Goal: Task Accomplishment & Management: Use online tool/utility

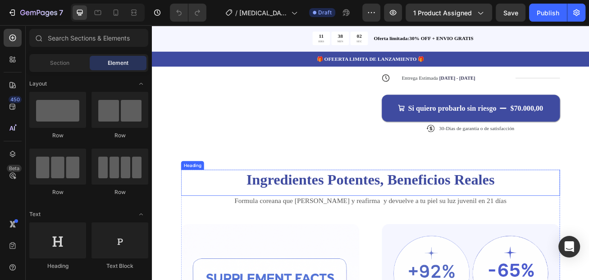
scroll to position [361, 0]
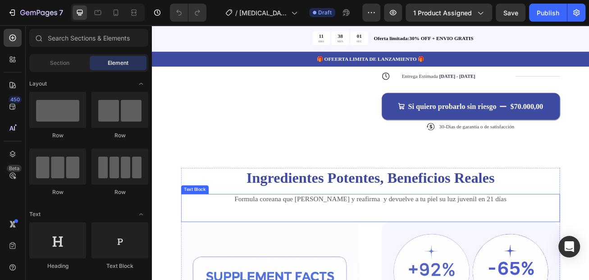
click at [372, 235] on p "Formula coreana que [PERSON_NAME] y reafirma y devuelve a tu piel su luz juveni…" at bounding box center [422, 240] width 467 height 11
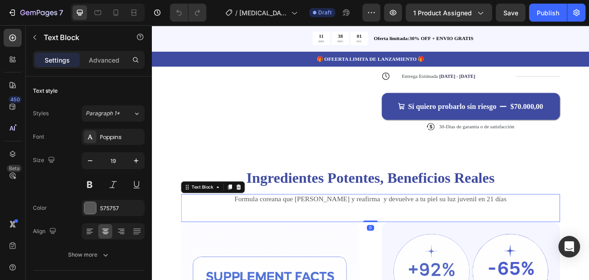
click at [373, 235] on p "Formula coreana que [PERSON_NAME] y reafirma y devuelve a tu piel su luz juveni…" at bounding box center [422, 240] width 467 height 11
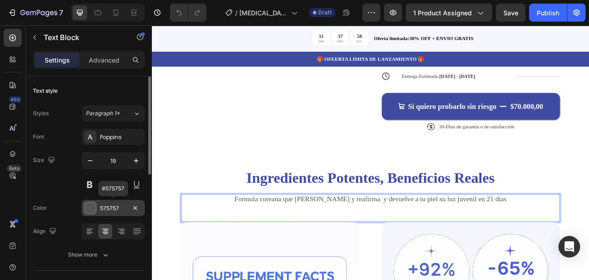
click at [120, 212] on div "575757" at bounding box center [113, 209] width 26 height 8
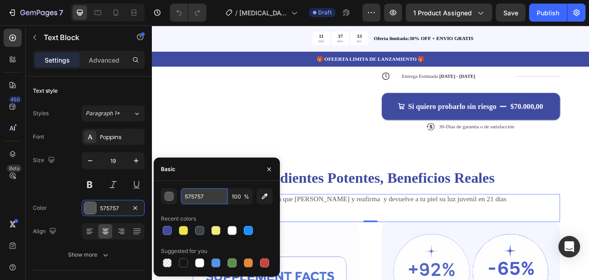
click at [203, 197] on input "575757" at bounding box center [204, 196] width 47 height 16
type input "·"
type input "#333333"
drag, startPoint x: 213, startPoint y: 196, endPoint x: 176, endPoint y: 197, distance: 37.0
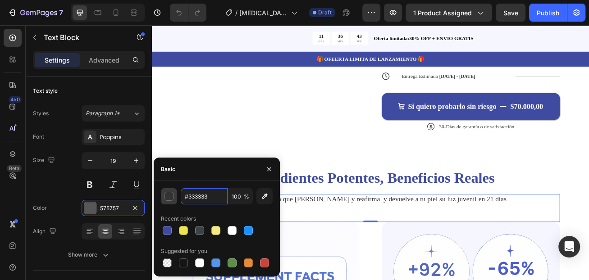
click at [176, 197] on div "#333333 100 %" at bounding box center [217, 196] width 112 height 16
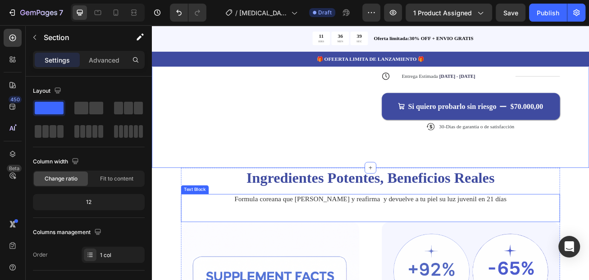
click at [554, 235] on p "Formula coreana que [PERSON_NAME] y reafirma y devuelve a tu piel su luz juveni…" at bounding box center [422, 240] width 467 height 11
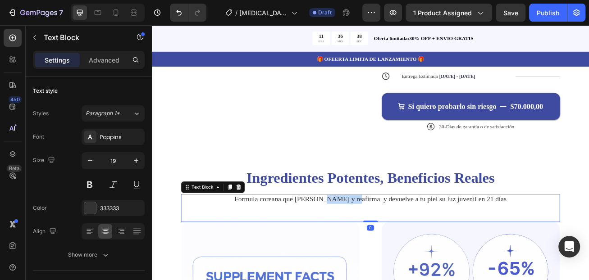
click at [398, 235] on p "Formula coreana que [PERSON_NAME] y reafirma y devuelve a tu piel su luz juveni…" at bounding box center [422, 240] width 467 height 11
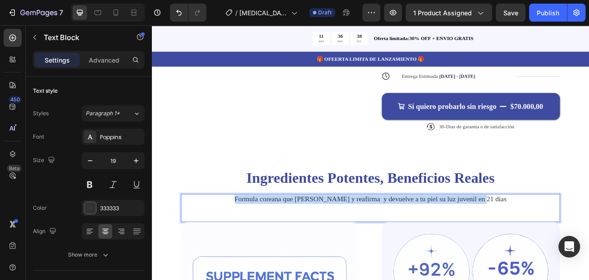
click at [398, 235] on p "Formula coreana que [PERSON_NAME] y reafirma y devuelve a tu piel su luz juveni…" at bounding box center [422, 240] width 467 height 11
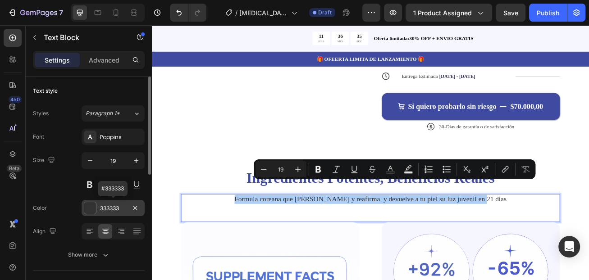
click at [115, 212] on div "333333" at bounding box center [113, 209] width 26 height 8
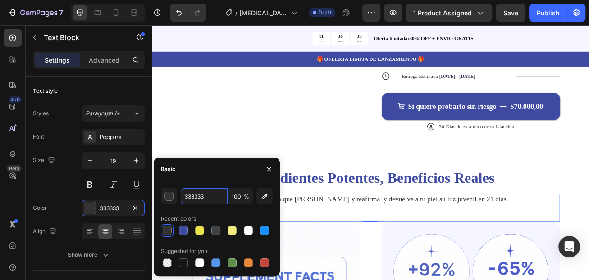
paste input "#"
type input "333333"
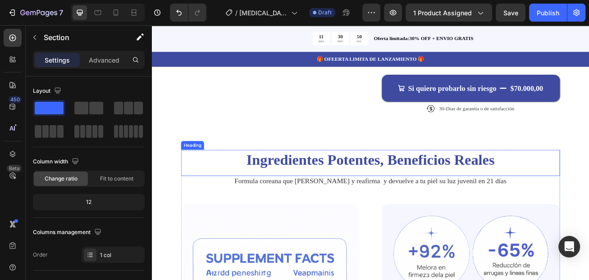
scroll to position [406, 0]
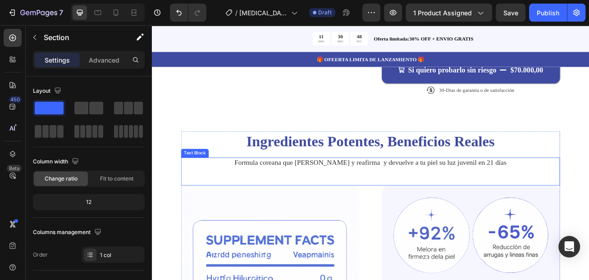
click at [358, 190] on p "Formula coreana que [PERSON_NAME] y reafirma y devuelve a tu piel su luz juveni…" at bounding box center [422, 195] width 467 height 11
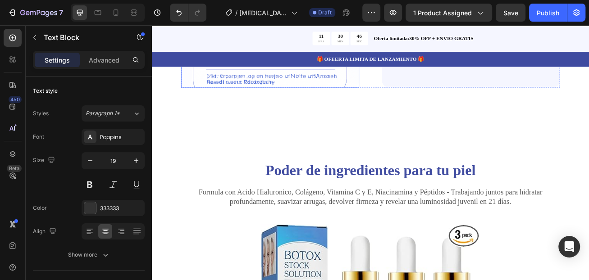
scroll to position [901, 0]
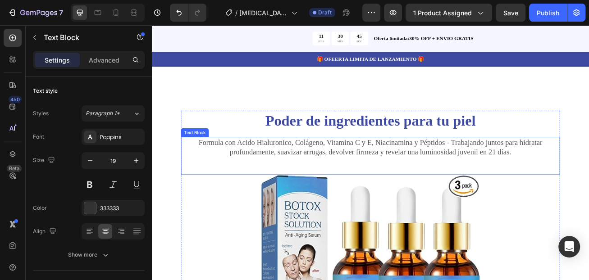
click at [358, 179] on p "Formula con Acido Hialuronico, Colágeno, Vitamina C y E, Niacinamina y Péptidos…" at bounding box center [422, 176] width 467 height 23
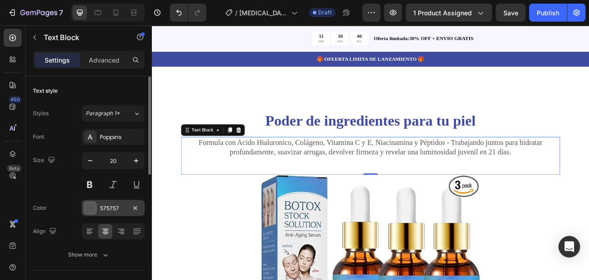
click at [123, 207] on div "575757" at bounding box center [113, 209] width 26 height 8
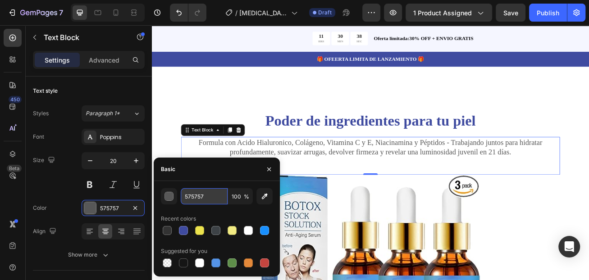
click at [205, 200] on input "575757" at bounding box center [204, 196] width 47 height 16
paste input "#333333"
type input "333333"
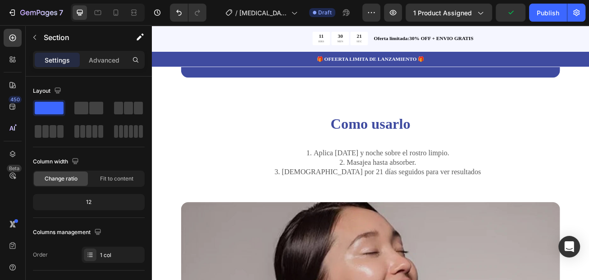
scroll to position [1623, 0]
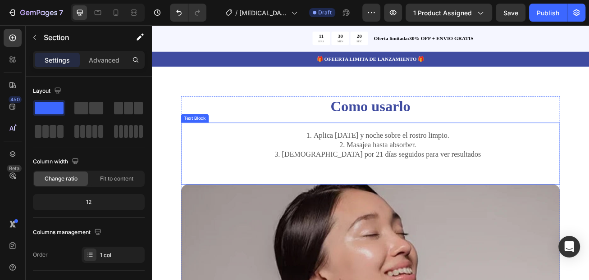
click at [361, 156] on li "Aplica mañana y noche sobre el rostro limpio. 2. Masajea hasta absorber. 3. Úsa…" at bounding box center [431, 173] width 449 height 35
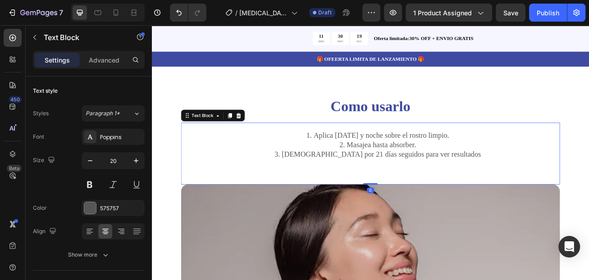
click at [360, 156] on li "Aplica mañana y noche sobre el rostro limpio. 2. Masajea hasta absorber. 3. Úsa…" at bounding box center [431, 173] width 449 height 35
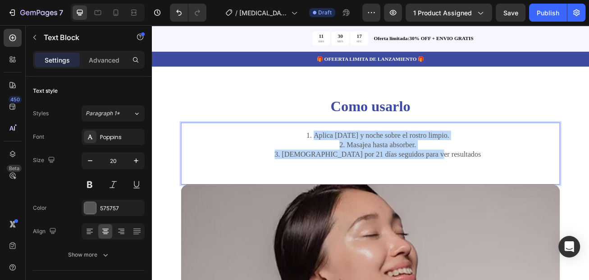
drag, startPoint x: 537, startPoint y: 168, endPoint x: 338, endPoint y: 141, distance: 200.6
click at [338, 156] on li "Aplica mañana y noche sobre el rostro limpio. 2. Masajea hasta absorber. 3. Úsa…" at bounding box center [431, 173] width 449 height 35
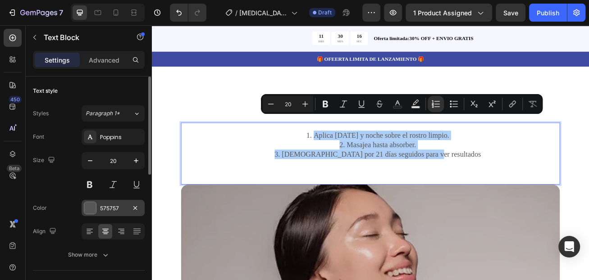
click at [117, 207] on div "575757" at bounding box center [113, 209] width 26 height 8
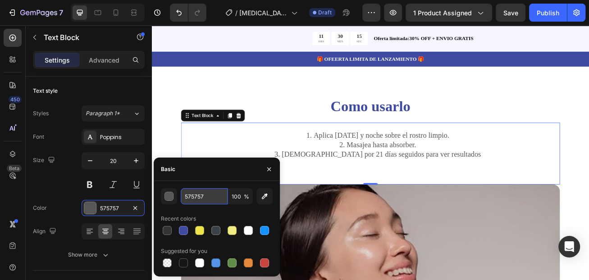
click at [206, 197] on input "575757" at bounding box center [204, 196] width 47 height 16
paste input "#333333"
type input "333333"
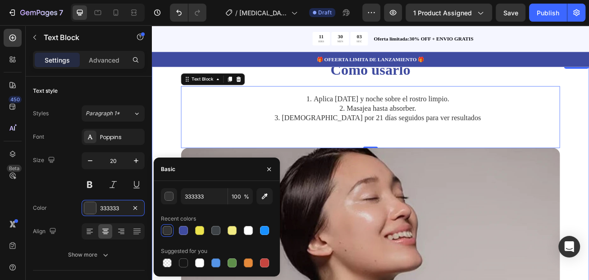
click at [589, 176] on div "Como usarlo Heading Aplica mañana y noche sobre el rostro limpio. 2. Masajea ha…" at bounding box center [422, 281] width 541 height 427
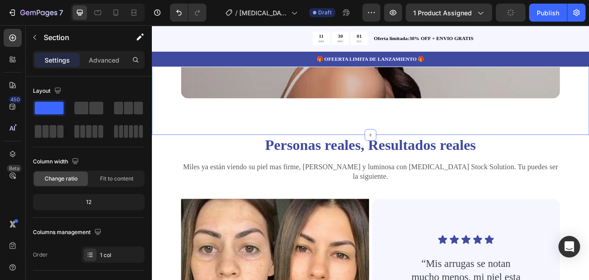
scroll to position [1983, 0]
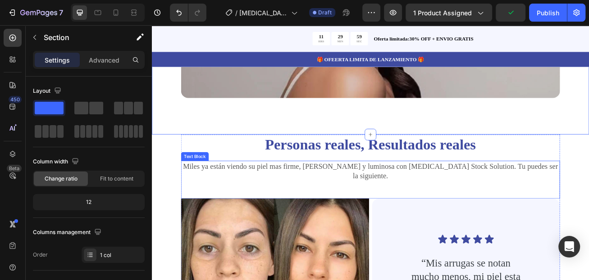
click at [307, 194] on p "Miles ya están viendo su piel mas firme, lisa y luminosa con Botox Stock Soluti…" at bounding box center [422, 205] width 467 height 23
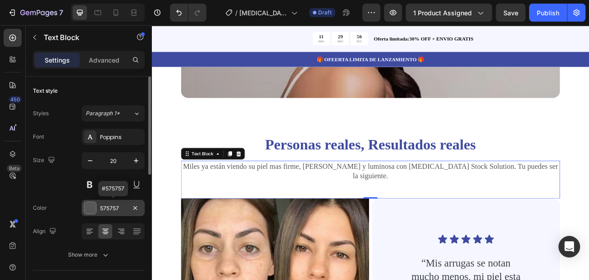
click at [116, 210] on div "575757" at bounding box center [113, 209] width 26 height 8
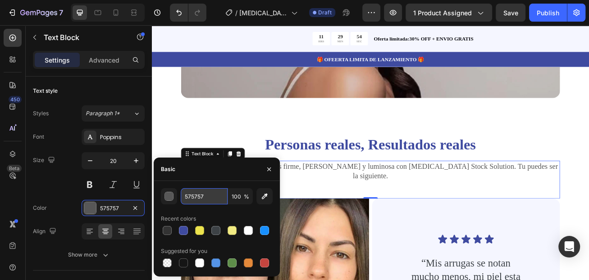
click at [210, 196] on input "575757" at bounding box center [204, 196] width 47 height 16
paste input "#333333"
type input "333333"
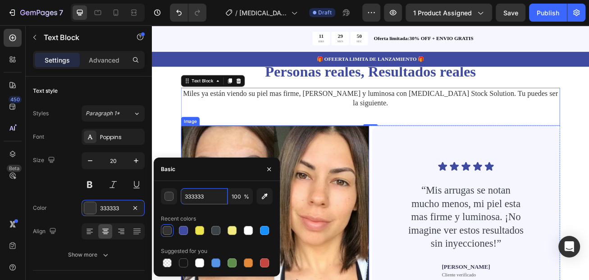
scroll to position [2118, 0]
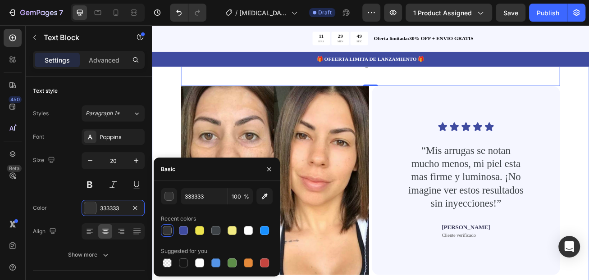
click at [589, 163] on div "Personas reales, Resultados reales Heading Miles ya están viendo su piel mas fi…" at bounding box center [422, 204] width 541 height 366
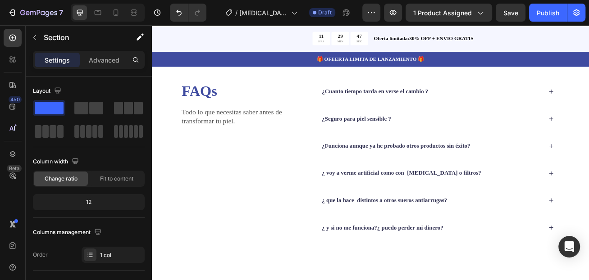
scroll to position [2524, 0]
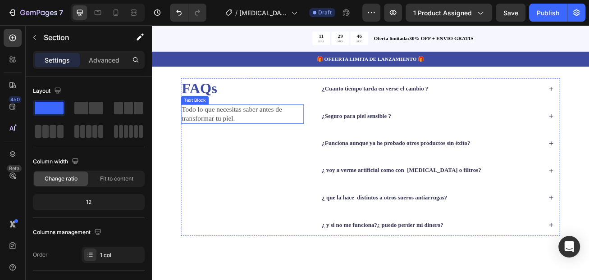
click at [197, 146] on p "Todo lo que necesitas saber antes de transformar tu piel." at bounding box center [264, 135] width 150 height 22
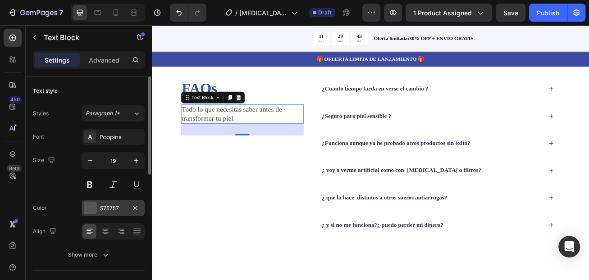
click at [104, 208] on div "575757" at bounding box center [113, 209] width 26 height 8
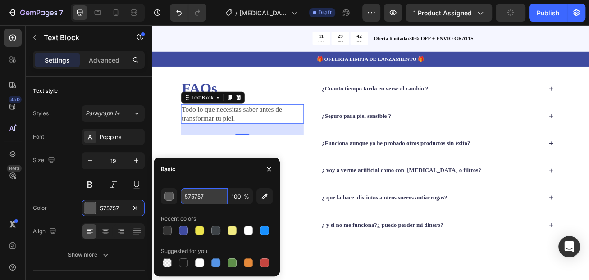
click at [210, 200] on input "575757" at bounding box center [204, 196] width 47 height 16
paste input "#333333"
type input "333333"
click at [589, 111] on div "FAQs Heading Todo lo que necesitas saber antes de transformar tu piel. Text Blo…" at bounding box center [422, 188] width 541 height 285
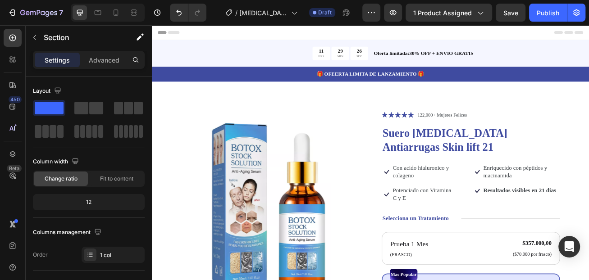
scroll to position [0, 0]
click at [506, 135] on p "122,000+ Mujeres Felices" at bounding box center [510, 136] width 61 height 9
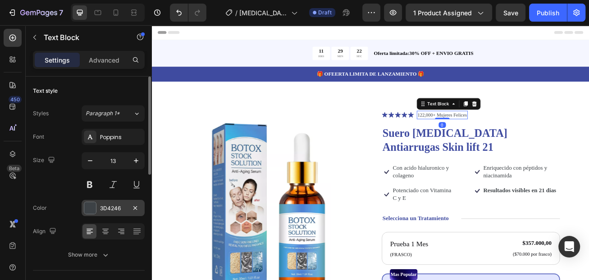
click at [128, 214] on div "3D4246" at bounding box center [113, 208] width 63 height 16
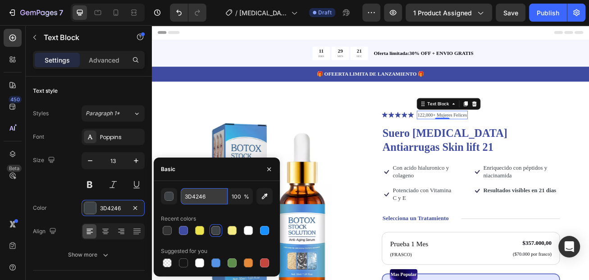
click at [206, 198] on input "3D4246" at bounding box center [204, 196] width 47 height 16
paste input "#333333"
type input "333333"
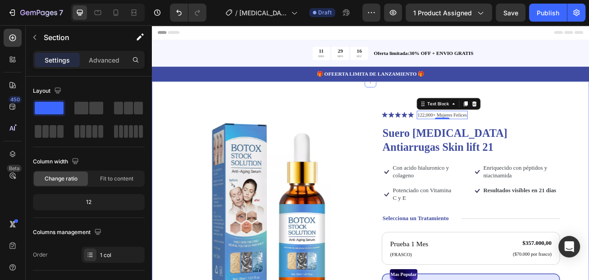
click at [507, 137] on p "122,000+ Mujeres Felices" at bounding box center [510, 136] width 61 height 9
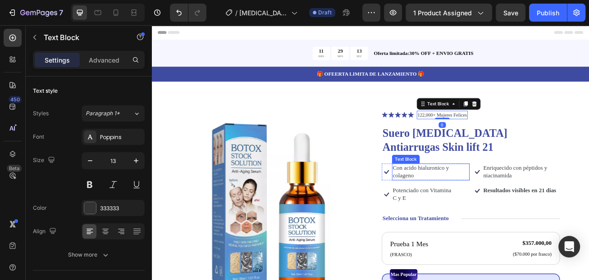
click at [476, 197] on p "Con acido hialuronico y colageno" at bounding box center [497, 206] width 94 height 19
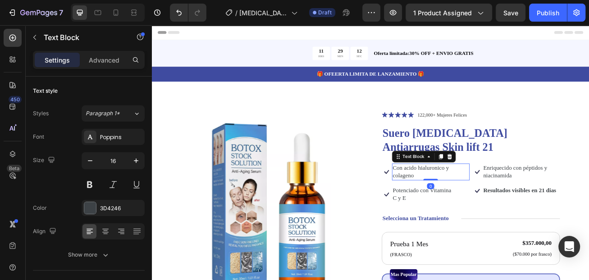
click at [459, 197] on p "Con acido hialuronico y colageno" at bounding box center [497, 206] width 94 height 19
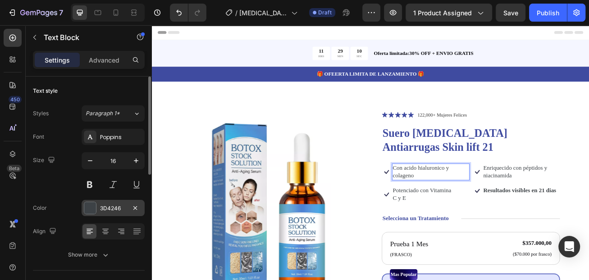
click at [121, 213] on div "3D4246" at bounding box center [113, 208] width 63 height 16
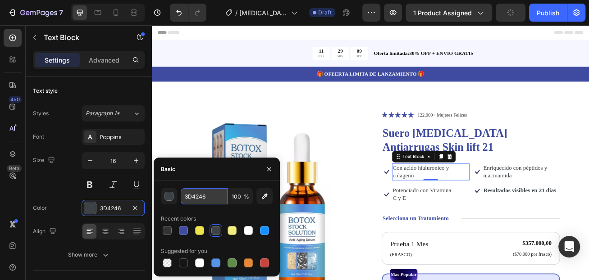
click at [210, 198] on input "3D4246" at bounding box center [204, 196] width 47 height 16
paste input "#333333"
type input "#333333"
click at [461, 225] on p "Potenciado con Vitamina C y E" at bounding box center [486, 234] width 72 height 19
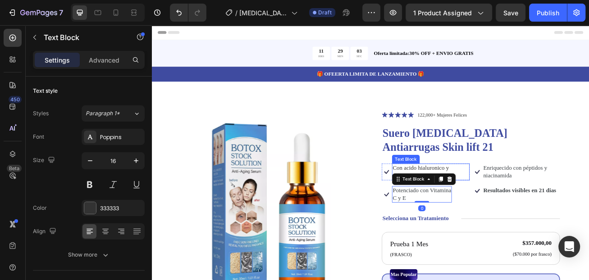
click at [460, 197] on p "Con acido hialuronico y colageno" at bounding box center [497, 206] width 94 height 19
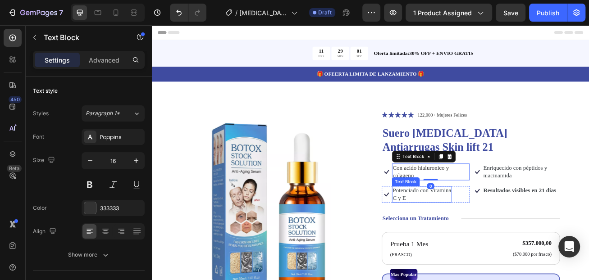
click at [460, 225] on p "Potenciado con Vitamina C y E" at bounding box center [486, 234] width 72 height 19
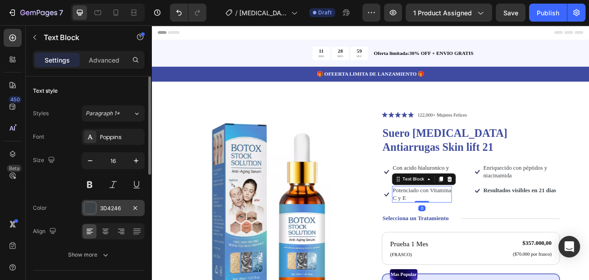
click at [113, 210] on div "3D4246" at bounding box center [113, 209] width 26 height 8
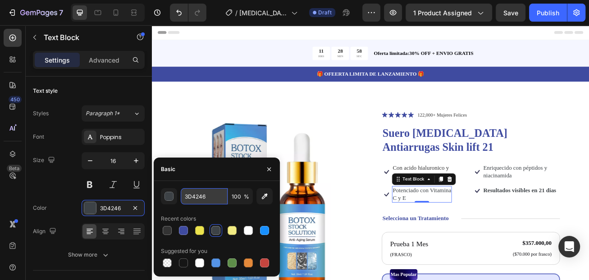
click at [210, 201] on input "3D4246" at bounding box center [204, 196] width 47 height 16
paste input "#333333"
type input "#333333"
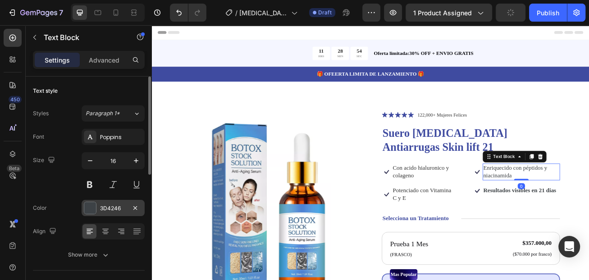
click at [115, 206] on div "3D4246" at bounding box center [113, 209] width 26 height 8
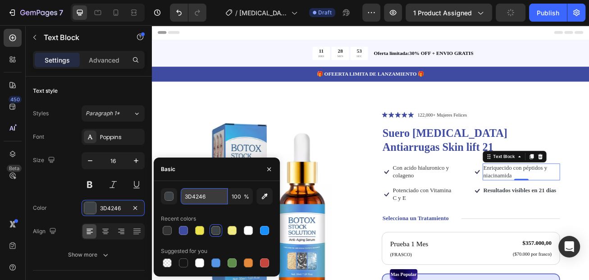
click at [201, 197] on input "3D4246" at bounding box center [204, 196] width 47 height 16
paste input "#333333"
type input "#333333"
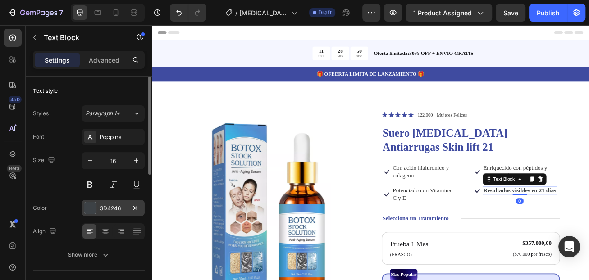
click at [115, 210] on div "3D4246" at bounding box center [113, 209] width 26 height 8
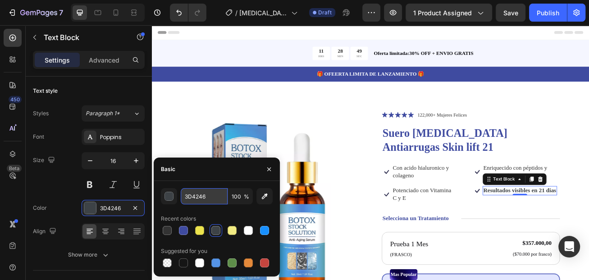
click at [203, 198] on input "3D4246" at bounding box center [204, 196] width 47 height 16
paste input "#333333"
type input "#333333"
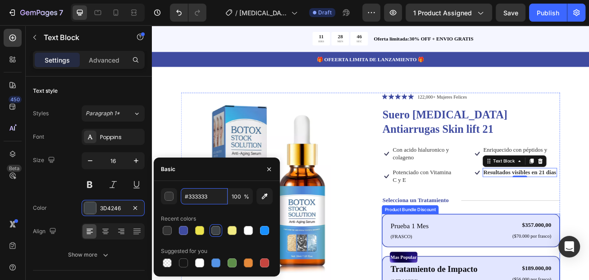
scroll to position [45, 0]
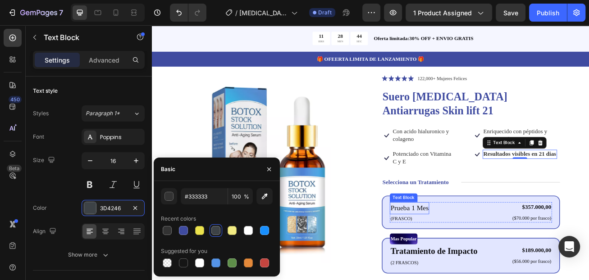
click at [475, 245] on p "Prueba 1 Mes" at bounding box center [470, 251] width 47 height 13
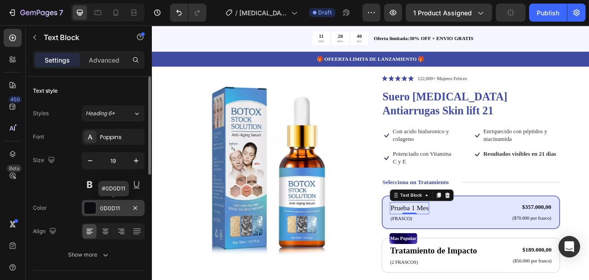
click at [121, 209] on div "0D0D11" at bounding box center [113, 209] width 26 height 8
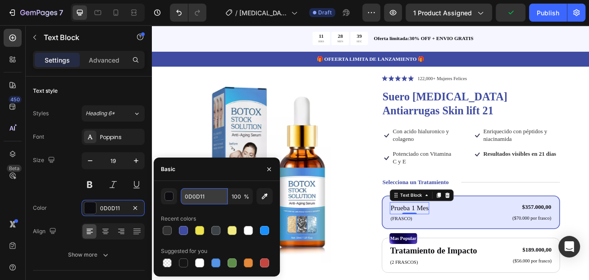
click at [219, 198] on input "0D0D11" at bounding box center [204, 196] width 47 height 16
paste input "#333333"
type input "#333333"
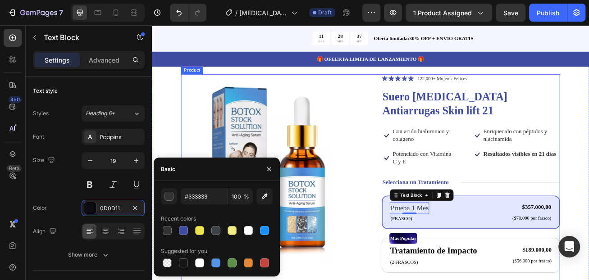
click at [414, 270] on div "Product Images Icon Icon Icon Icon Icon Icon List 122,000+ Mujeres Felices Text…" at bounding box center [422, 279] width 469 height 386
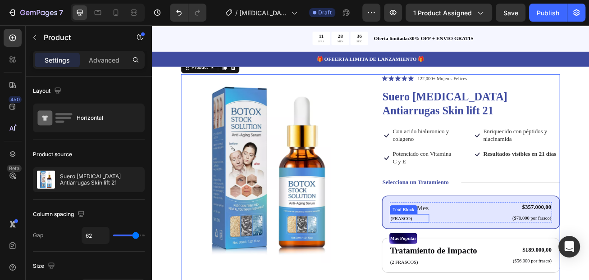
click at [461, 260] on p "(FRASCO)" at bounding box center [470, 264] width 47 height 9
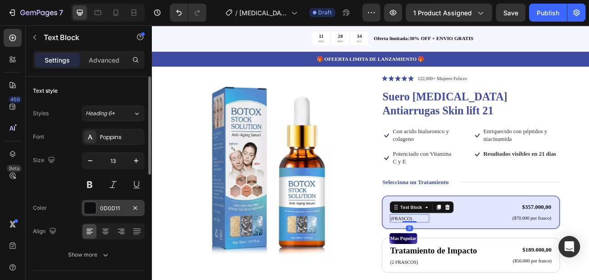
click at [120, 208] on div "0D0D11" at bounding box center [113, 209] width 26 height 8
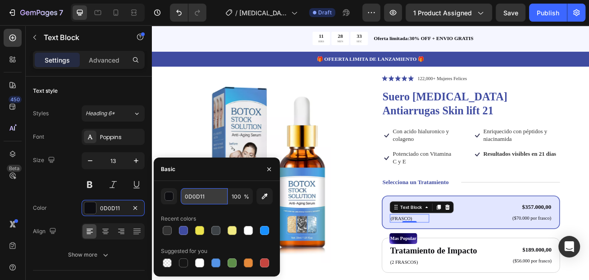
click at [201, 201] on input "0D0D11" at bounding box center [204, 196] width 47 height 16
paste input "#333333"
type input "#333333"
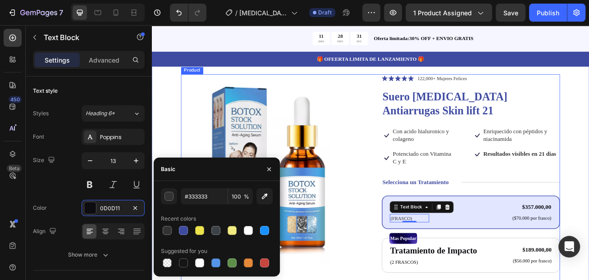
click at [410, 259] on div "Product Images Icon Icon Icon Icon Icon Icon List 122,000+ Mujeres Felices Text…" at bounding box center [422, 279] width 469 height 386
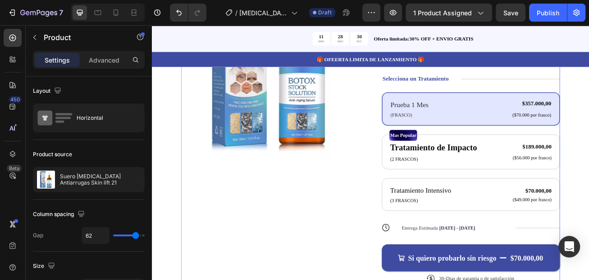
scroll to position [180, 0]
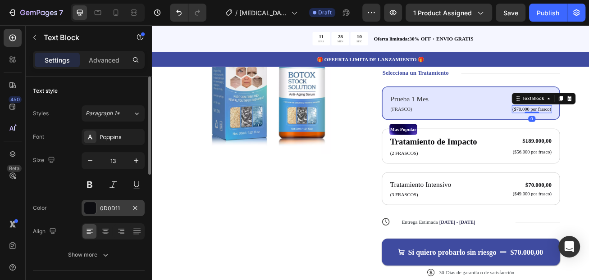
click at [114, 208] on div "0D0D11" at bounding box center [113, 209] width 26 height 8
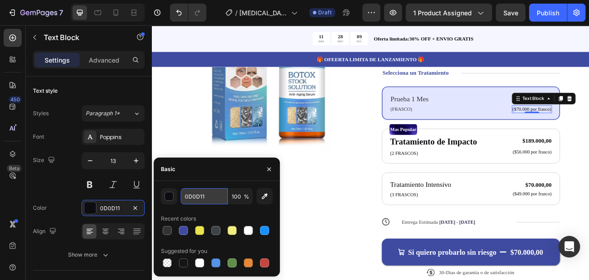
click at [208, 198] on input "0D0D11" at bounding box center [204, 196] width 47 height 16
paste input "#333333"
type input "#333333"
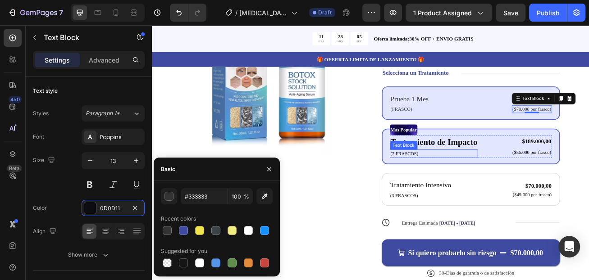
click at [461, 180] on p "(2 FRASCOS)" at bounding box center [500, 184] width 107 height 9
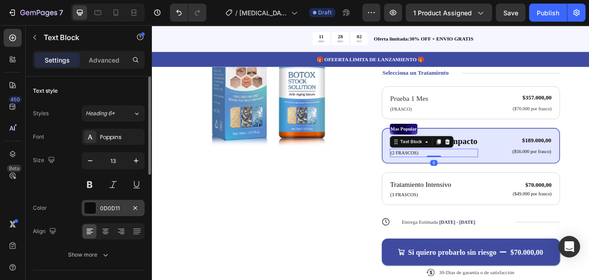
click at [113, 210] on div "0D0D11" at bounding box center [113, 209] width 26 height 8
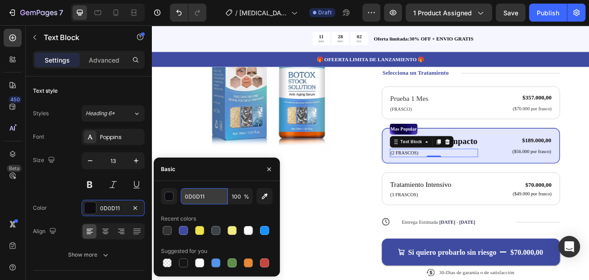
click at [187, 198] on input "0D0D11" at bounding box center [204, 196] width 47 height 16
paste input "#333333"
type input "#333333"
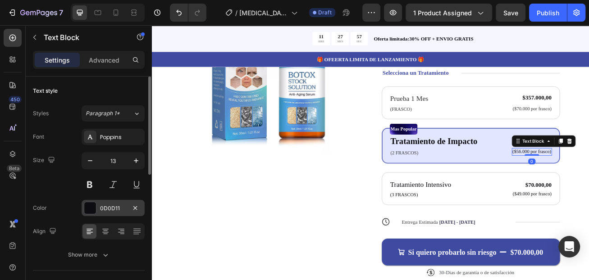
click at [112, 209] on div "0D0D11" at bounding box center [113, 209] width 26 height 8
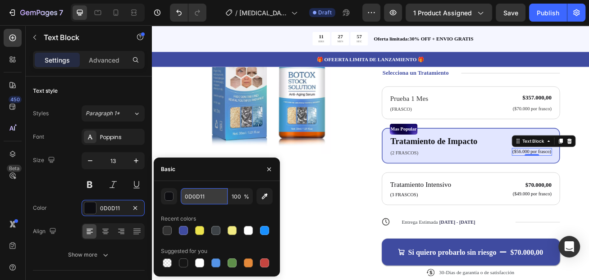
click at [186, 199] on input "0D0D11" at bounding box center [204, 196] width 47 height 16
paste input "#333333"
type input "#333333"
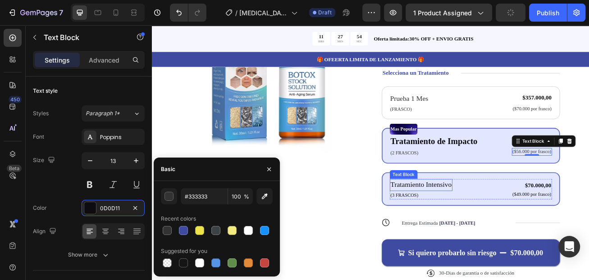
click at [485, 216] on p "Tratamiento Intensivo" at bounding box center [485, 222] width 76 height 13
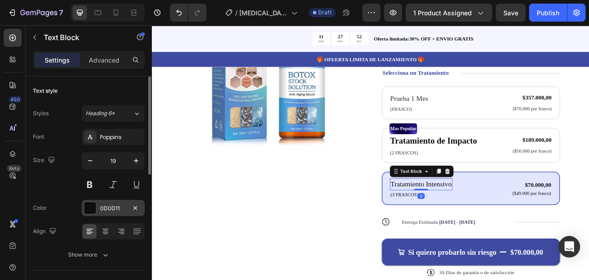
click at [111, 206] on div "0D0D11" at bounding box center [113, 209] width 26 height 8
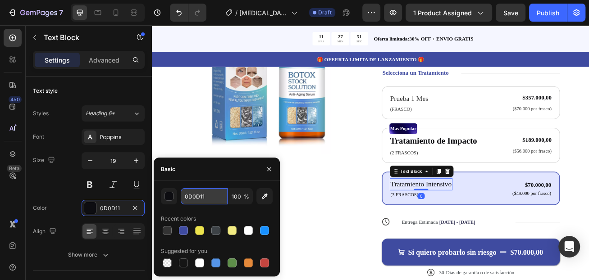
click at [206, 194] on input "0D0D11" at bounding box center [204, 196] width 47 height 16
paste input "#333333"
type input "#333333"
click at [466, 230] on p "(3 FRASCOS)" at bounding box center [485, 234] width 76 height 9
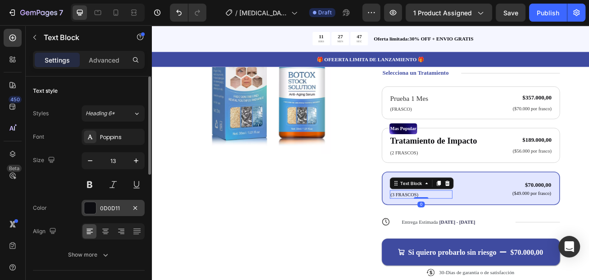
click at [105, 214] on div "0D0D11" at bounding box center [113, 208] width 63 height 16
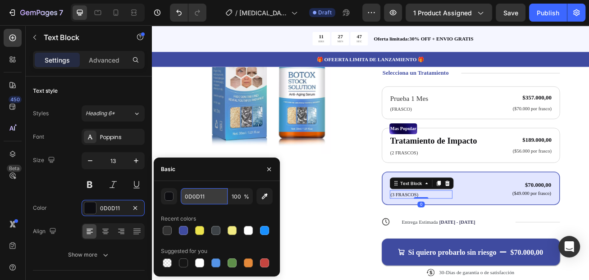
click at [203, 198] on input "0D0D11" at bounding box center [204, 196] width 47 height 16
paste input "#333333"
type input "#333333"
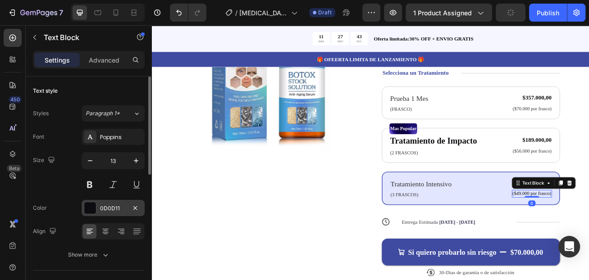
click at [122, 211] on div "0D0D11" at bounding box center [113, 209] width 26 height 8
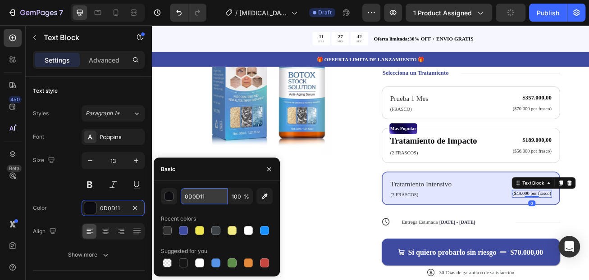
click at [198, 202] on input "0D0D11" at bounding box center [204, 196] width 47 height 16
paste input "#333333"
type input "#333333"
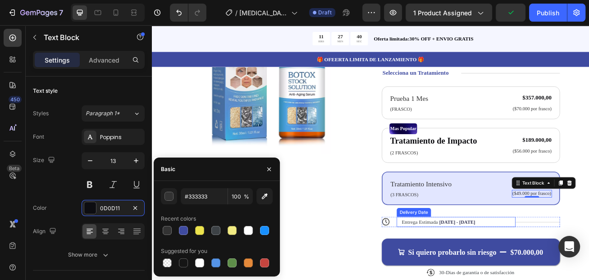
click at [489, 265] on span "Entrega Estimada" at bounding box center [483, 268] width 45 height 7
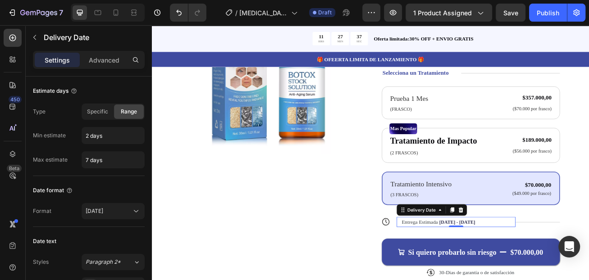
click at [472, 265] on span "Entrega Estimada" at bounding box center [483, 268] width 45 height 7
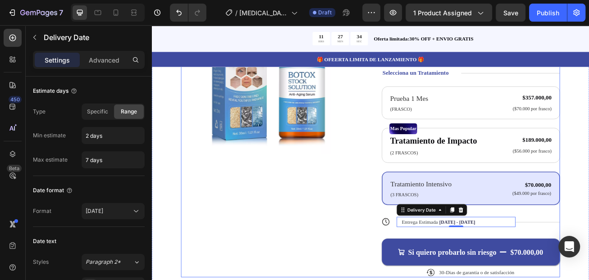
click at [409, 274] on div "Product Images Icon Icon Icon Icon Icon Icon List 122,000+ Mujeres Felices Text…" at bounding box center [422, 144] width 469 height 386
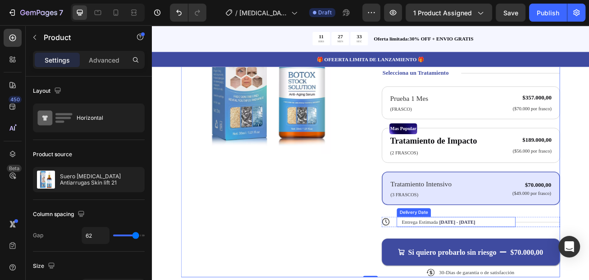
click at [463, 265] on span "Entrega Estimada" at bounding box center [483, 268] width 45 height 7
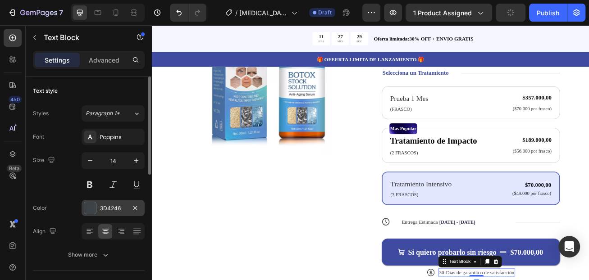
click at [114, 213] on div "3D4246" at bounding box center [113, 208] width 63 height 16
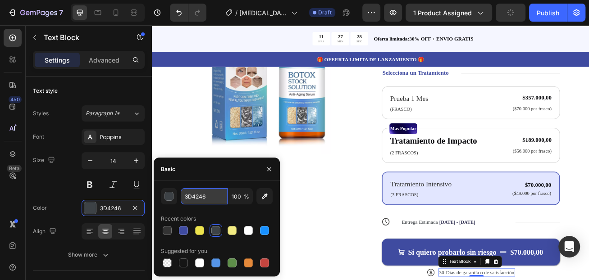
click at [195, 202] on input "3D4246" at bounding box center [204, 196] width 47 height 16
paste input "#333333"
type input "#333333"
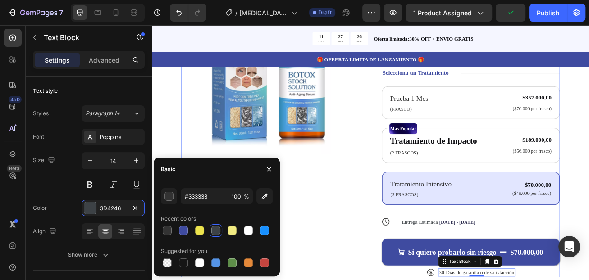
click at [338, 242] on div "Product Images" at bounding box center [298, 144] width 220 height 386
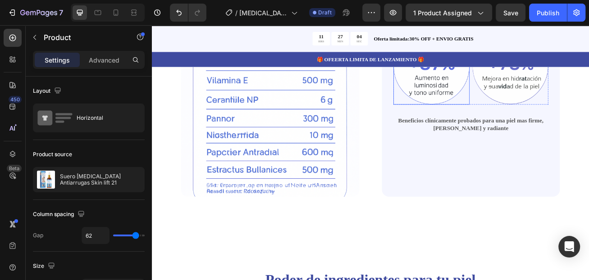
scroll to position [721, 0]
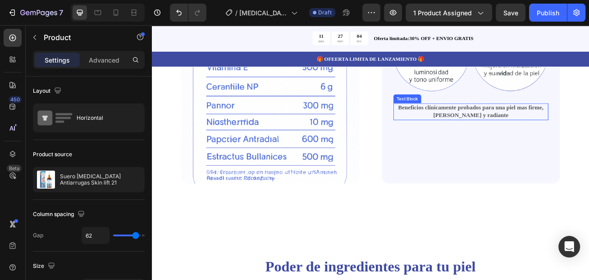
click at [500, 125] on strong "Beneficios clínicamente probados para una piel mas firme, [PERSON_NAME] y radia…" at bounding box center [547, 131] width 180 height 17
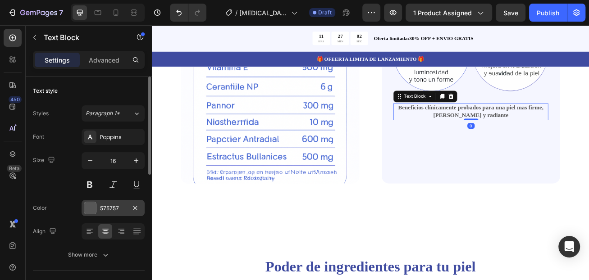
click at [114, 207] on div "575757" at bounding box center [113, 209] width 26 height 8
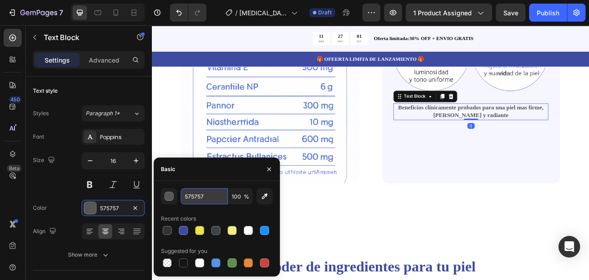
click at [197, 197] on input "575757" at bounding box center [204, 196] width 47 height 16
paste input "#333333"
type input "#333333"
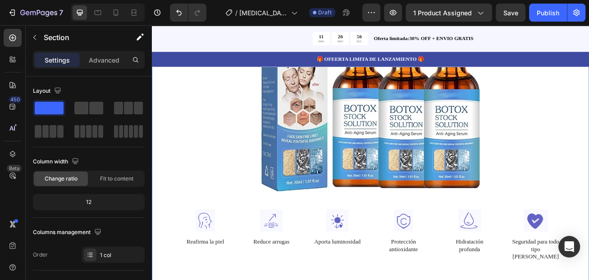
scroll to position [1217, 0]
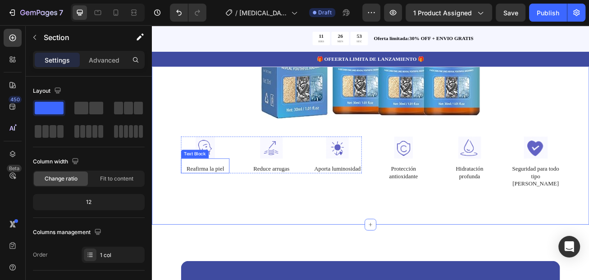
click at [212, 203] on p "Reafirma la piel" at bounding box center [218, 202] width 58 height 9
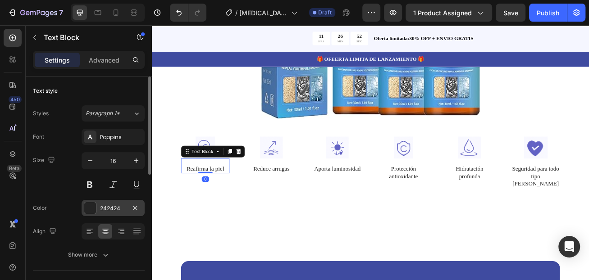
click at [116, 209] on div "242424" at bounding box center [113, 209] width 26 height 8
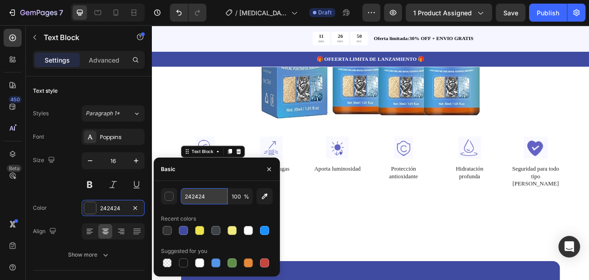
click at [198, 197] on input "242424" at bounding box center [204, 196] width 47 height 16
paste input "#333333"
type input "#333333"
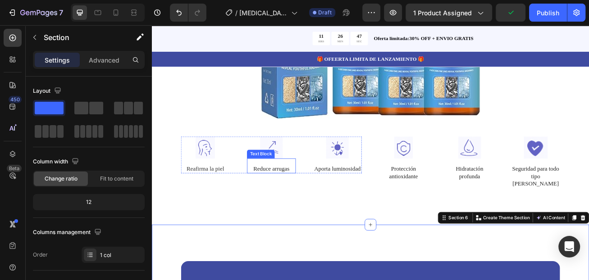
click at [293, 203] on p "Reduce arrugas" at bounding box center [299, 202] width 58 height 9
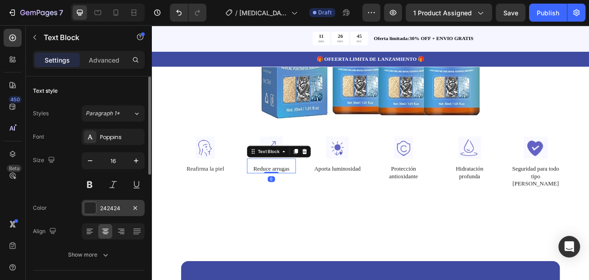
click at [115, 206] on div "242424" at bounding box center [113, 209] width 26 height 8
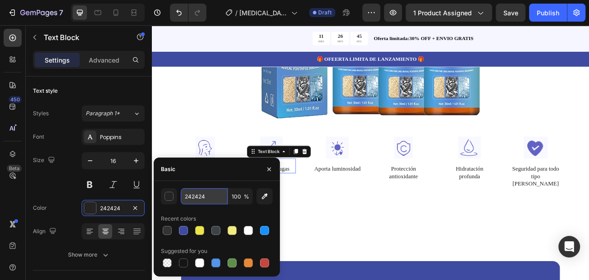
click at [201, 197] on input "242424" at bounding box center [204, 196] width 47 height 16
paste input "#333333"
type input "#333333"
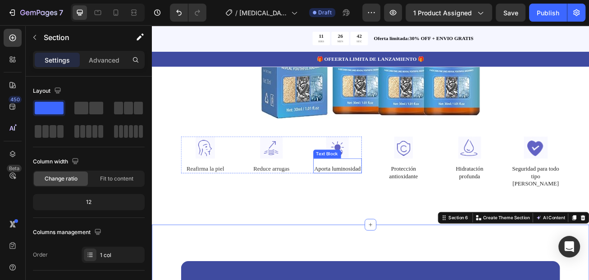
click at [379, 208] on p "Aporta luminosidad" at bounding box center [381, 202] width 58 height 9
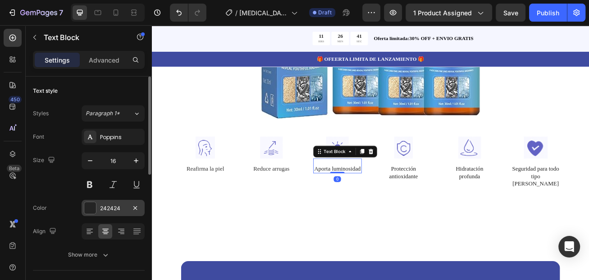
click at [111, 206] on div "242424" at bounding box center [113, 209] width 26 height 8
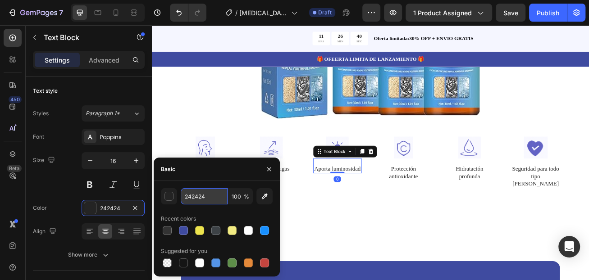
click at [207, 197] on input "242424" at bounding box center [204, 196] width 47 height 16
paste input "#333333"
type input "#333333"
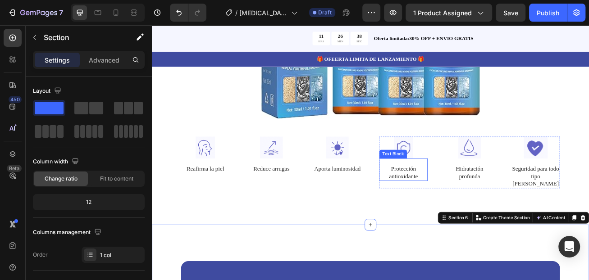
click at [449, 212] on p "Protección antioxidante" at bounding box center [463, 207] width 58 height 19
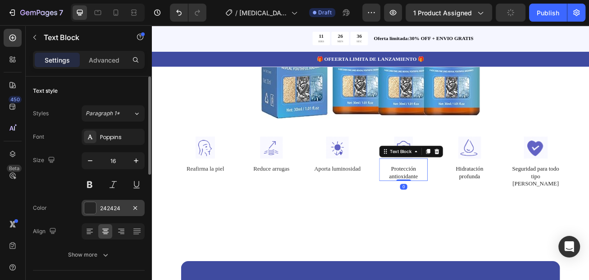
click at [117, 211] on div "242424" at bounding box center [113, 209] width 26 height 8
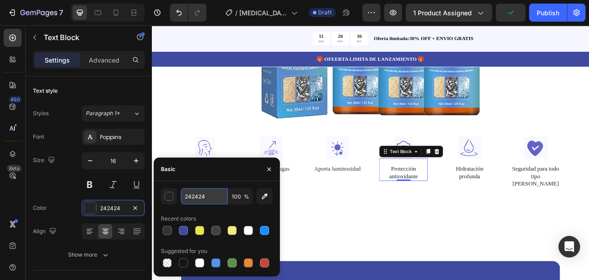
click at [203, 199] on input "242424" at bounding box center [204, 196] width 47 height 16
paste input "#333333"
type input "#333333"
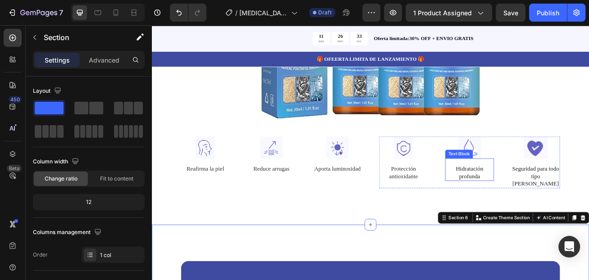
click at [542, 205] on p "Hidratación profunda" at bounding box center [545, 207] width 58 height 19
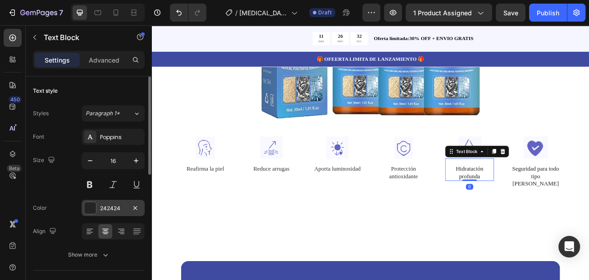
click at [116, 208] on div "242424" at bounding box center [113, 209] width 26 height 8
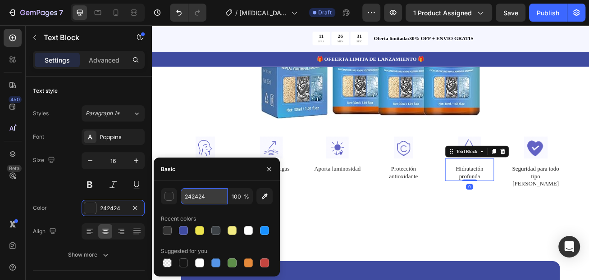
click at [210, 200] on input "242424" at bounding box center [204, 196] width 47 height 16
paste input "#333333"
type input "#333333"
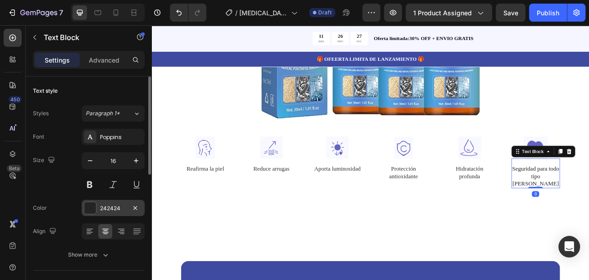
click at [120, 206] on div "242424" at bounding box center [113, 209] width 26 height 8
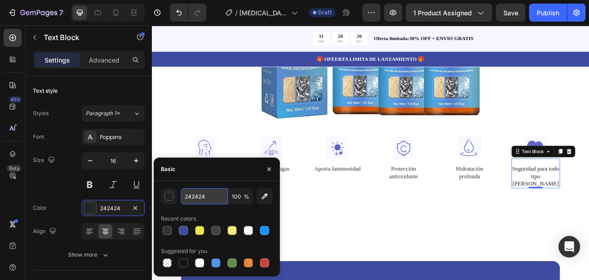
click at [222, 194] on input "242424" at bounding box center [204, 196] width 47 height 16
paste input "#333333"
type input "#333333"
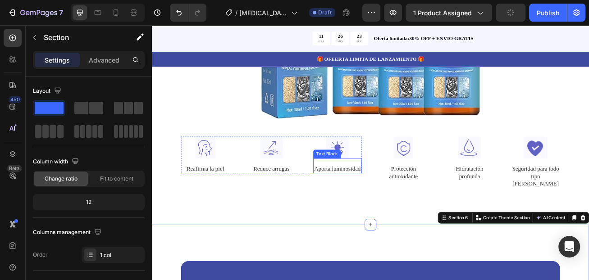
click at [384, 208] on p "Aporta luminosidad" at bounding box center [381, 202] width 58 height 9
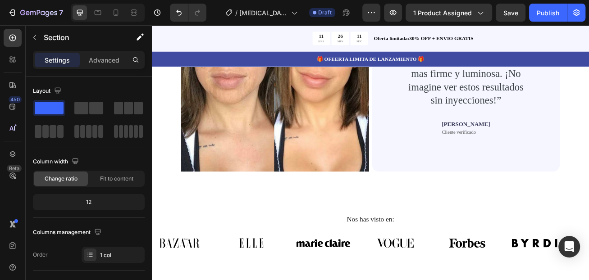
scroll to position [2164, 0]
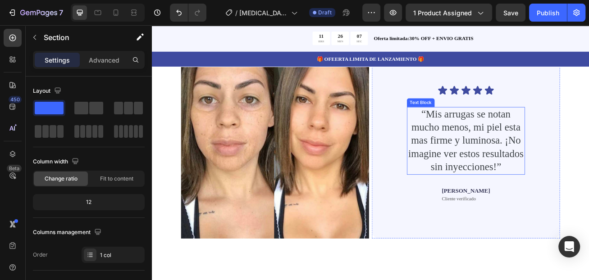
click at [515, 133] on p "“Mis arrugas se notan mucho menos, mi piel esta mas firme y luminosa. ¡No imagi…" at bounding box center [540, 169] width 144 height 82
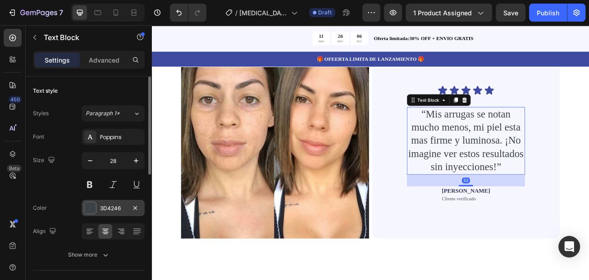
click at [109, 209] on div "3D4246" at bounding box center [113, 209] width 26 height 8
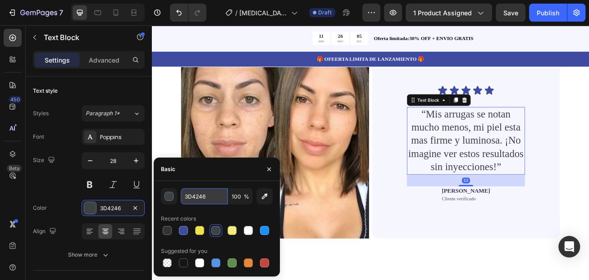
click at [191, 201] on input "3D4246" at bounding box center [204, 196] width 47 height 16
paste input "#333333"
type input "#333333"
click at [371, 280] on div "Personas reales, Resultados reales Heading Miles ya están viendo su piel mas fi…" at bounding box center [422, 159] width 541 height 366
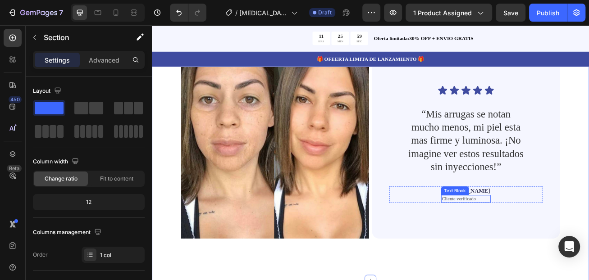
click at [535, 237] on p "Cliente verificado" at bounding box center [540, 241] width 59 height 8
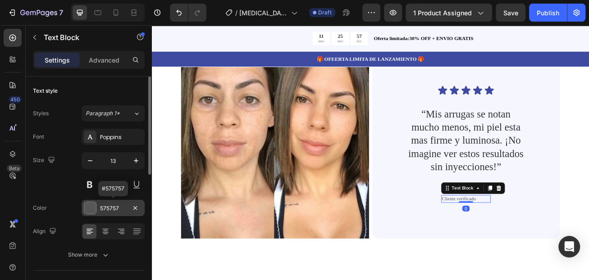
click at [110, 208] on div "575757" at bounding box center [113, 209] width 26 height 8
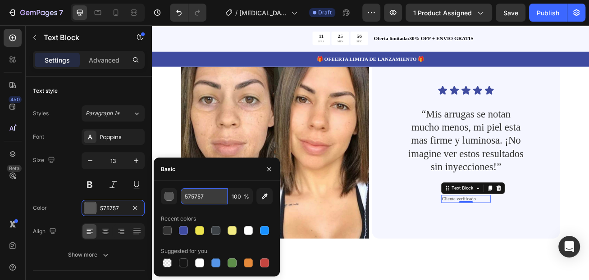
click at [192, 201] on input "575757" at bounding box center [204, 196] width 47 height 16
paste input "#333333"
type input "#333333"
click at [428, 280] on div "Personas reales, Resultados reales Heading Miles ya están viendo su piel mas fi…" at bounding box center [422, 159] width 541 height 366
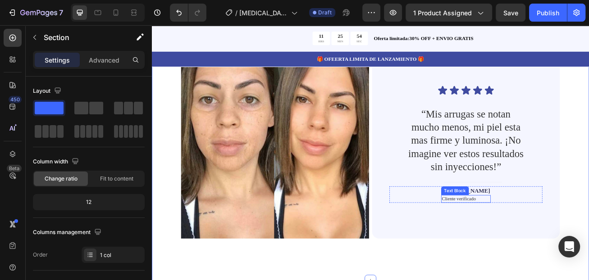
click at [517, 226] on div "Text Block" at bounding box center [527, 230] width 31 height 8
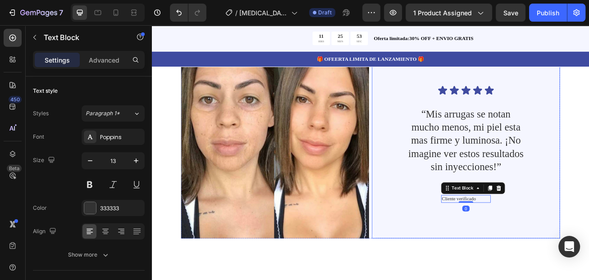
click at [468, 248] on div "Icon Icon Icon Icon Icon Icon List “Mis arrugas se notan mucho menos, mi piel e…" at bounding box center [540, 172] width 189 height 205
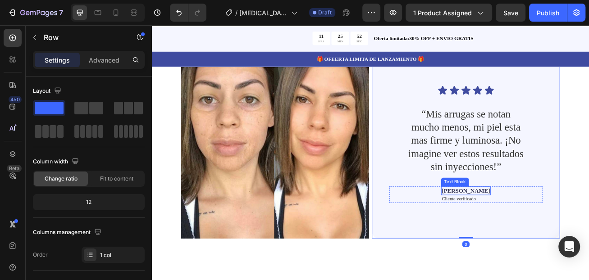
click at [521, 226] on p "Marcela R." at bounding box center [540, 230] width 59 height 9
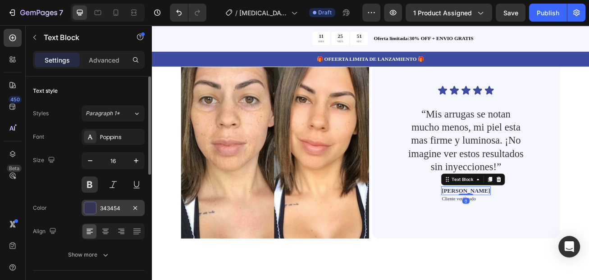
click at [111, 211] on div "343454" at bounding box center [113, 209] width 26 height 8
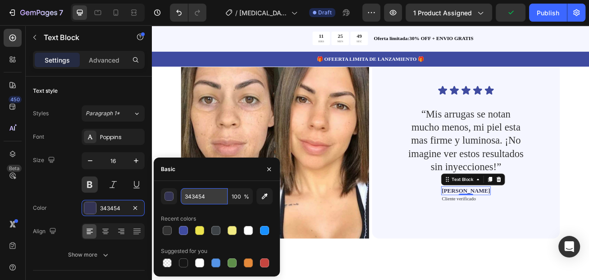
click at [190, 198] on input "343454" at bounding box center [204, 196] width 47 height 16
paste input "#333333"
type input "#333333"
click at [338, 280] on div "Personas reales, Resultados reales Heading Miles ya están viendo su piel mas fi…" at bounding box center [422, 159] width 541 height 366
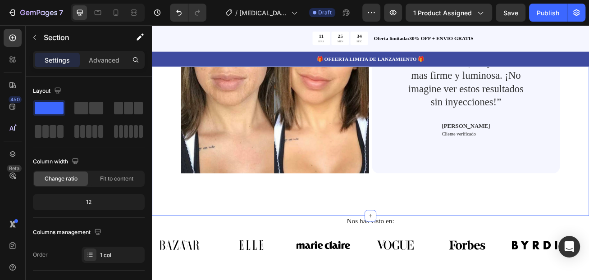
scroll to position [2344, 0]
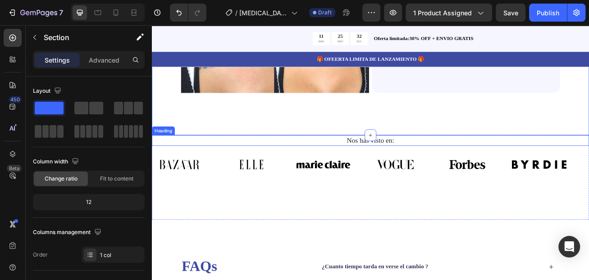
click at [400, 161] on h2 "Nos has visto en:" at bounding box center [422, 167] width 527 height 13
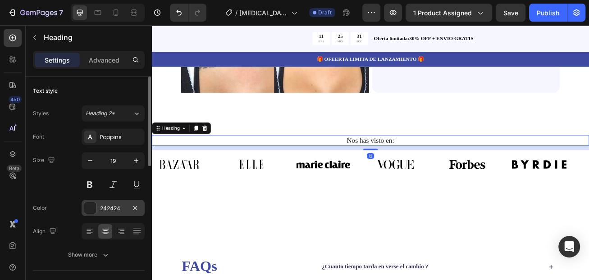
click at [117, 209] on div "242424" at bounding box center [113, 209] width 26 height 8
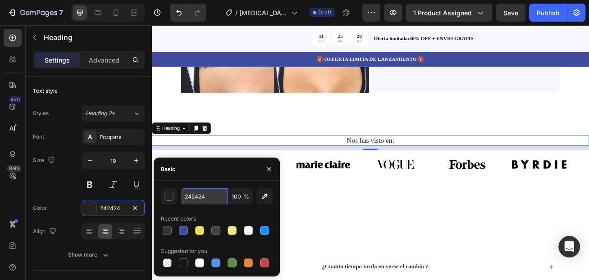
click at [212, 202] on input "242424" at bounding box center [204, 196] width 47 height 16
paste input "#333333"
type input "#333333"
click at [332, 236] on div "Nos has visto en: Heading 12 Image Image Image Image Image Image Image Image Im…" at bounding box center [422, 213] width 541 height 105
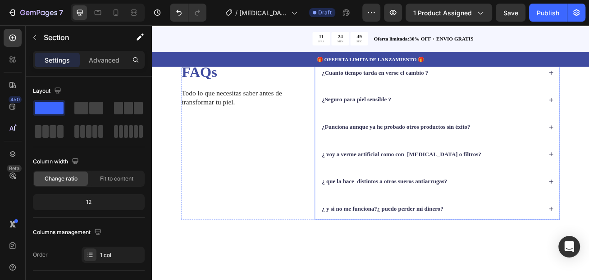
scroll to position [2479, 0]
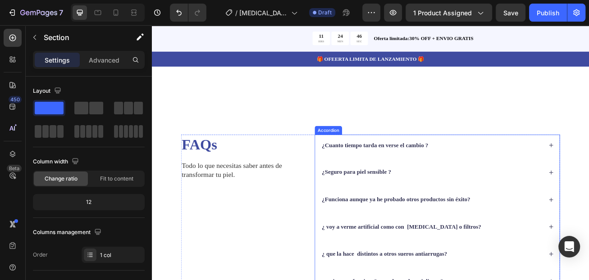
click at [361, 165] on div "¿Cuanto tiempo tarda en verse el cambio ?" at bounding box center [505, 174] width 302 height 27
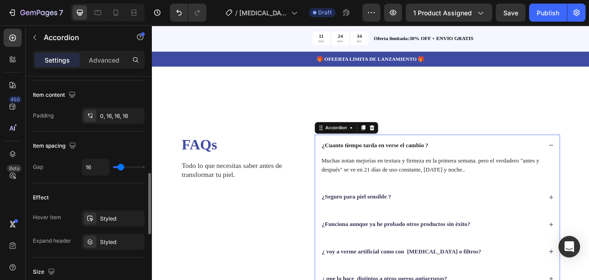
scroll to position [406, 0]
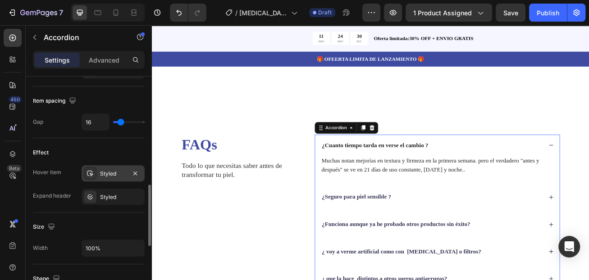
click at [111, 170] on div "Styled" at bounding box center [113, 174] width 26 height 8
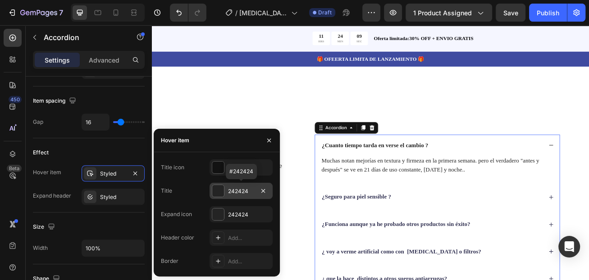
click at [242, 191] on div "242424" at bounding box center [241, 192] width 26 height 8
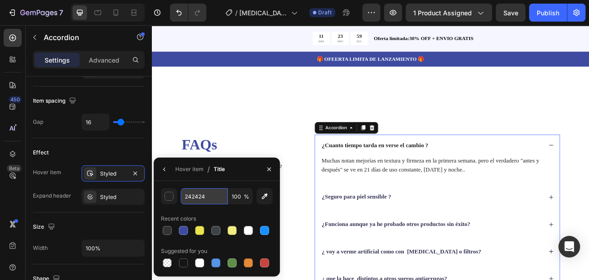
click at [207, 198] on input "242424" at bounding box center [204, 196] width 47 height 16
paste input "#333333"
type input "#333333"
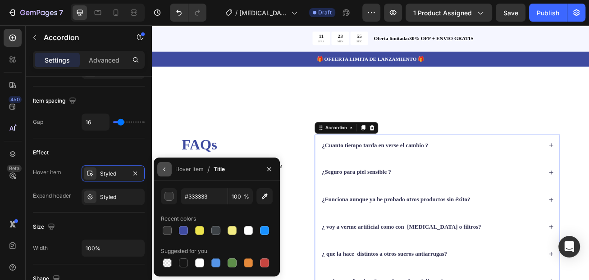
click at [166, 169] on icon "button" at bounding box center [164, 169] width 7 height 7
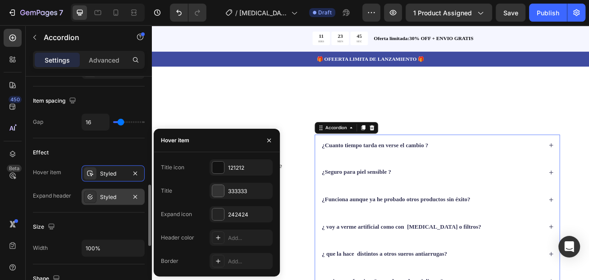
click at [105, 199] on div "Styled" at bounding box center [113, 197] width 26 height 8
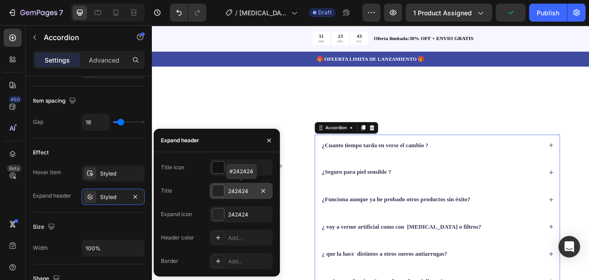
click at [234, 194] on div "242424" at bounding box center [241, 192] width 26 height 8
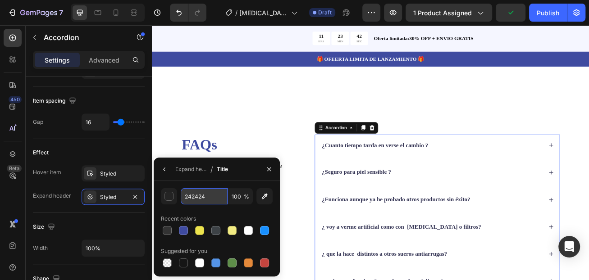
click at [0, 0] on input "242424" at bounding box center [0, 0] width 0 height 0
paste input "#333333"
type input "#333333"
click at [193, 129] on div "FAQs Heading Todo lo que necesitas saber antes de transformar tu piel. Text Blo…" at bounding box center [422, 258] width 541 height 285
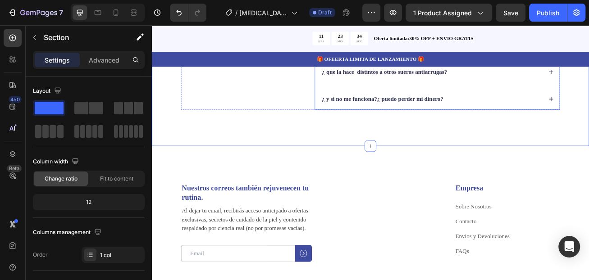
scroll to position [2750, 0]
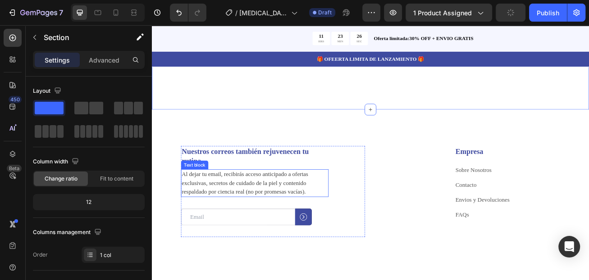
click at [259, 209] on p "Al dejar tu email, recibirás acceso anticipado a ofertas exclusivas, secretos d…" at bounding box center [279, 221] width 181 height 32
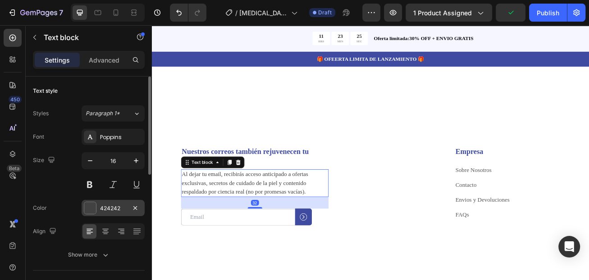
click at [119, 208] on div "424242" at bounding box center [113, 209] width 26 height 8
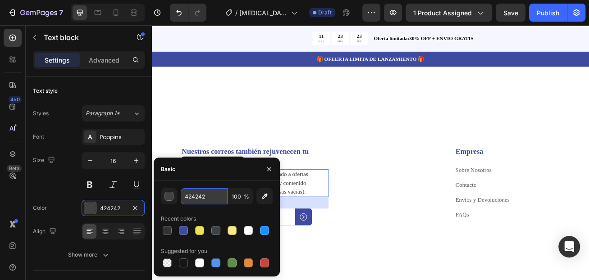
click at [187, 198] on input "424242" at bounding box center [204, 196] width 47 height 16
paste input "#333333"
type input "#333333"
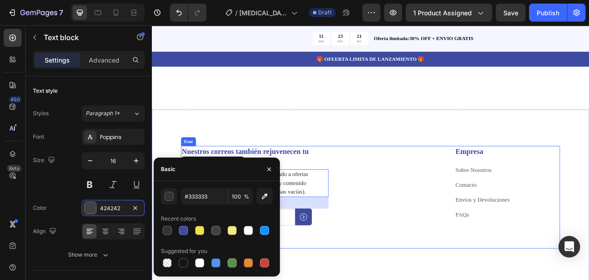
click at [412, 276] on div "Nuestros correos también rejuvenecen tu rutina. Heading Al dejar tu email, reci…" at bounding box center [422, 238] width 469 height 127
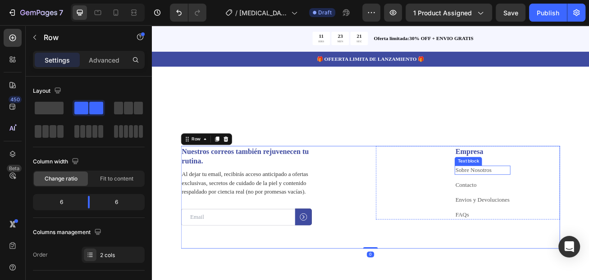
click at [548, 203] on link "Sobre Nosotros" at bounding box center [549, 205] width 45 height 8
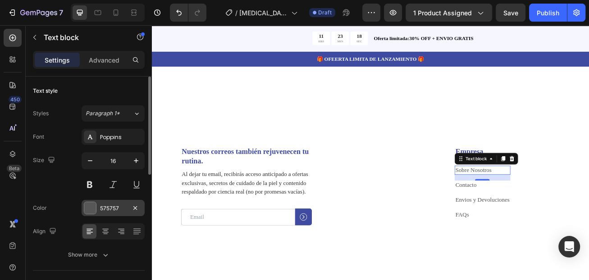
click at [126, 203] on div "575757" at bounding box center [113, 208] width 63 height 16
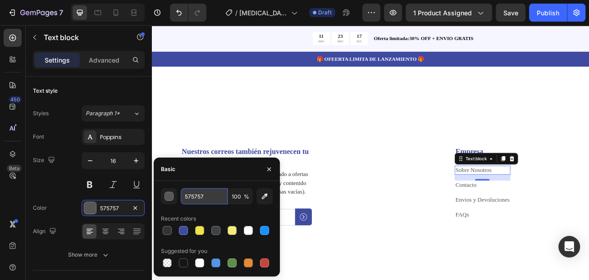
click at [201, 201] on input "575757" at bounding box center [204, 196] width 47 height 16
paste input "#333333"
type input "#333333"
click at [535, 223] on link "Contacto" at bounding box center [540, 223] width 26 height 8
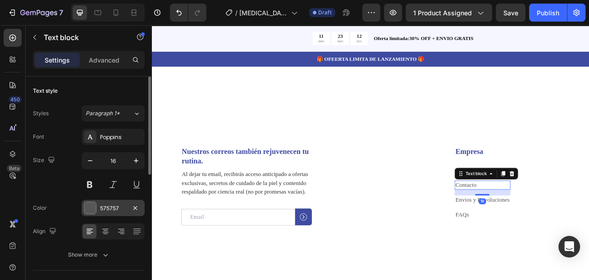
click at [113, 206] on div "575757" at bounding box center [113, 209] width 26 height 8
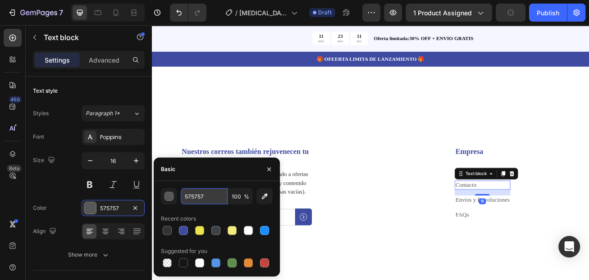
click at [196, 199] on input "575757" at bounding box center [204, 196] width 47 height 16
paste input "#333333"
type input "#333333"
click at [542, 243] on link "Envios y Devoluciones" at bounding box center [560, 242] width 67 height 8
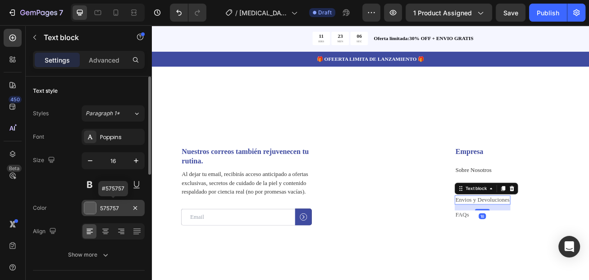
click at [119, 209] on div "575757" at bounding box center [113, 209] width 26 height 8
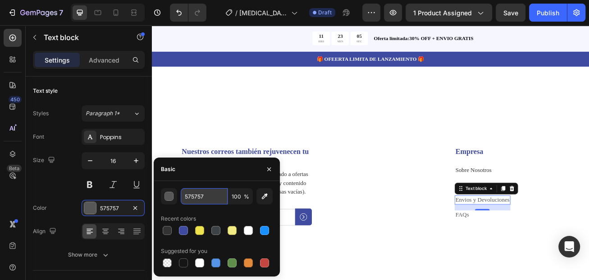
click at [204, 199] on input "575757" at bounding box center [204, 196] width 47 height 16
paste input "#333333"
type input "#333333"
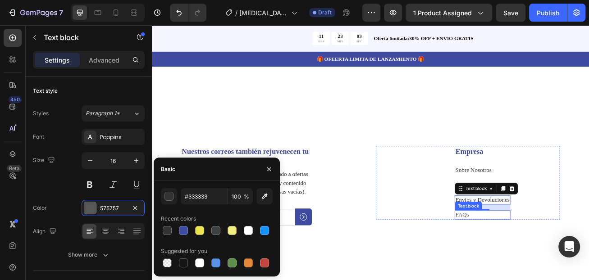
click at [533, 261] on link "FAQs" at bounding box center [535, 260] width 17 height 8
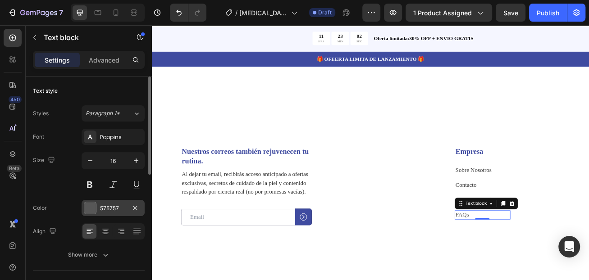
click at [116, 213] on div "575757" at bounding box center [113, 208] width 63 height 16
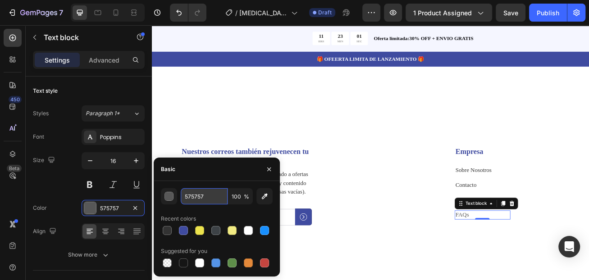
click at [205, 201] on input "575757" at bounding box center [204, 196] width 47 height 16
paste input "#333333"
type input "#333333"
click at [412, 280] on div "Nuestros correos también rejuvenecen tu rutina. Heading Al dejar tu email, reci…" at bounding box center [422, 238] width 541 height 217
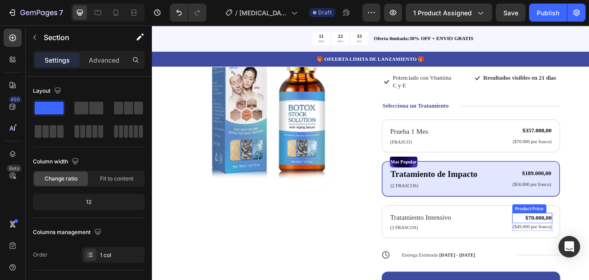
scroll to position [270, 0]
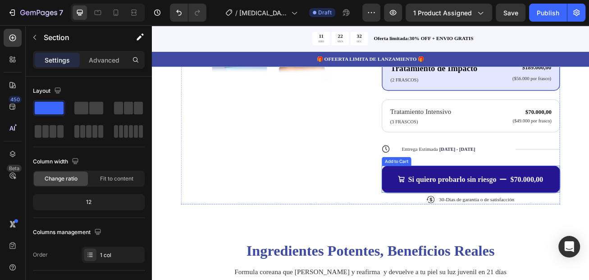
click at [564, 199] on button "Si quiero probarlo sin riesgo $70.000,00" at bounding box center [546, 215] width 220 height 33
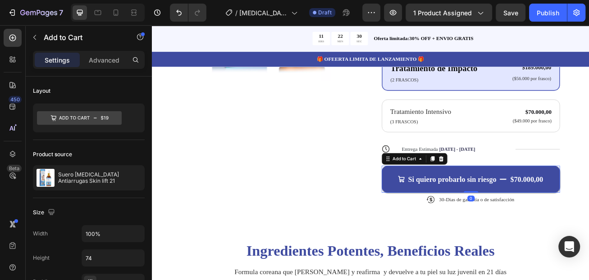
click at [66, 61] on p "Settings" at bounding box center [57, 59] width 25 height 9
click at [52, 58] on p "Settings" at bounding box center [57, 59] width 25 height 9
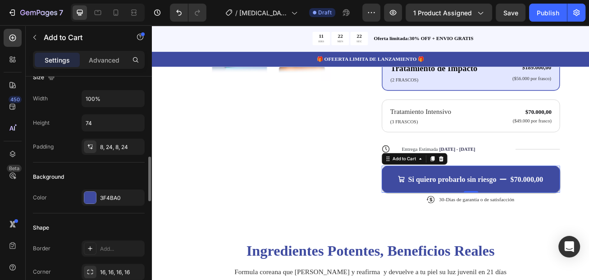
scroll to position [180, 0]
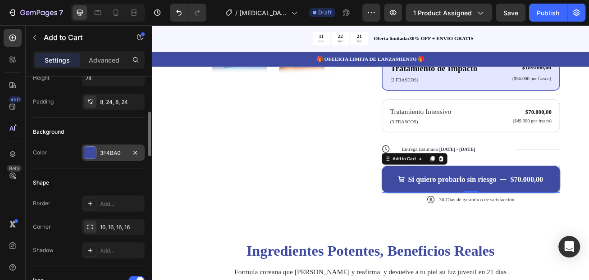
click at [116, 156] on div "3F4BA0" at bounding box center [113, 153] width 26 height 8
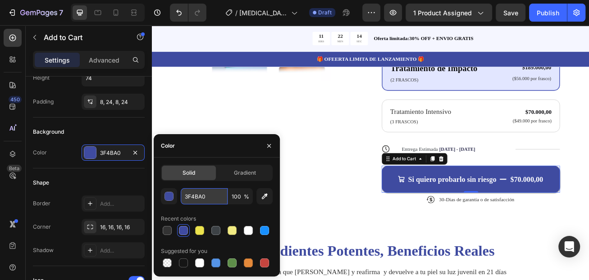
click at [204, 198] on input "3F4BA0" at bounding box center [204, 196] width 47 height 16
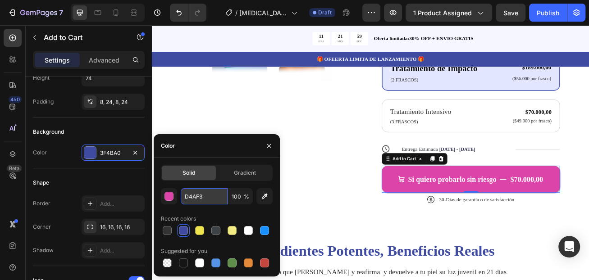
type input "D4AF37"
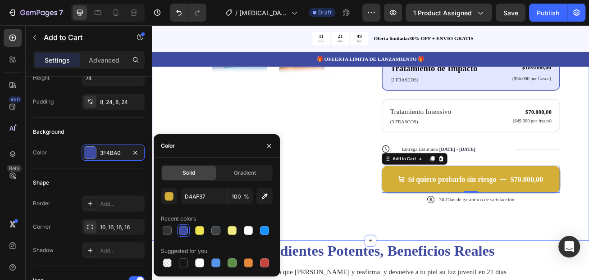
click at [329, 248] on div "Product Images Icon Icon Icon Icon Icon Icon List 122,000+ Mujeres Felices Text…" at bounding box center [422, 58] width 541 height 467
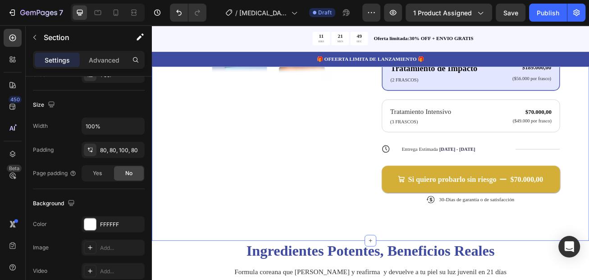
scroll to position [0, 0]
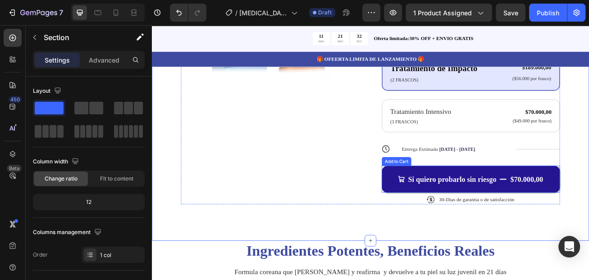
click at [448, 199] on button "Si quiero probarlo sin riesgo $70.000,00" at bounding box center [546, 215] width 220 height 33
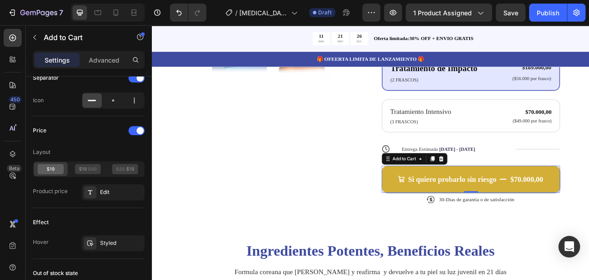
scroll to position [766, 0]
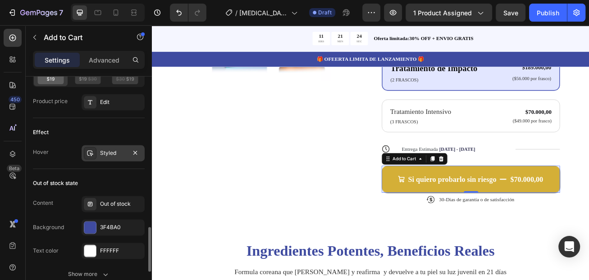
click at [110, 157] on div "Styled" at bounding box center [113, 153] width 63 height 16
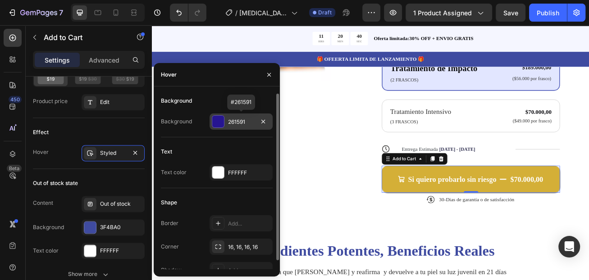
click at [245, 124] on div "261591" at bounding box center [241, 122] width 26 height 8
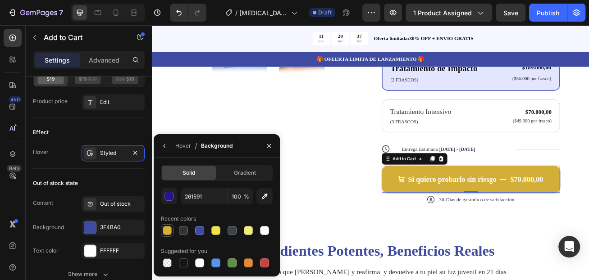
click at [167, 233] on div at bounding box center [167, 230] width 9 height 9
type input "D4AF37"
click at [205, 198] on input "D4AF37" at bounding box center [204, 196] width 47 height 16
click at [168, 141] on div "Product Images Icon Icon Icon Icon Icon Icon List 122,000+ Mujeres Felices Text…" at bounding box center [422, 58] width 541 height 467
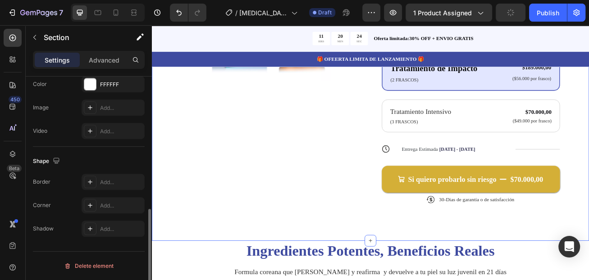
scroll to position [0, 0]
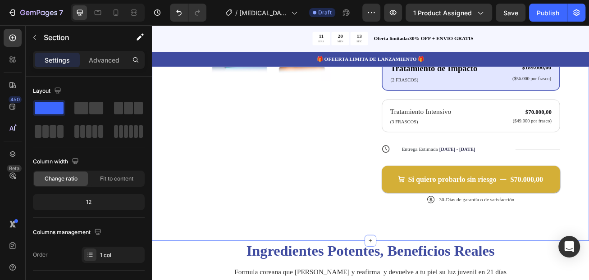
click at [317, 248] on div "Product Images Icon Icon Icon Icon Icon Icon List 122,000+ Mujeres Felices Text…" at bounding box center [422, 58] width 541 height 467
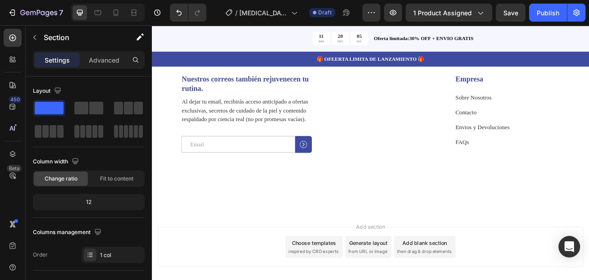
scroll to position [2885, 0]
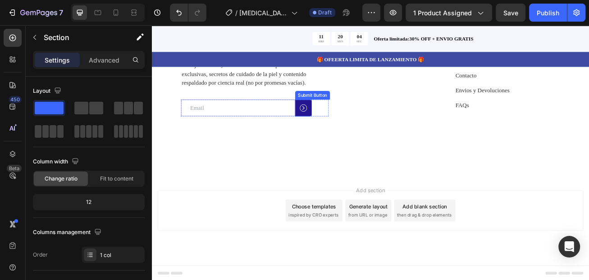
click at [338, 129] on icon at bounding box center [339, 127] width 9 height 9
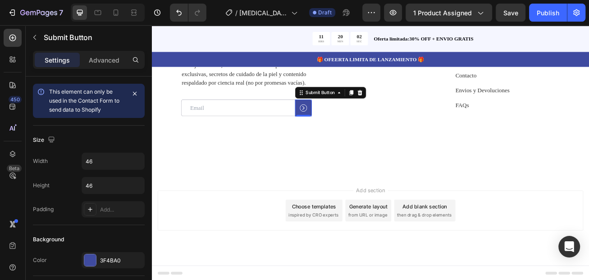
click at [63, 60] on p "Settings" at bounding box center [57, 59] width 25 height 9
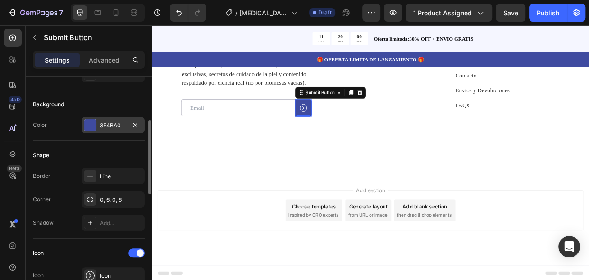
click at [116, 128] on div "3F4BA0" at bounding box center [113, 126] width 26 height 8
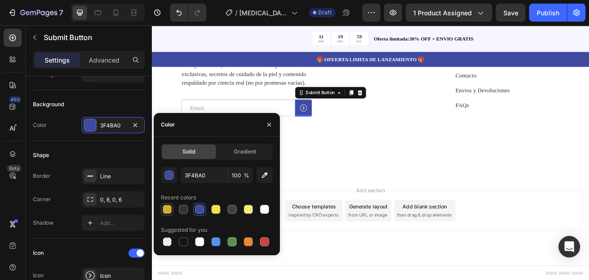
click at [170, 210] on div at bounding box center [167, 209] width 9 height 9
type input "D4AF37"
click at [334, 211] on div "Nuestros correos también rejuvenecen tu rutina. Heading Al dejar tu email, reci…" at bounding box center [422, 103] width 541 height 217
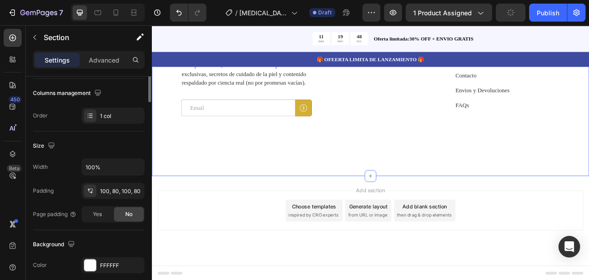
scroll to position [4, 0]
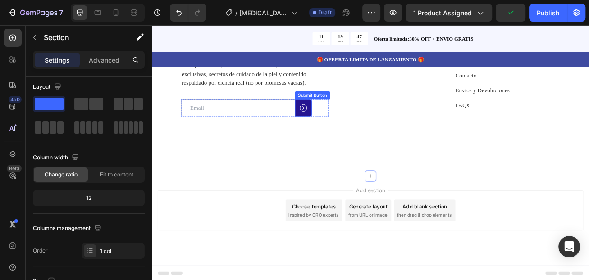
click at [339, 131] on rect at bounding box center [339, 127] width 9 height 9
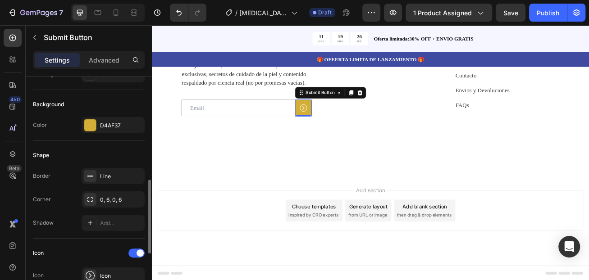
scroll to position [180, 0]
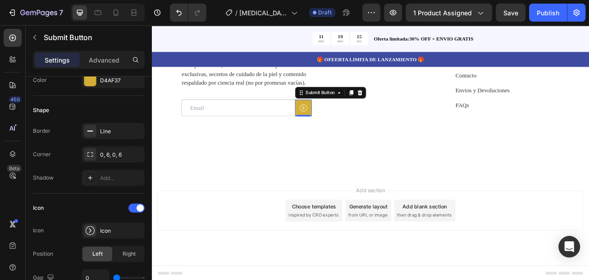
click at [284, 236] on div "Add section Choose templates inspired by CRO experts Generate layout from URL o…" at bounding box center [422, 255] width 526 height 50
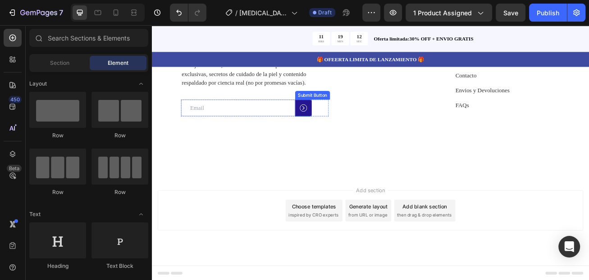
click at [336, 128] on icon at bounding box center [339, 127] width 9 height 9
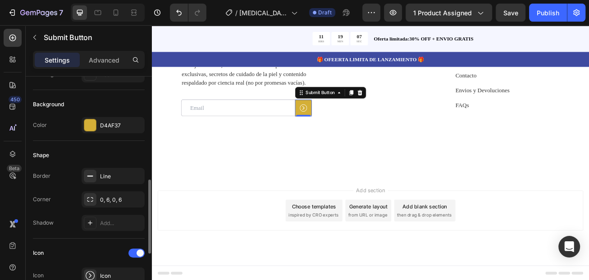
scroll to position [225, 0]
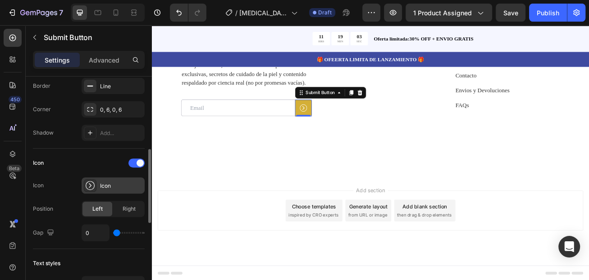
click at [118, 188] on div "Icon" at bounding box center [121, 186] width 42 height 8
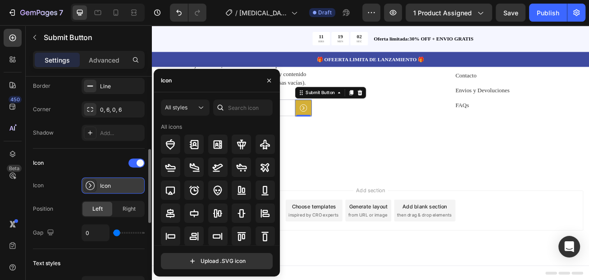
click at [118, 188] on div "Icon" at bounding box center [121, 186] width 42 height 8
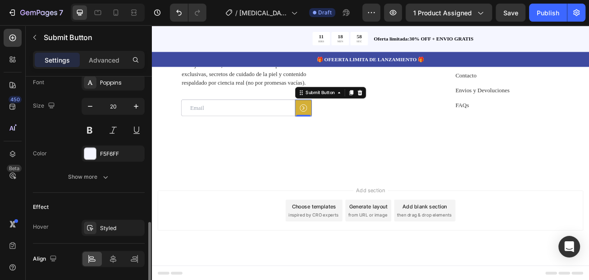
scroll to position [480, 0]
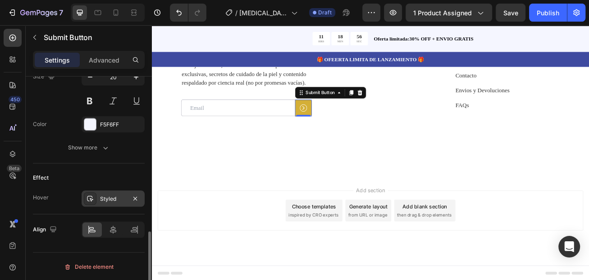
click at [115, 200] on div "Styled" at bounding box center [113, 199] width 26 height 8
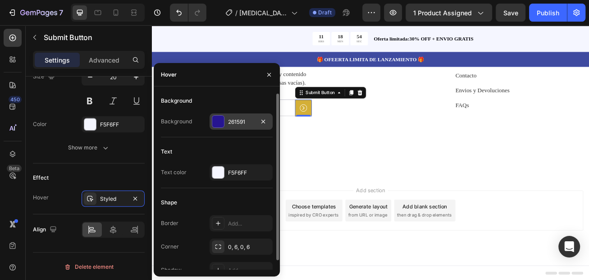
click at [236, 121] on div "261591" at bounding box center [241, 122] width 26 height 8
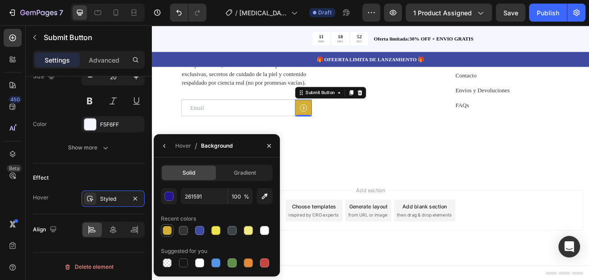
click at [168, 230] on div at bounding box center [167, 230] width 9 height 9
type input "D4AF37"
click at [184, 149] on div "Nuestros correos también rejuvenecen tu rutina. Heading Al dejar tu email, reci…" at bounding box center [422, 103] width 541 height 217
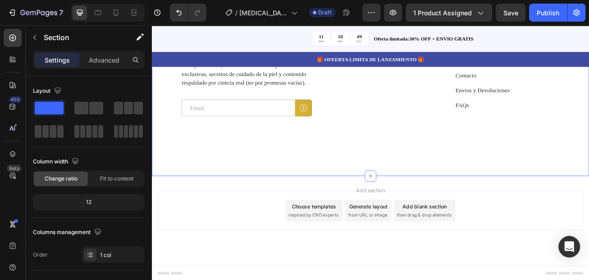
click at [188, 205] on div "Nuestros correos también rejuvenecen tu rutina. Heading Al dejar tu email, reci…" at bounding box center [422, 103] width 541 height 217
click at [264, 188] on div "Nuestros correos también rejuvenecen tu rutina. Heading Al dejar tu email, reci…" at bounding box center [422, 103] width 541 height 217
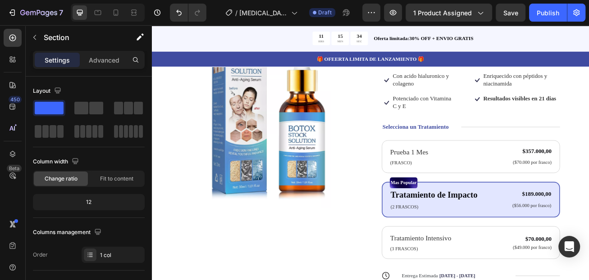
scroll to position [135, 0]
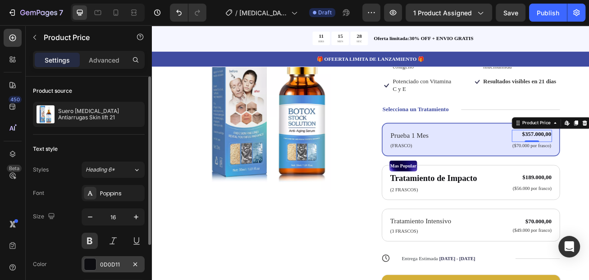
click at [112, 266] on div "0D0D11" at bounding box center [113, 265] width 26 height 8
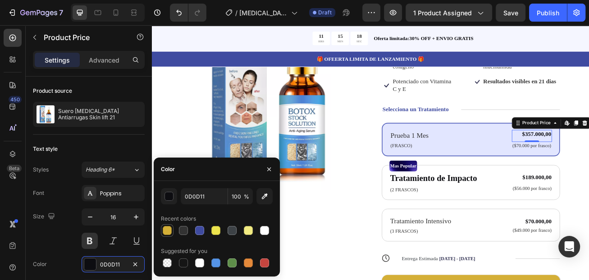
click at [169, 231] on div at bounding box center [167, 230] width 9 height 9
type input "D4AF37"
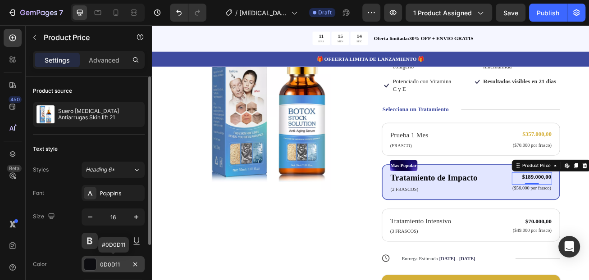
click at [105, 265] on div "0D0D11" at bounding box center [113, 265] width 26 height 8
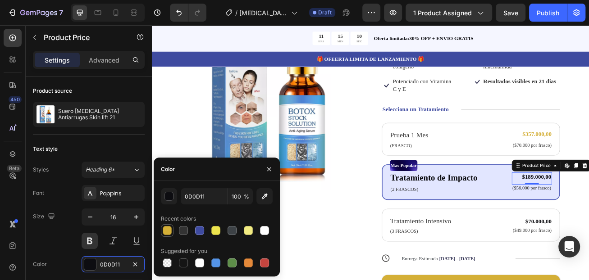
click at [168, 233] on div at bounding box center [167, 230] width 9 height 9
type input "D4AF37"
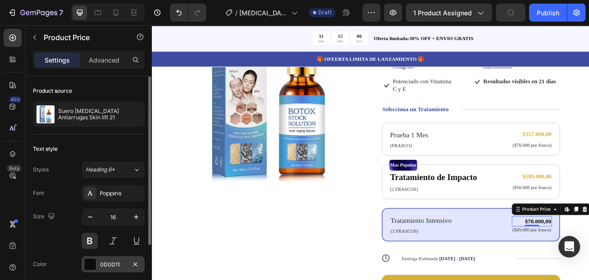
click at [111, 264] on div "0D0D11" at bounding box center [113, 265] width 26 height 8
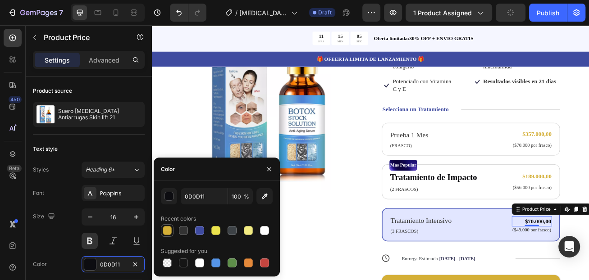
click at [165, 233] on div at bounding box center [167, 230] width 9 height 9
type input "D4AF37"
click at [334, 280] on div "Product Images" at bounding box center [298, 189] width 220 height 386
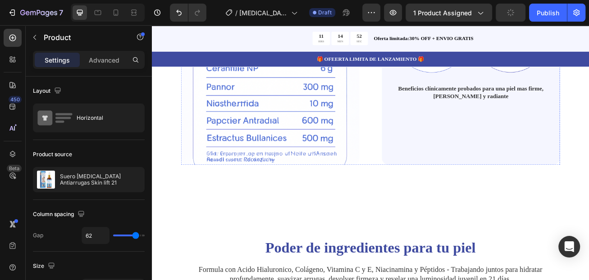
scroll to position [766, 0]
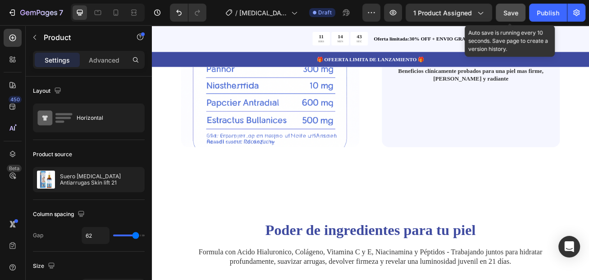
click at [508, 14] on span "Save" at bounding box center [510, 13] width 15 height 8
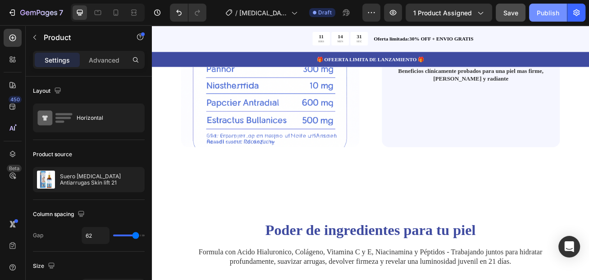
click at [547, 12] on div "Publish" at bounding box center [548, 12] width 23 height 9
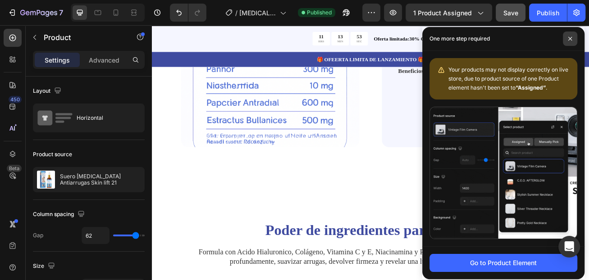
click at [571, 41] on icon at bounding box center [570, 39] width 5 height 5
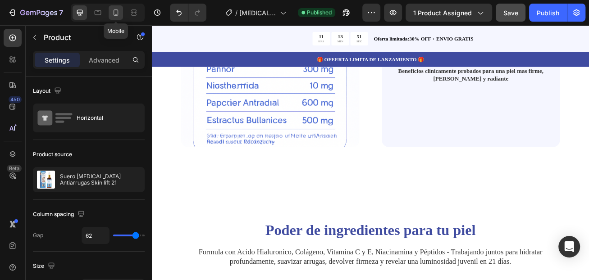
click at [118, 15] on icon at bounding box center [115, 12] width 9 height 9
type input "0"
type input "100%"
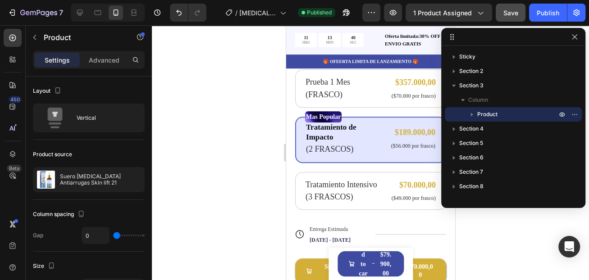
scroll to position [451, 0]
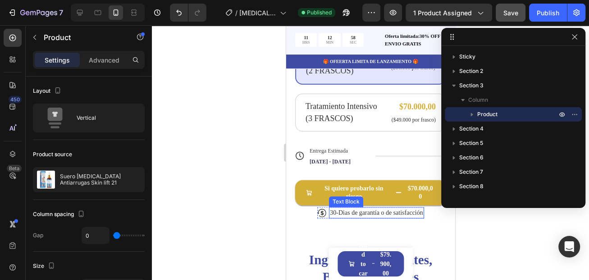
click at [338, 208] on p "30-Dias de garantía o de satisfacción" at bounding box center [375, 212] width 93 height 9
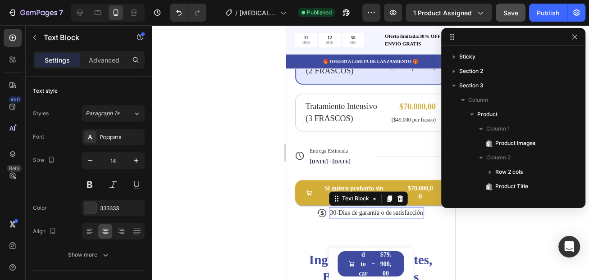
scroll to position [257, 0]
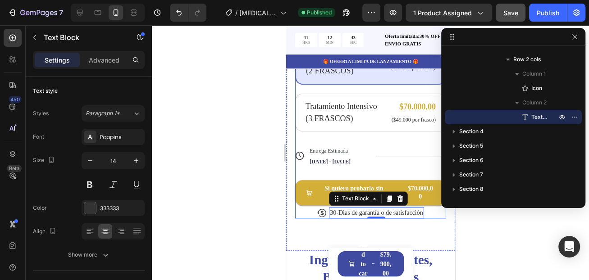
click at [308, 203] on div "Icon Icon Icon Icon Icon Icon List 122,000+ Mujeres Felices Text Block Row Suer…" at bounding box center [370, 23] width 151 height 392
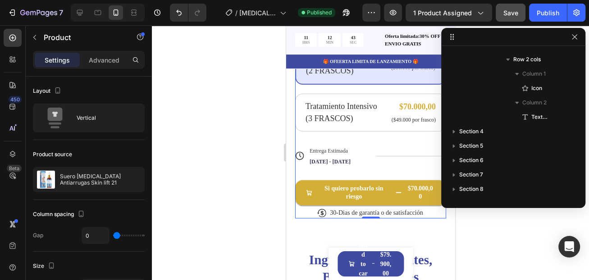
scroll to position [0, 0]
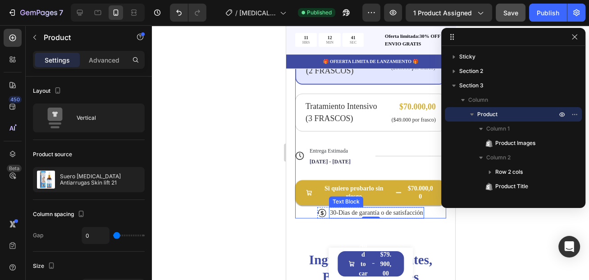
click at [334, 208] on p "30-Dias de garantía o de satisfacción" at bounding box center [375, 212] width 93 height 9
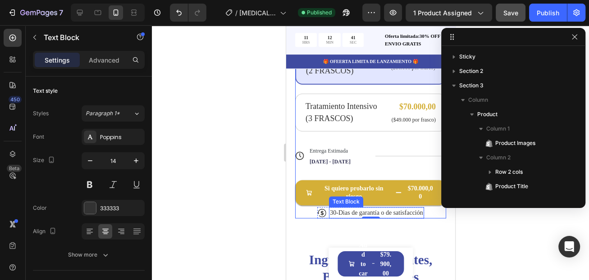
scroll to position [257, 0]
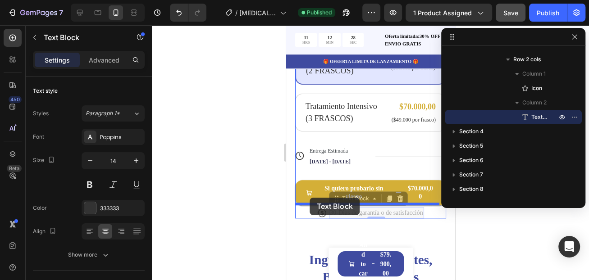
drag, startPoint x: 332, startPoint y: 186, endPoint x: 310, endPoint y: 198, distance: 25.6
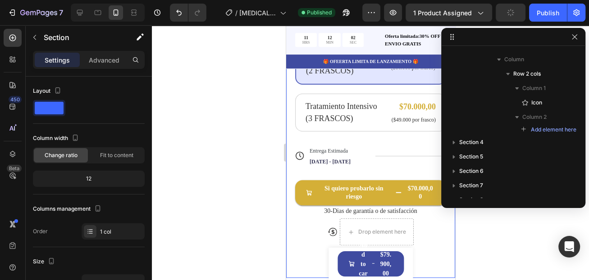
scroll to position [0, 0]
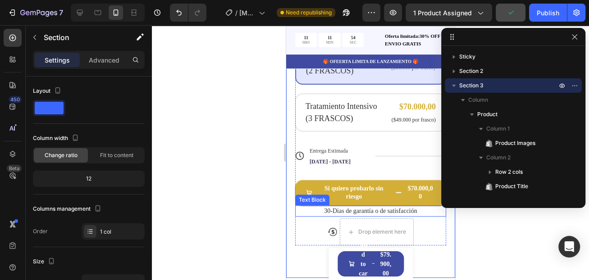
click at [369, 206] on p "30-Dias de garantía o de satisfacción" at bounding box center [370, 210] width 149 height 9
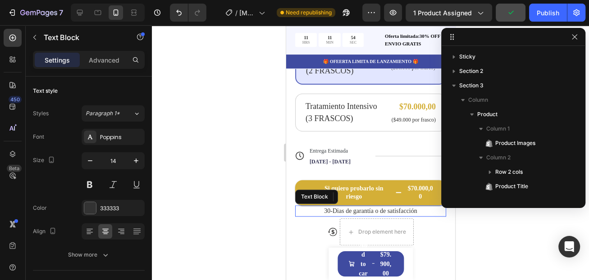
scroll to position [170, 0]
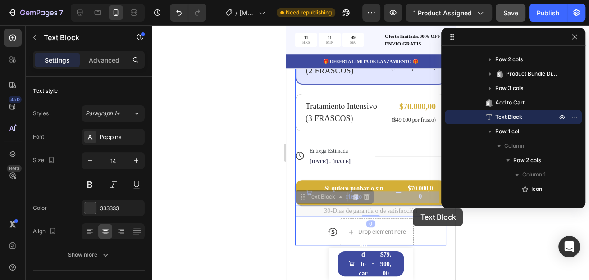
drag, startPoint x: 311, startPoint y: 182, endPoint x: 413, endPoint y: 209, distance: 104.8
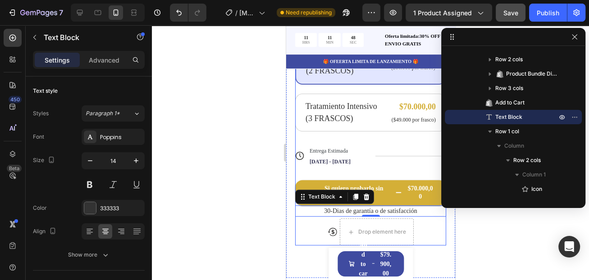
click at [419, 215] on div "Icon Icon Icon Icon Icon Icon List 122,000+ Mujeres Felices Text Block Row Suer…" at bounding box center [370, 36] width 151 height 419
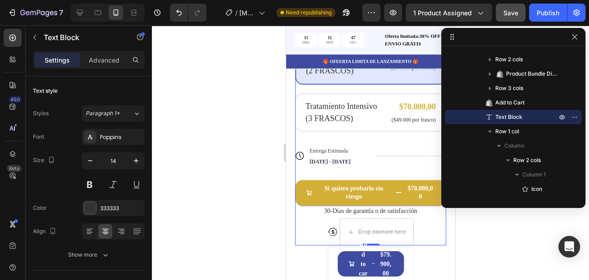
scroll to position [0, 0]
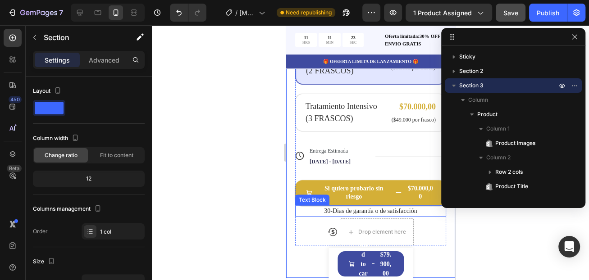
click at [330, 206] on p "30-Dias de garantía o de satisfacción" at bounding box center [370, 210] width 149 height 9
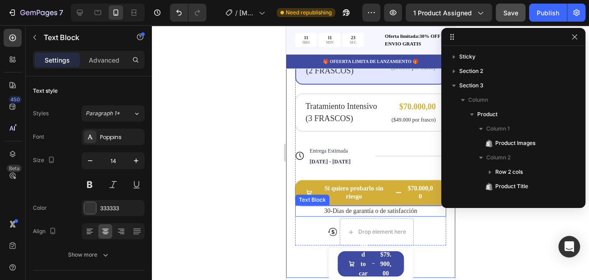
scroll to position [170, 0]
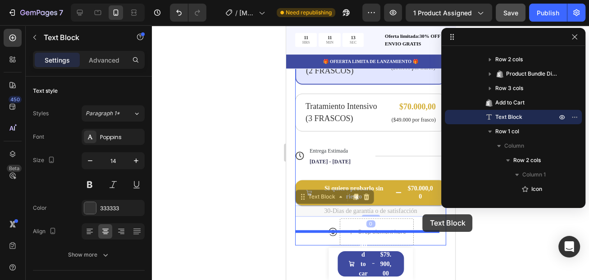
drag, startPoint x: 304, startPoint y: 185, endPoint x: 422, endPoint y: 215, distance: 121.8
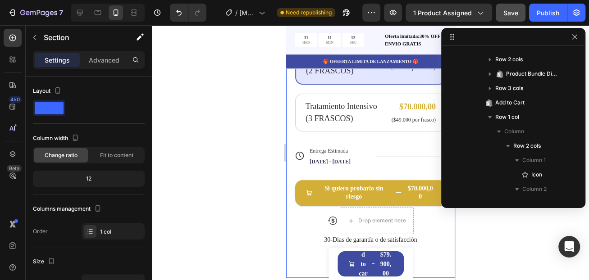
scroll to position [0, 0]
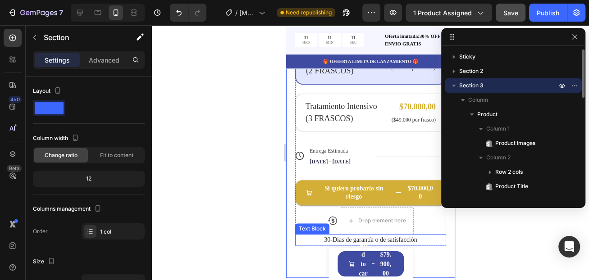
click at [407, 235] on p "30-Dias de garantía o de satisfacción" at bounding box center [370, 239] width 149 height 9
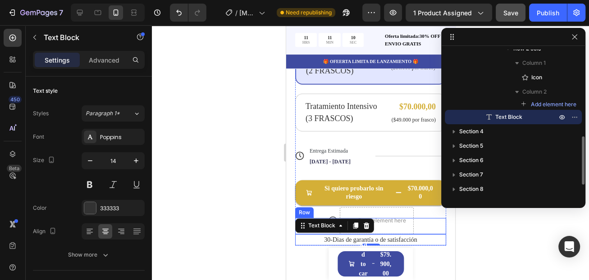
click at [419, 218] on div "Icon Drop element here Row Row" at bounding box center [370, 226] width 151 height 16
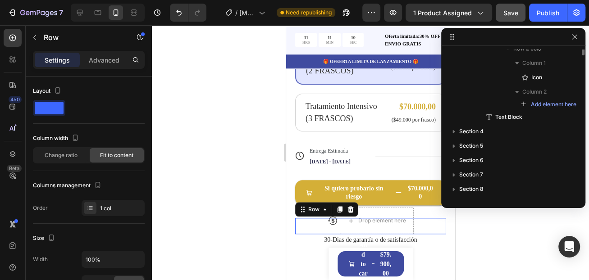
scroll to position [170, 0]
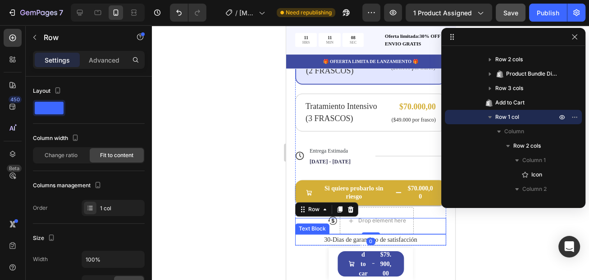
click at [331, 235] on p "30-Dias de garantía o de satisfacción" at bounding box center [370, 239] width 149 height 9
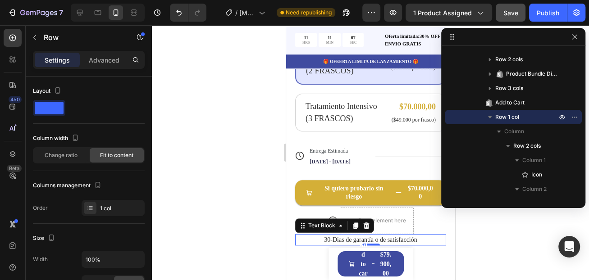
scroll to position [268, 0]
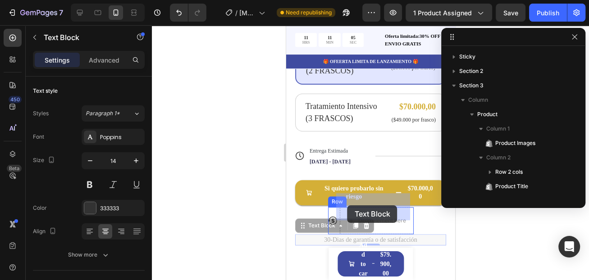
scroll to position [268, 0]
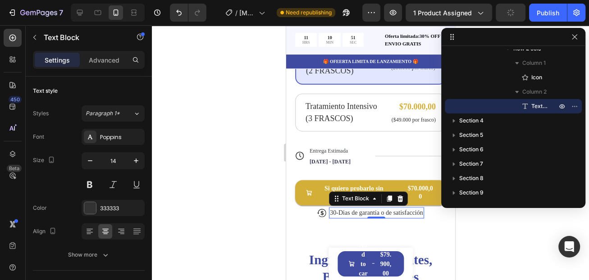
click at [329, 208] on p "30-Dias de garantía o de satisfacción" at bounding box center [375, 212] width 93 height 9
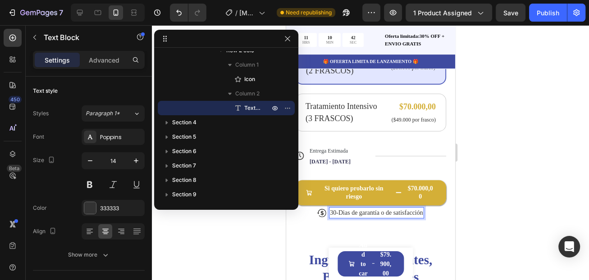
drag, startPoint x: 491, startPoint y: 38, endPoint x: 204, endPoint y: 40, distance: 287.1
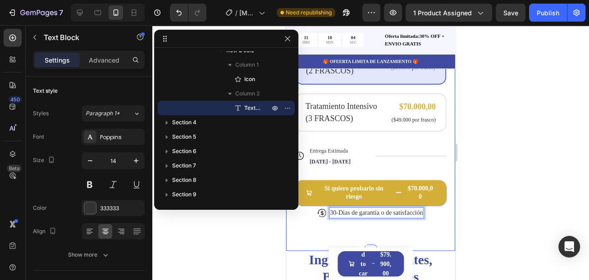
scroll to position [496, 0]
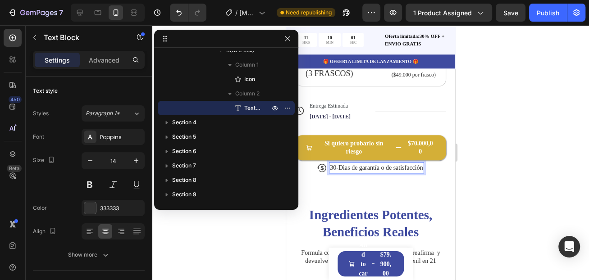
click at [329, 163] on p "30-Dias de garantía o de satisfacción" at bounding box center [375, 167] width 93 height 9
click at [346, 163] on p "30-Dias de garantía o de satisfacción" at bounding box center [375, 167] width 93 height 9
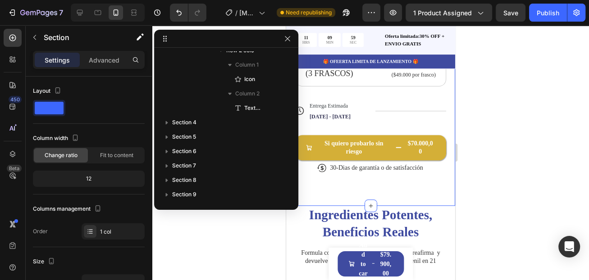
scroll to position [0, 0]
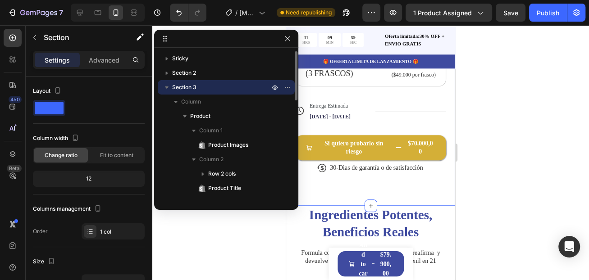
click at [330, 163] on p "30-Dias de garantía o de satisfacción" at bounding box center [375, 167] width 93 height 9
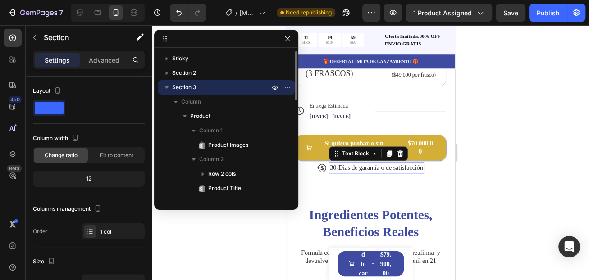
scroll to position [257, 0]
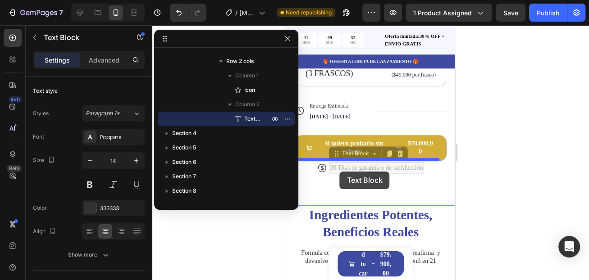
drag, startPoint x: 330, startPoint y: 142, endPoint x: 339, endPoint y: 172, distance: 30.8
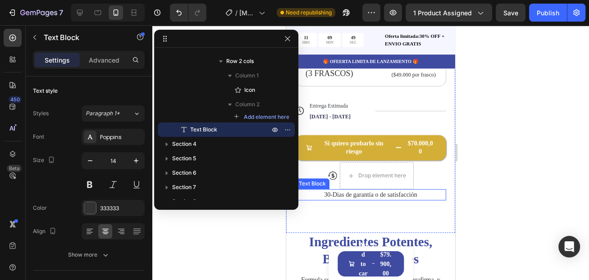
click at [357, 190] on p "30-Dias de garantía o de satisfacción" at bounding box center [370, 194] width 149 height 9
click at [327, 190] on p "30-Dias de garantía o de satisfacción" at bounding box center [370, 194] width 149 height 9
click at [347, 190] on p "30-Dias de garantía o de satisfacción" at bounding box center [370, 194] width 149 height 9
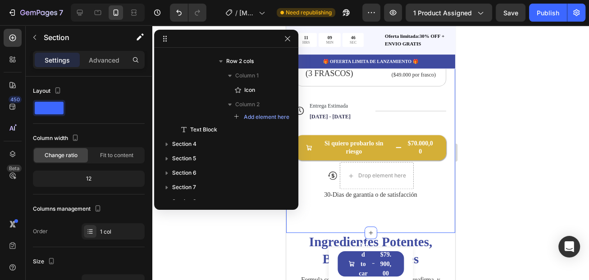
scroll to position [0, 0]
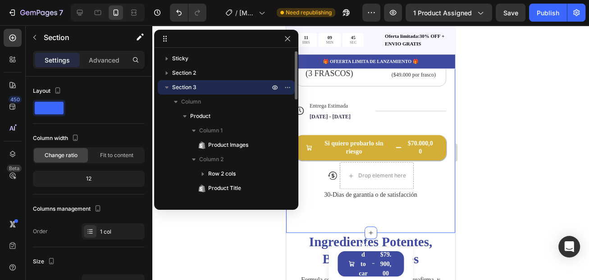
click at [328, 190] on p "30-Dias de garantía o de satisfacción" at bounding box center [370, 194] width 149 height 9
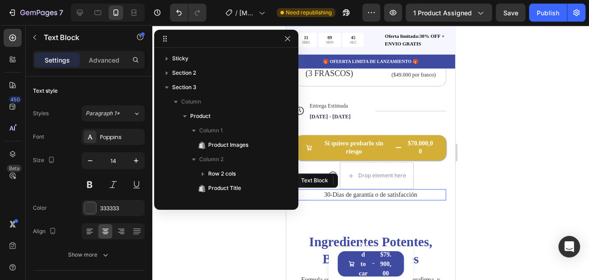
scroll to position [268, 0]
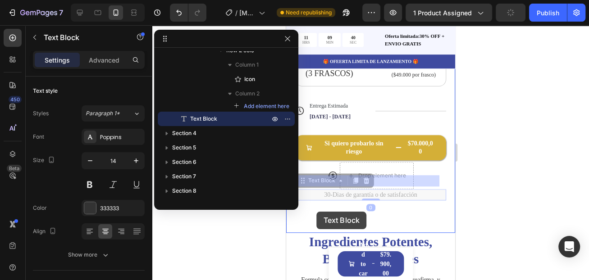
drag, startPoint x: 306, startPoint y: 169, endPoint x: 316, endPoint y: 212, distance: 43.7
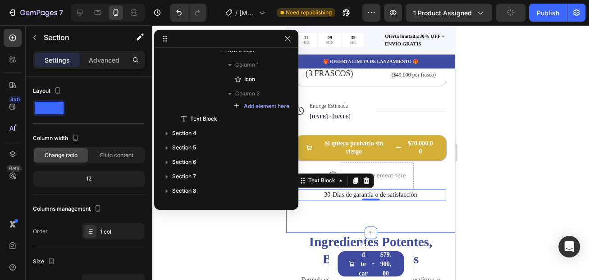
scroll to position [0, 0]
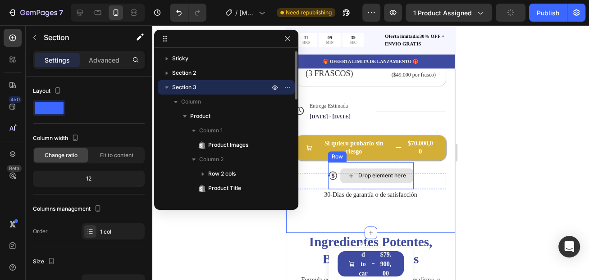
click at [383, 170] on div "Drop element here" at bounding box center [376, 175] width 74 height 27
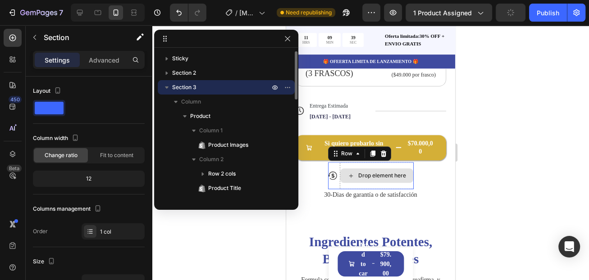
scroll to position [199, 0]
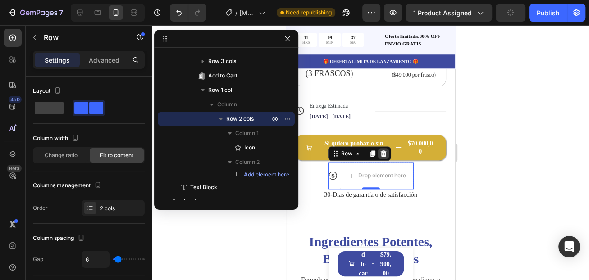
click at [380, 151] on icon at bounding box center [383, 154] width 6 height 6
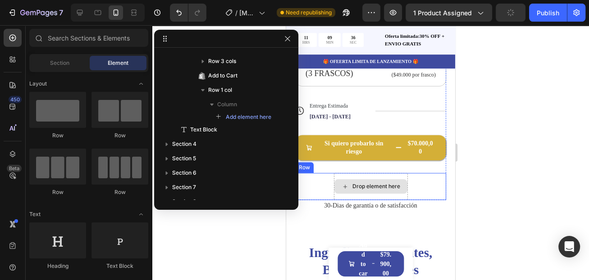
click at [374, 179] on div "Drop element here" at bounding box center [370, 186] width 73 height 14
click at [414, 173] on div "Drop element here Row" at bounding box center [370, 186] width 151 height 27
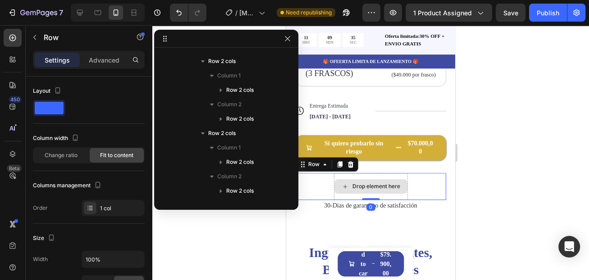
scroll to position [588, 0]
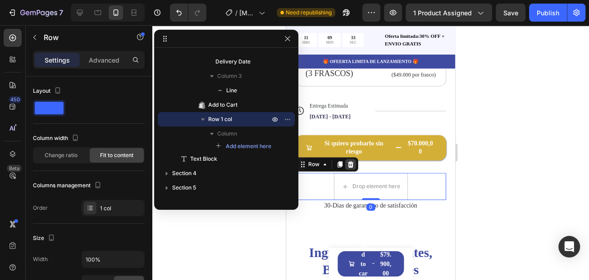
click at [349, 161] on icon at bounding box center [351, 164] width 6 height 6
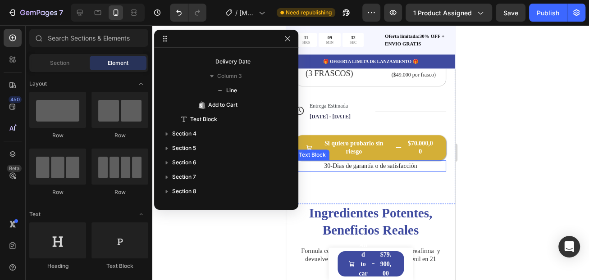
click at [349, 161] on p "30-Dias de garantía o de satisfacción" at bounding box center [370, 165] width 149 height 9
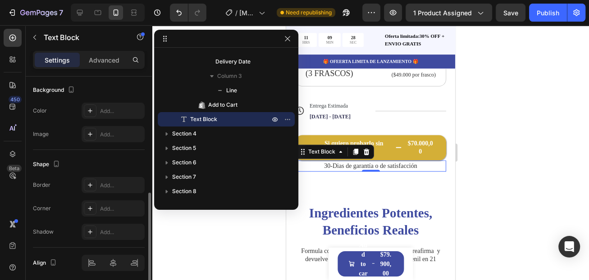
scroll to position [304, 0]
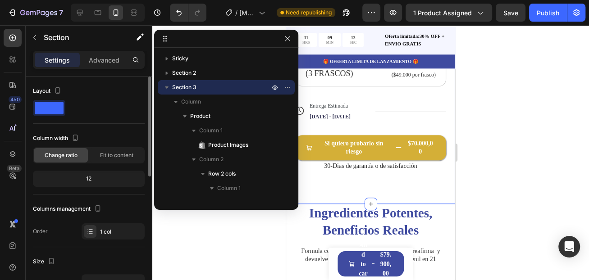
scroll to position [90, 0]
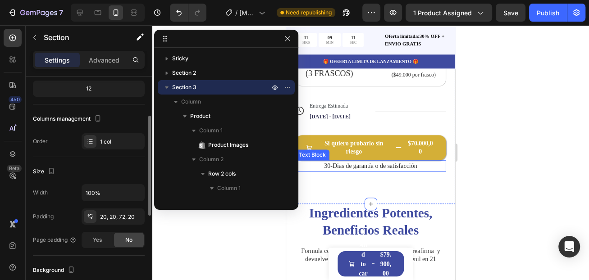
click at [375, 161] on p "30-Dias de garantía o de satisfacción" at bounding box center [370, 165] width 149 height 9
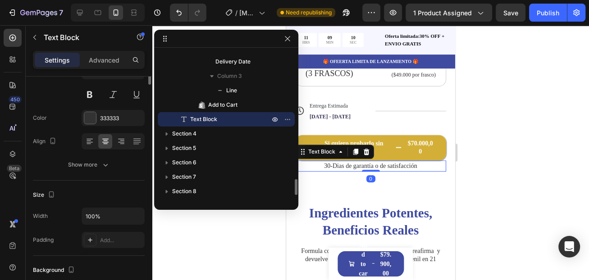
scroll to position [0, 0]
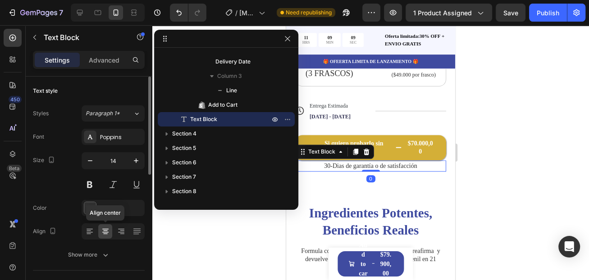
click at [105, 235] on icon at bounding box center [105, 231] width 9 height 9
click at [117, 231] on icon at bounding box center [121, 231] width 9 height 9
click at [104, 231] on icon at bounding box center [105, 231] width 9 height 9
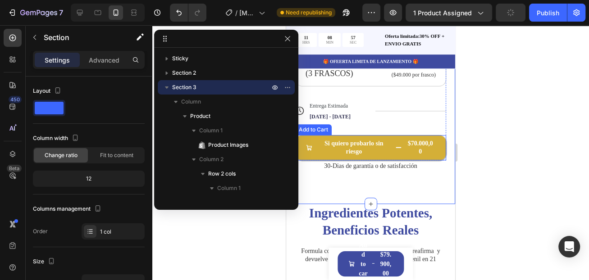
click at [357, 146] on button "Si quiero probarlo sin riesgo $70.000,00" at bounding box center [370, 147] width 151 height 25
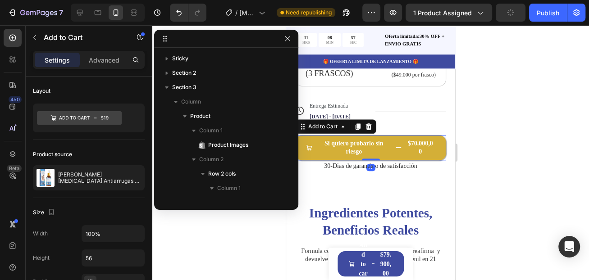
scroll to position [1165, 0]
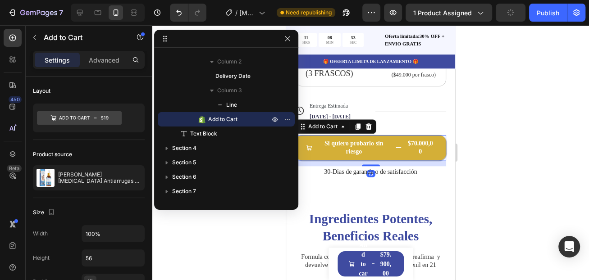
drag, startPoint x: 360, startPoint y: 146, endPoint x: 361, endPoint y: 151, distance: 5.9
click at [361, 165] on div at bounding box center [370, 166] width 18 height 2
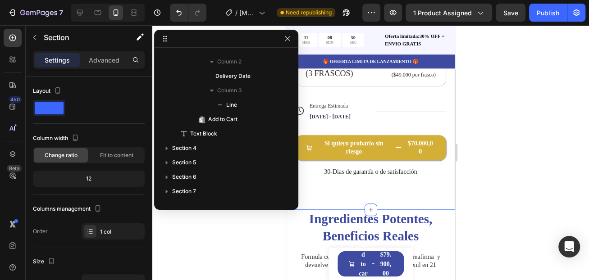
scroll to position [0, 0]
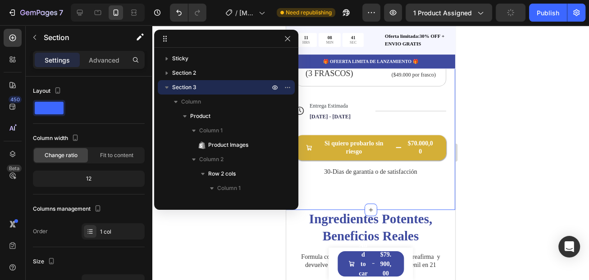
click at [500, 142] on div at bounding box center [370, 152] width 437 height 255
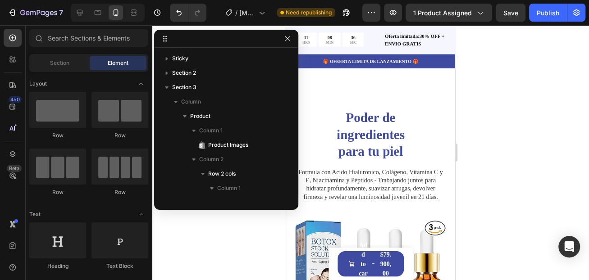
scroll to position [1127, 0]
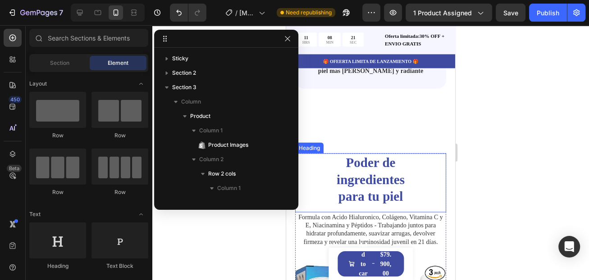
click at [399, 173] on h2 "Poder de ingredientes para tu piel" at bounding box center [370, 180] width 91 height 53
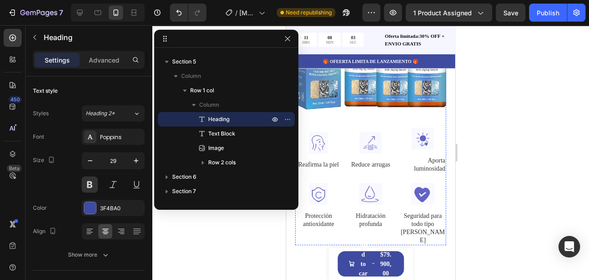
scroll to position [1352, 0]
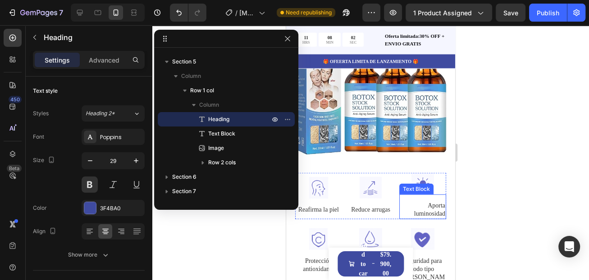
click at [421, 202] on p "Aporta luminosidad" at bounding box center [422, 210] width 45 height 16
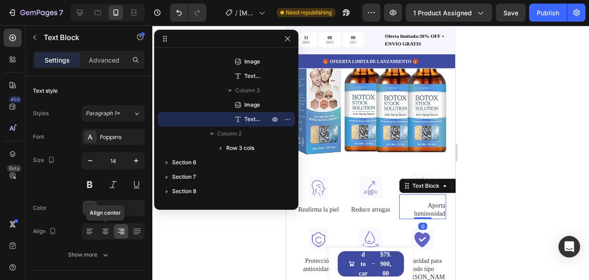
click at [108, 230] on icon at bounding box center [105, 231] width 9 height 9
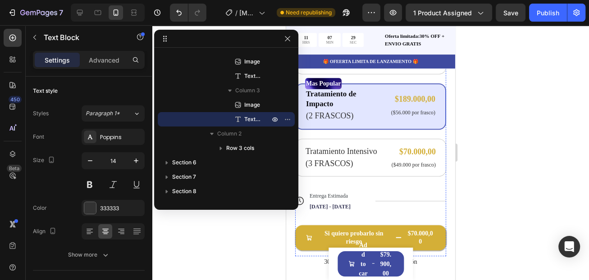
scroll to position [451, 0]
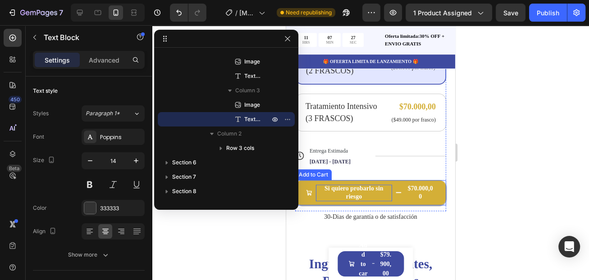
click at [380, 185] on div "Si quiero probarlo sin riesgo" at bounding box center [354, 193] width 76 height 16
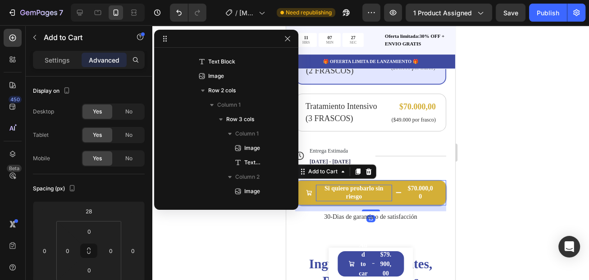
scroll to position [1295, 0]
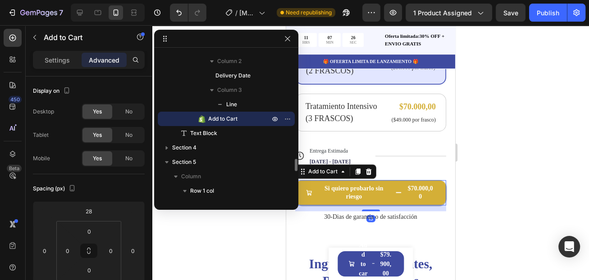
click at [391, 186] on button "Si quiero probarlo sin riesgo $70.000,00" at bounding box center [370, 192] width 151 height 25
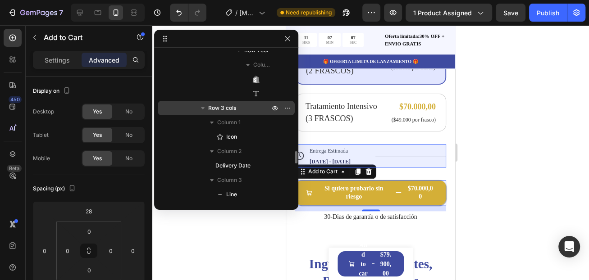
scroll to position [1160, 0]
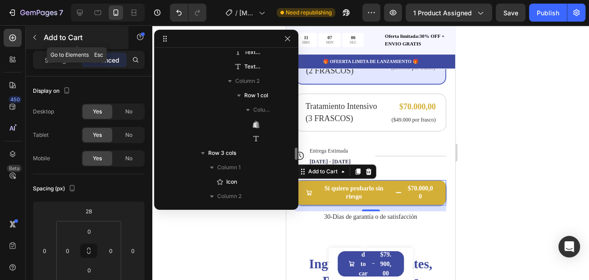
click at [33, 39] on icon "button" at bounding box center [34, 37] width 7 height 7
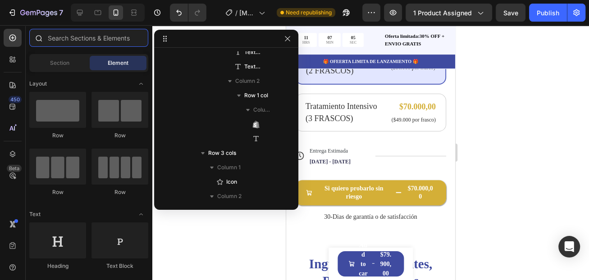
click at [55, 35] on input "text" at bounding box center [88, 38] width 119 height 18
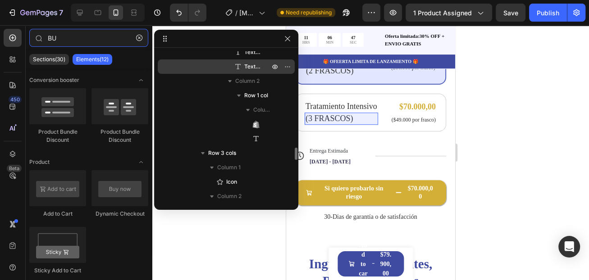
type input "B"
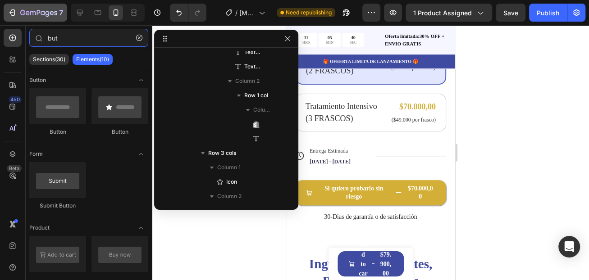
type input "but"
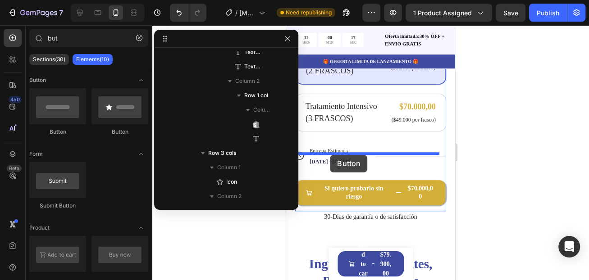
drag, startPoint x: 337, startPoint y: 128, endPoint x: 330, endPoint y: 155, distance: 27.9
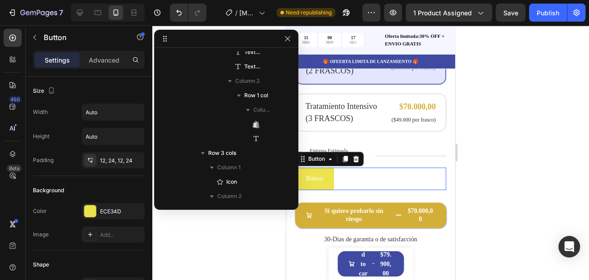
scroll to position [1295, 0]
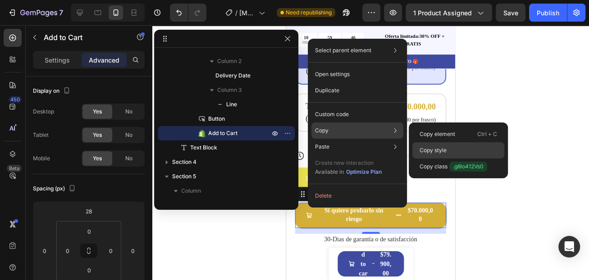
click at [435, 148] on p "Copy style" at bounding box center [433, 150] width 27 height 8
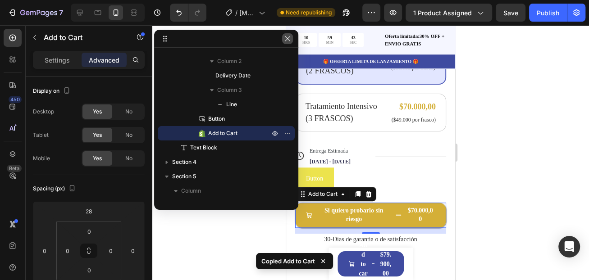
click at [285, 37] on icon "button" at bounding box center [287, 38] width 5 height 5
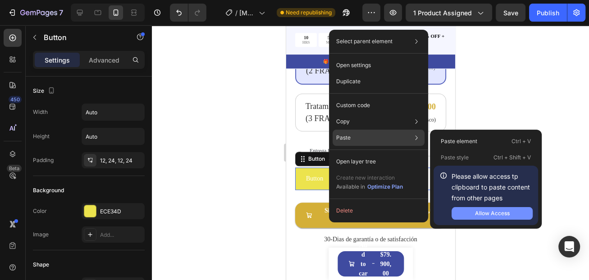
click at [473, 213] on button "Allow Access" at bounding box center [492, 213] width 81 height 13
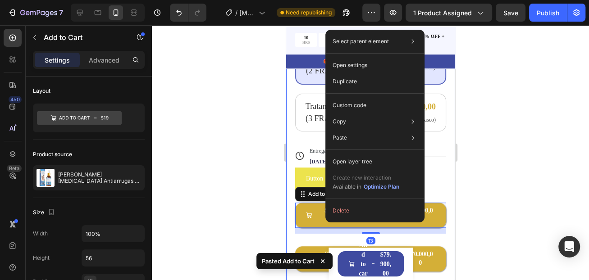
click at [262, 160] on div at bounding box center [370, 152] width 437 height 255
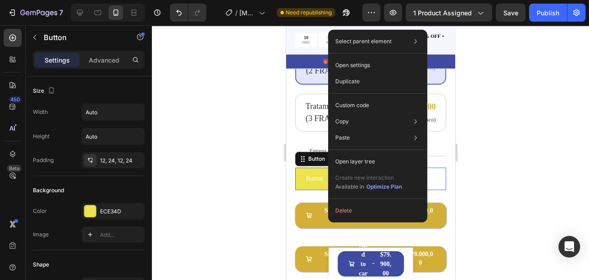
click at [254, 172] on div at bounding box center [370, 152] width 437 height 255
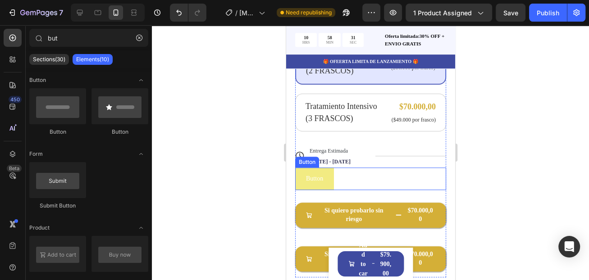
click at [329, 171] on button "Button" at bounding box center [314, 179] width 39 height 22
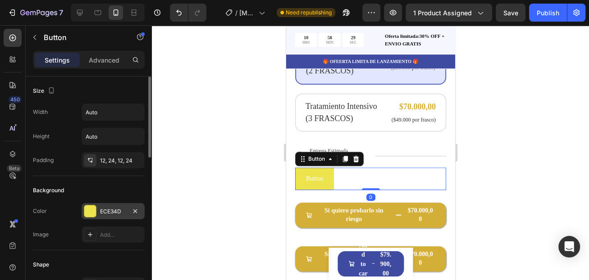
click at [113, 212] on div "ECE34D" at bounding box center [113, 212] width 26 height 8
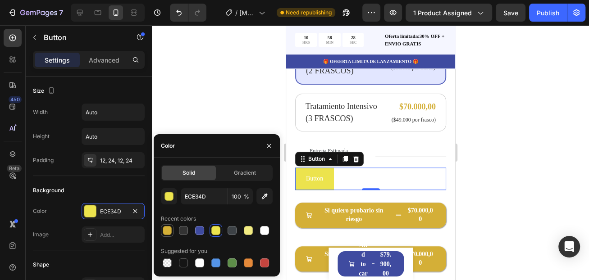
click at [167, 236] on div at bounding box center [167, 230] width 11 height 11
type input "D4AF37"
click at [182, 113] on div at bounding box center [370, 152] width 437 height 255
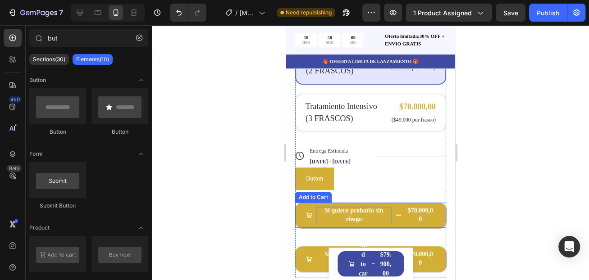
click at [348, 207] on div "Si quiero probarlo sin riesgo" at bounding box center [354, 215] width 76 height 16
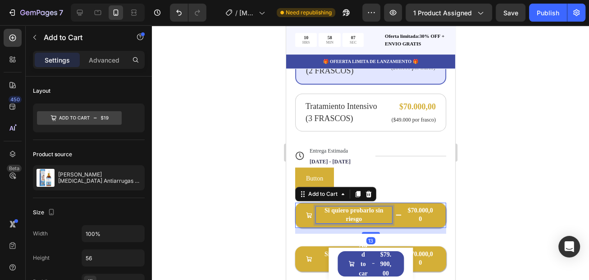
click at [348, 207] on div "Si quiero probarlo sin riesgo" at bounding box center [354, 215] width 76 height 16
click at [348, 207] on p "Si quiero probarlo sin riesgo" at bounding box center [354, 215] width 76 height 16
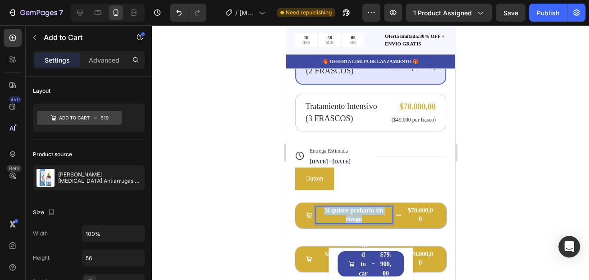
drag, startPoint x: 361, startPoint y: 206, endPoint x: 318, endPoint y: 198, distance: 43.4
click at [318, 207] on p "Si quiero probarlo sin riesgo" at bounding box center [354, 215] width 76 height 16
copy p "Si quiero probarlo sin riesgo"
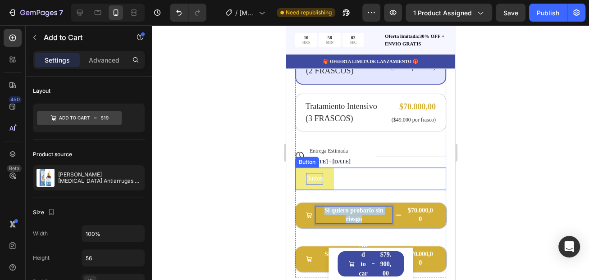
click at [315, 173] on p "Button" at bounding box center [314, 178] width 17 height 11
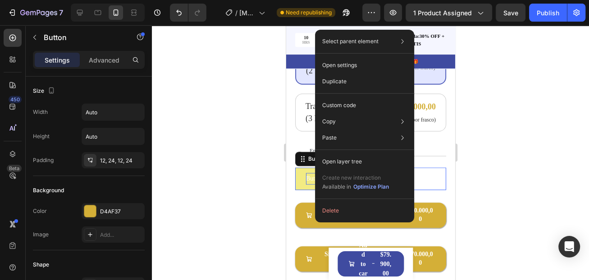
click at [309, 173] on p "Button" at bounding box center [314, 178] width 17 height 11
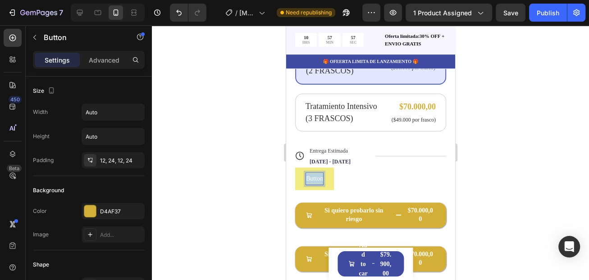
click at [313, 173] on p "Button" at bounding box center [314, 178] width 17 height 11
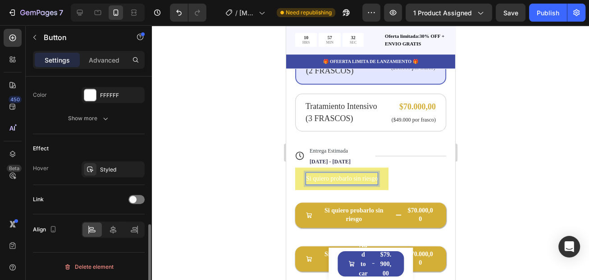
scroll to position [281, 0]
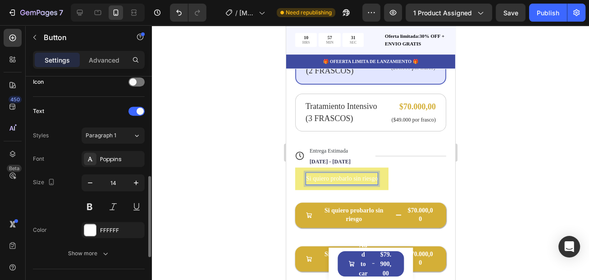
click at [195, 169] on div at bounding box center [370, 152] width 437 height 255
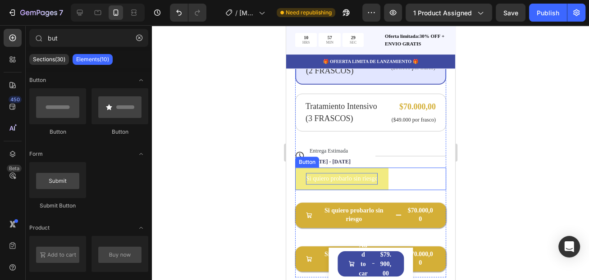
click at [302, 169] on button "Si quiero probarlo sin riesgo" at bounding box center [341, 179] width 93 height 22
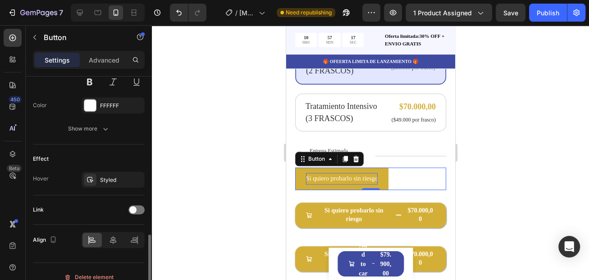
scroll to position [416, 0]
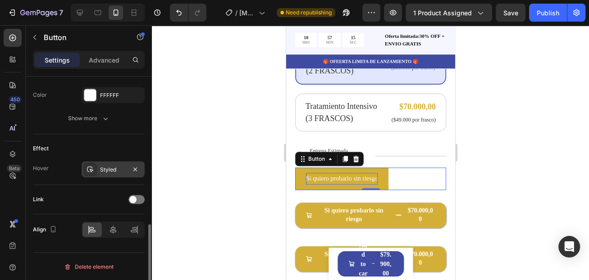
click at [105, 170] on div "Styled" at bounding box center [113, 170] width 26 height 8
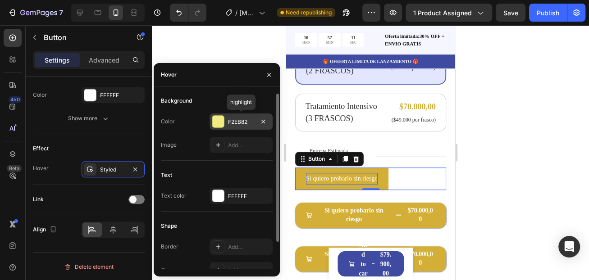
click at [239, 123] on div "F2EB82" at bounding box center [241, 122] width 26 height 8
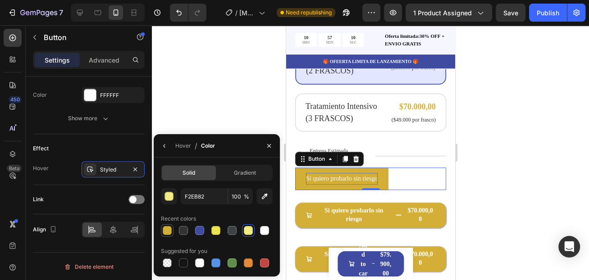
click at [167, 232] on div at bounding box center [167, 230] width 9 height 9
type input "D4AF37"
click at [170, 105] on div at bounding box center [370, 152] width 437 height 255
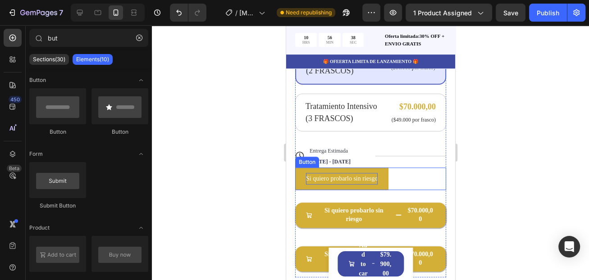
click at [380, 171] on button "Si quiero probarlo sin riesgo" at bounding box center [341, 179] width 93 height 22
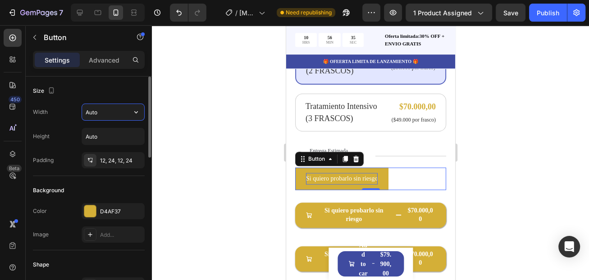
click at [103, 114] on input "Auto" at bounding box center [113, 112] width 62 height 16
click at [138, 112] on icon "button" at bounding box center [136, 112] width 9 height 9
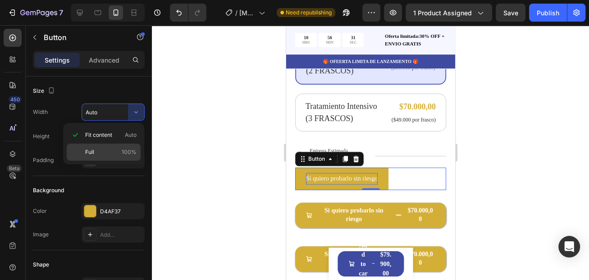
click at [94, 154] on p "Full 100%" at bounding box center [110, 152] width 51 height 8
type input "100%"
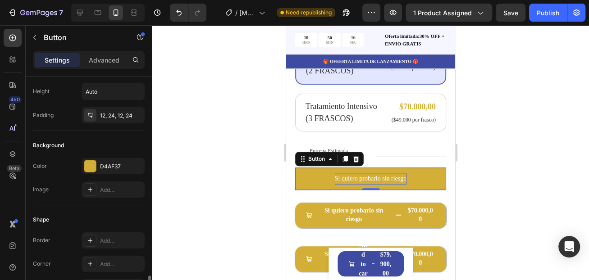
scroll to position [180, 0]
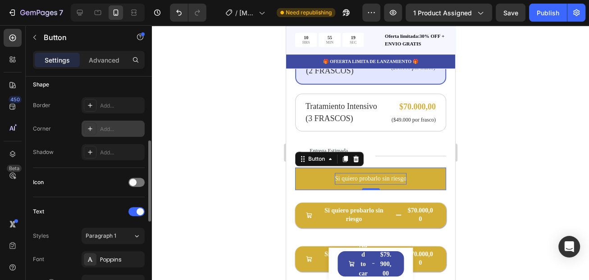
click at [111, 128] on div "Add..." at bounding box center [121, 129] width 42 height 8
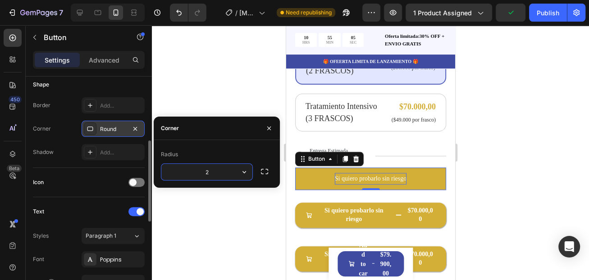
type input "25"
click at [176, 110] on div at bounding box center [370, 152] width 437 height 255
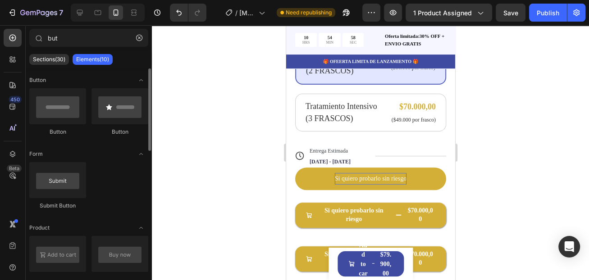
scroll to position [90, 0]
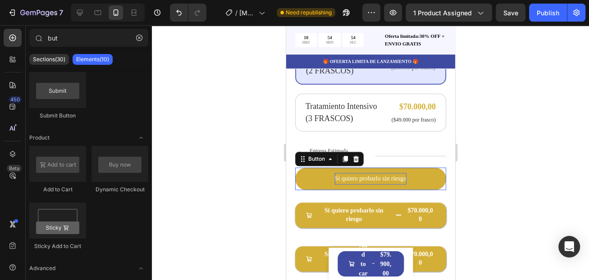
click at [311, 172] on button "Si quiero probarlo sin riesgo" at bounding box center [370, 179] width 151 height 22
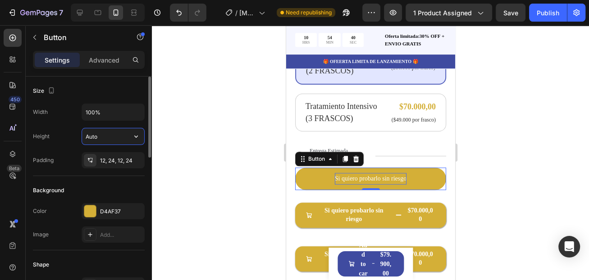
click at [103, 140] on input "Auto" at bounding box center [113, 136] width 62 height 16
click at [133, 137] on icon "button" at bounding box center [136, 136] width 9 height 9
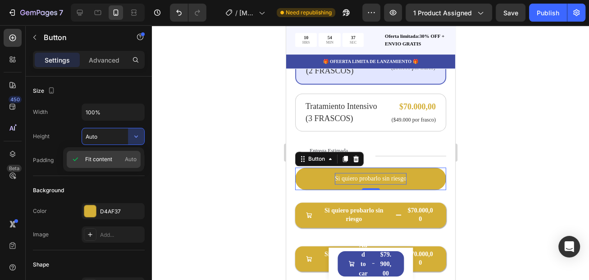
click at [110, 158] on span "Fit content" at bounding box center [98, 160] width 27 height 8
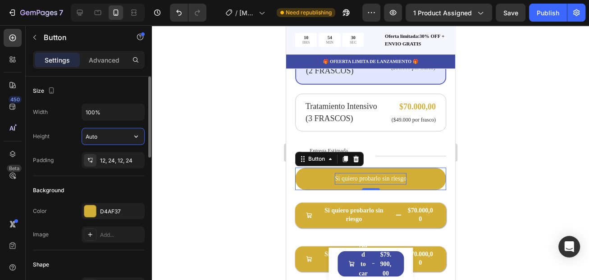
click at [104, 136] on input "Auto" at bounding box center [113, 136] width 62 height 16
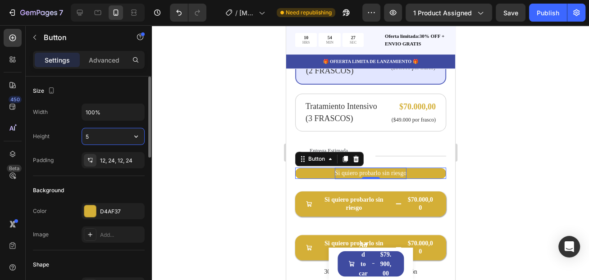
type input "50"
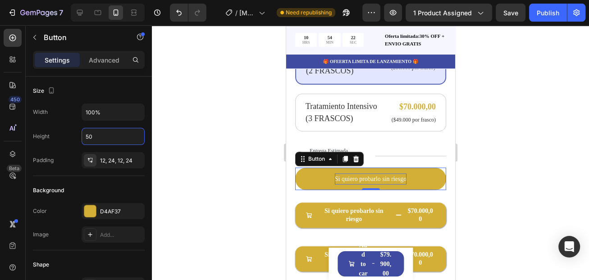
click at [165, 187] on div at bounding box center [370, 152] width 437 height 255
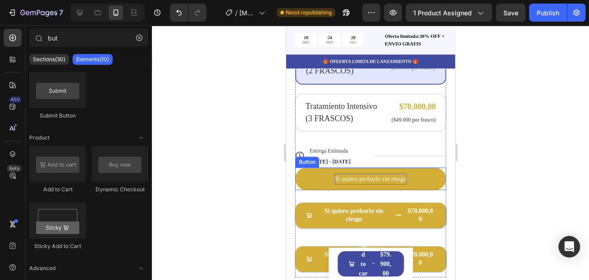
click at [304, 168] on button "Si quiero probarlo sin riesgo" at bounding box center [370, 179] width 151 height 23
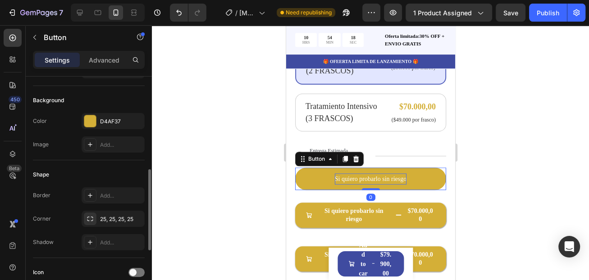
scroll to position [135, 0]
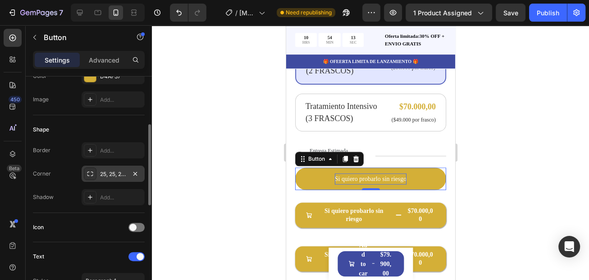
click at [90, 177] on icon at bounding box center [90, 173] width 7 height 7
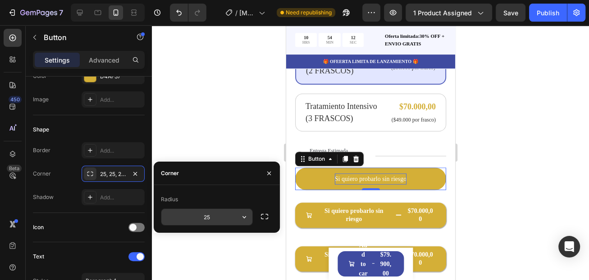
click at [207, 221] on input "25" at bounding box center [206, 217] width 91 height 16
type input "15"
click at [174, 151] on div at bounding box center [370, 152] width 437 height 255
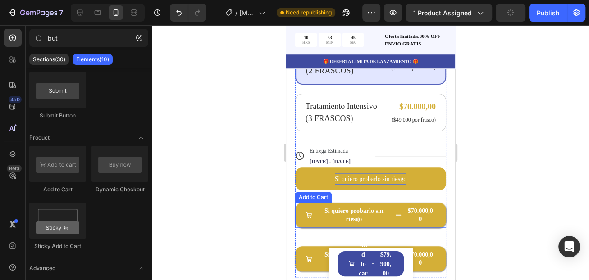
click at [394, 209] on button "Si quiero probarlo sin riesgo $70.000,00" at bounding box center [370, 215] width 151 height 25
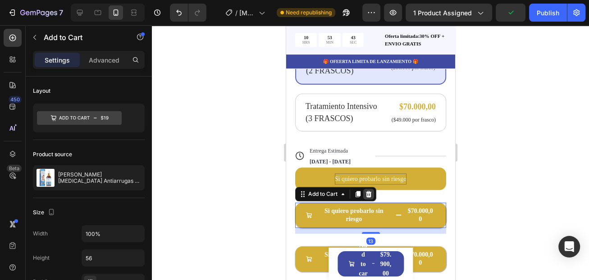
click at [367, 191] on icon at bounding box center [368, 194] width 7 height 7
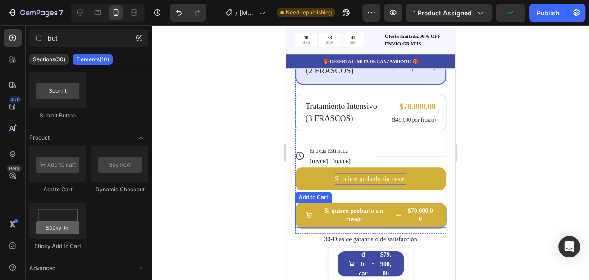
click at [389, 210] on button "Si quiero probarlo sin riesgo $70.000,00" at bounding box center [370, 215] width 151 height 25
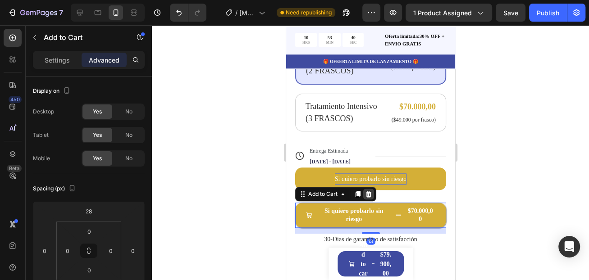
click at [369, 191] on icon at bounding box center [369, 194] width 6 height 6
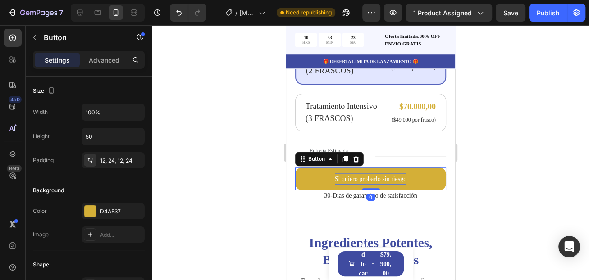
click at [369, 168] on button "Si quiero probarlo sin riesgo" at bounding box center [370, 179] width 151 height 23
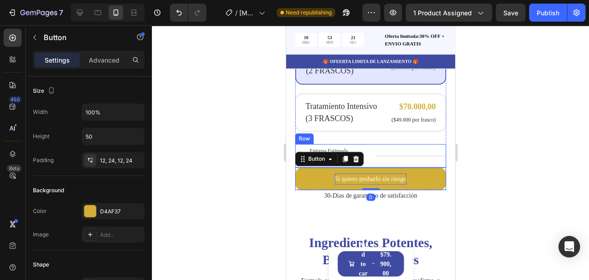
click at [377, 151] on div "Title Line" at bounding box center [410, 155] width 71 height 23
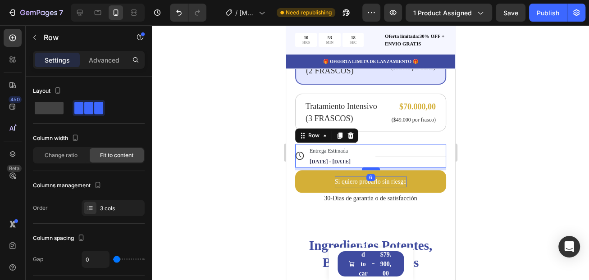
click at [368, 168] on div at bounding box center [370, 169] width 18 height 3
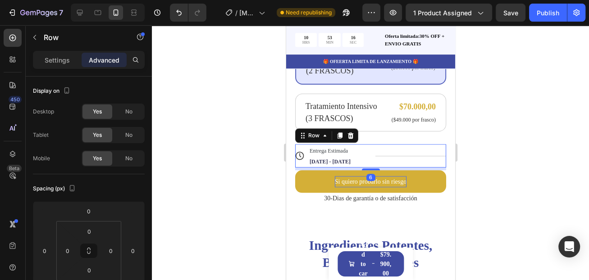
click at [264, 191] on div at bounding box center [370, 152] width 437 height 255
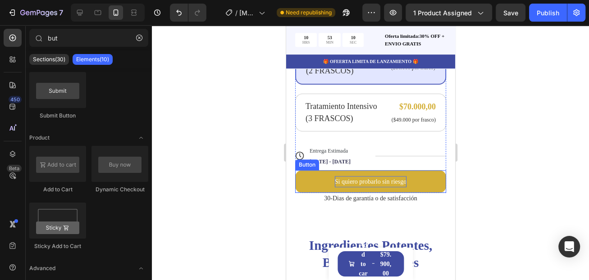
click at [354, 176] on p "Si quiero probarlo sin riesgo" at bounding box center [370, 181] width 72 height 11
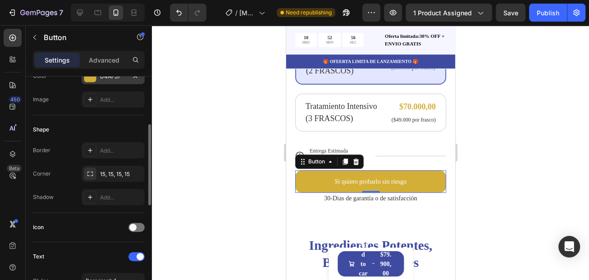
scroll to position [270, 0]
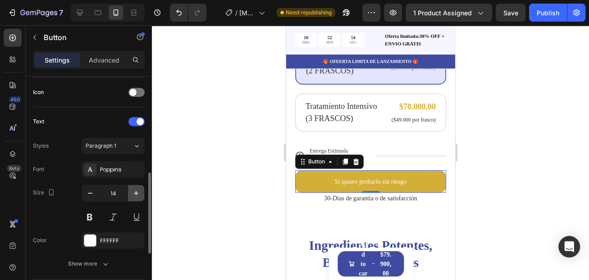
click at [133, 195] on icon "button" at bounding box center [136, 193] width 9 height 9
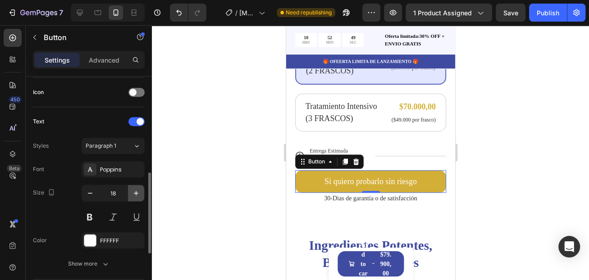
type input "19"
click at [89, 217] on button at bounding box center [90, 217] width 16 height 16
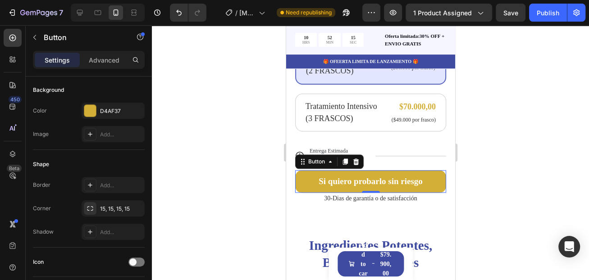
scroll to position [0, 0]
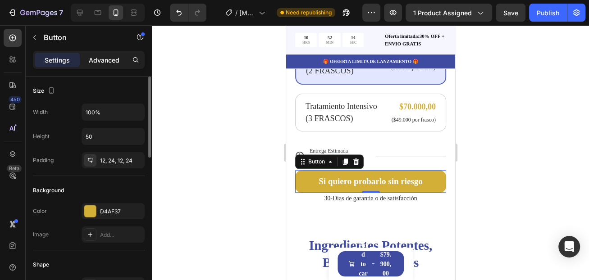
click at [105, 62] on p "Advanced" at bounding box center [104, 59] width 31 height 9
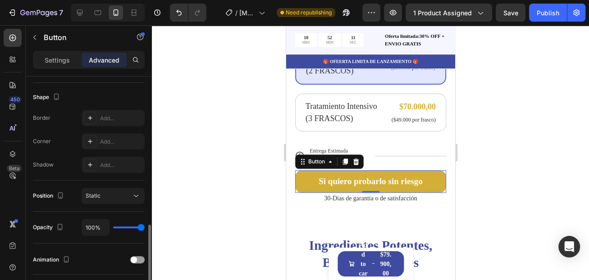
scroll to position [270, 0]
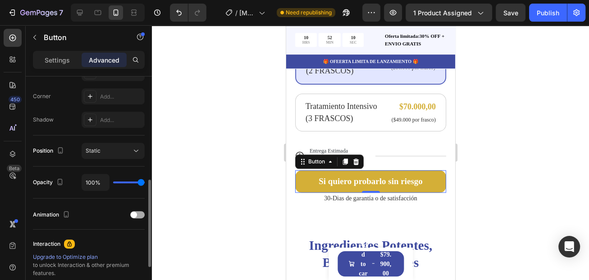
click at [143, 214] on div at bounding box center [137, 214] width 14 height 7
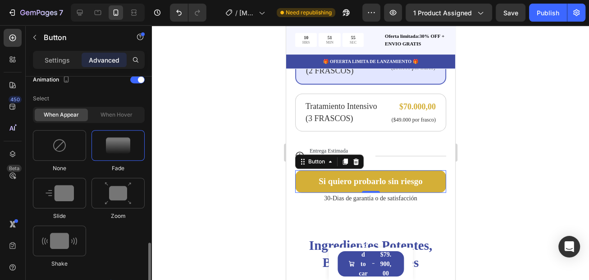
scroll to position [451, 0]
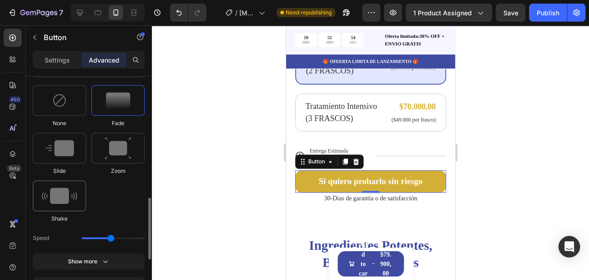
click at [73, 192] on img at bounding box center [59, 196] width 35 height 16
type input "0.7"
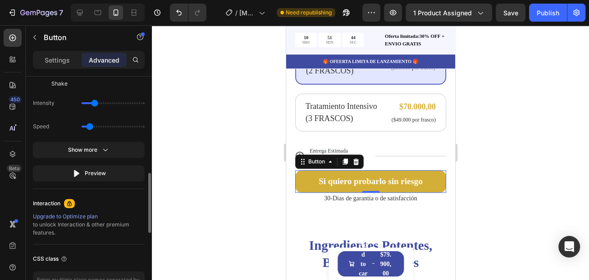
scroll to position [541, 0]
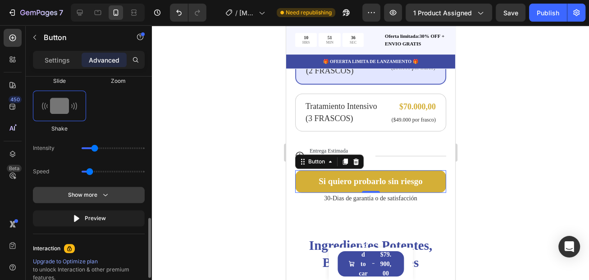
click at [104, 198] on icon "button" at bounding box center [105, 195] width 9 height 9
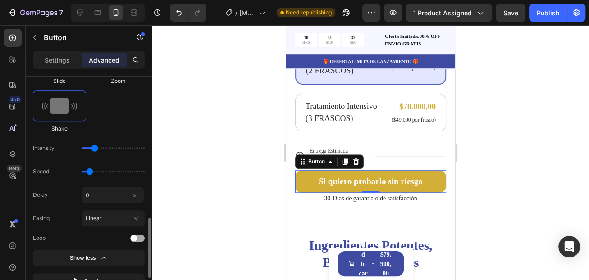
click at [137, 238] on div at bounding box center [137, 238] width 14 height 7
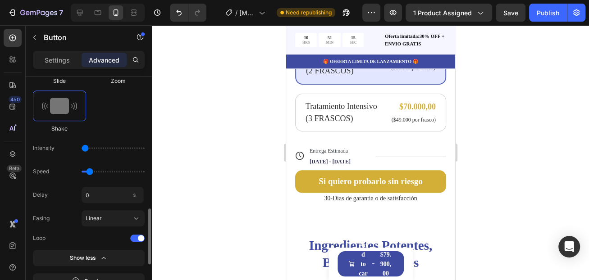
drag, startPoint x: 93, startPoint y: 149, endPoint x: 72, endPoint y: 147, distance: 21.2
type input "1"
click at [82, 147] on input "range" at bounding box center [113, 148] width 63 height 2
drag, startPoint x: 87, startPoint y: 174, endPoint x: 79, endPoint y: 174, distance: 8.1
type input "0.5"
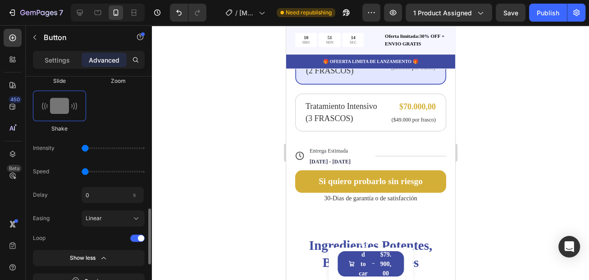
click at [82, 173] on input "range" at bounding box center [113, 172] width 63 height 2
click at [322, 174] on p "Si quiero probarlo sin riesgo" at bounding box center [370, 181] width 104 height 15
click at [350, 174] on p "Si, quiero probarlo sin riesgo" at bounding box center [370, 181] width 106 height 15
click at [479, 169] on div at bounding box center [370, 152] width 437 height 255
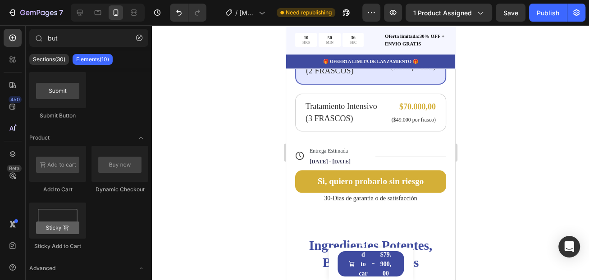
click at [493, 169] on div at bounding box center [370, 152] width 437 height 255
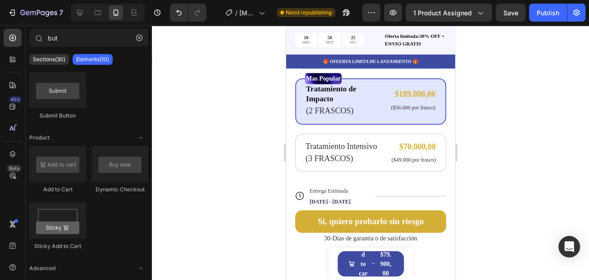
scroll to position [405, 0]
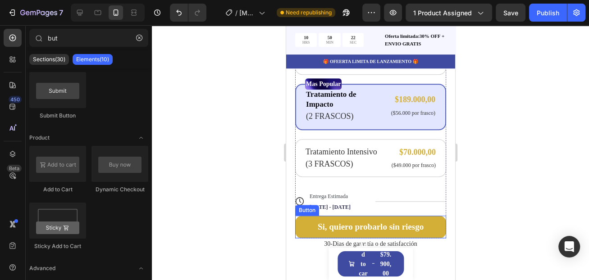
click at [310, 216] on button "Si, quiero probarlo sin riesgo" at bounding box center [370, 227] width 151 height 23
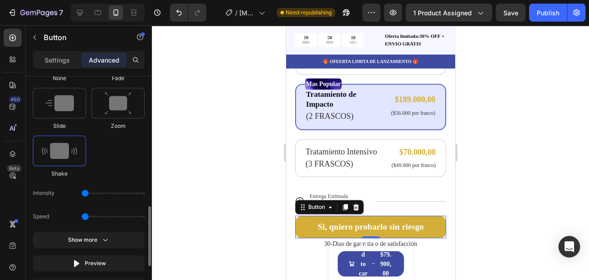
scroll to position [541, 0]
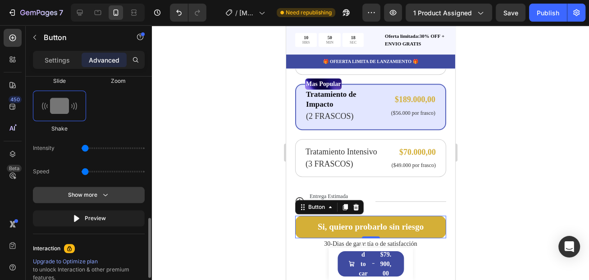
click at [103, 198] on icon "button" at bounding box center [105, 195] width 9 height 9
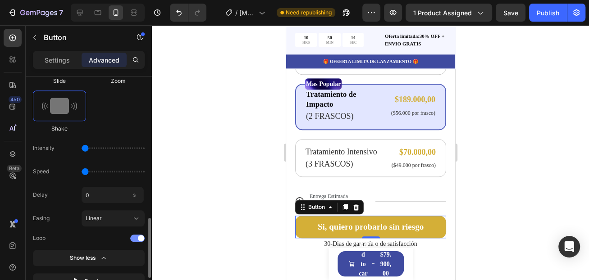
click at [135, 239] on div at bounding box center [137, 238] width 14 height 7
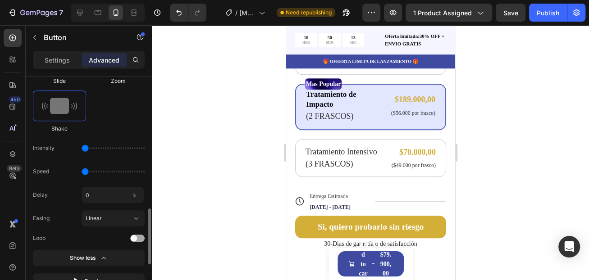
click at [135, 239] on span at bounding box center [134, 238] width 6 height 6
click at [166, 235] on div at bounding box center [370, 152] width 437 height 255
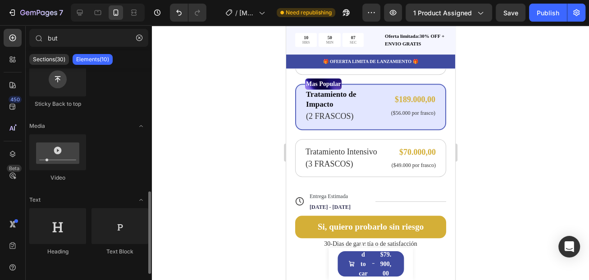
scroll to position [171, 0]
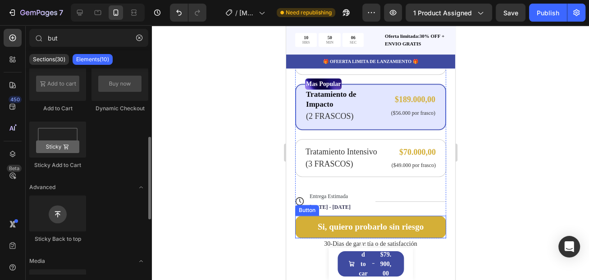
click at [302, 216] on button "Si, quiero probarlo sin riesgo" at bounding box center [370, 227] width 151 height 23
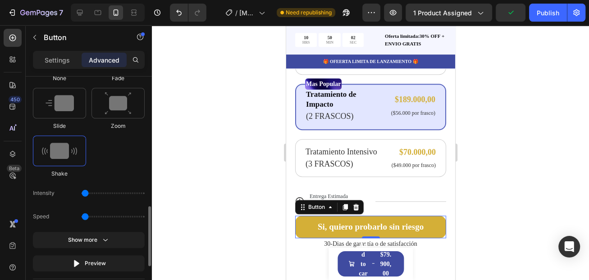
scroll to position [541, 0]
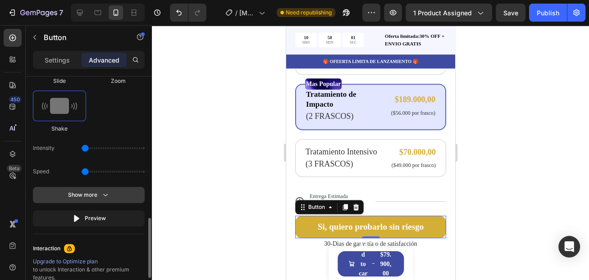
click at [107, 195] on icon "button" at bounding box center [105, 195] width 9 height 9
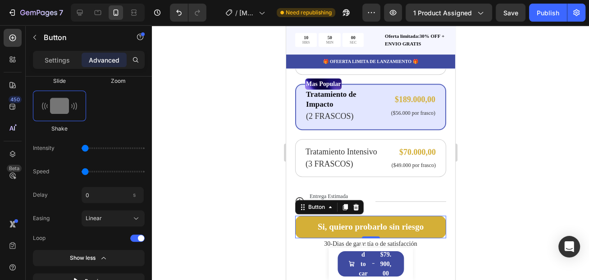
click at [182, 198] on div at bounding box center [370, 152] width 437 height 255
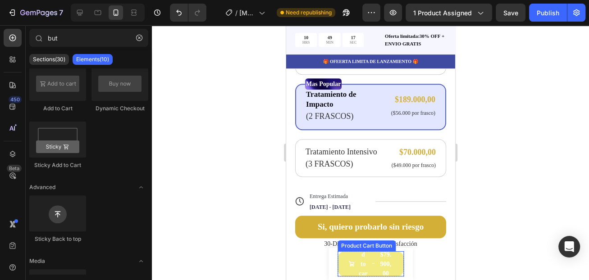
click at [348, 256] on span "Add to cart" at bounding box center [351, 264] width 6 height 47
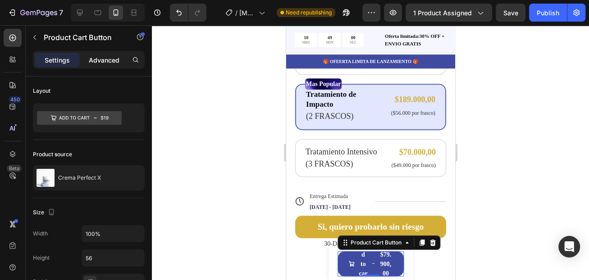
click at [107, 59] on p "Advanced" at bounding box center [104, 59] width 31 height 9
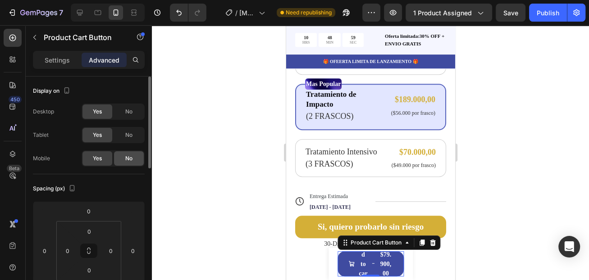
scroll to position [45, 0]
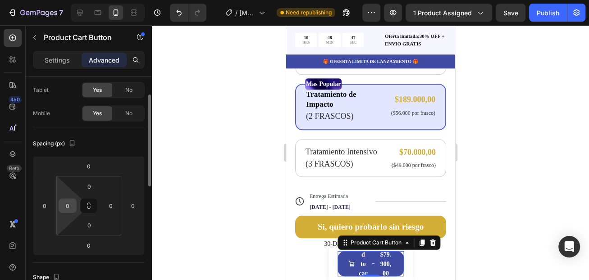
click at [72, 208] on input "0" at bounding box center [68, 206] width 14 height 14
type input "5"
click at [113, 208] on input "0" at bounding box center [111, 206] width 14 height 14
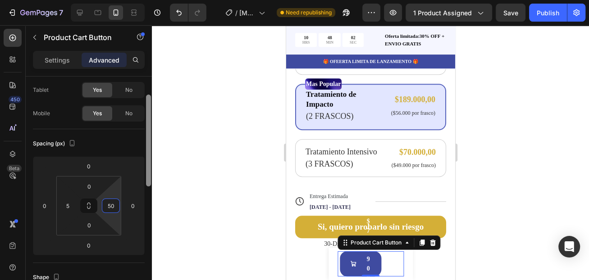
type input "5"
type input "0"
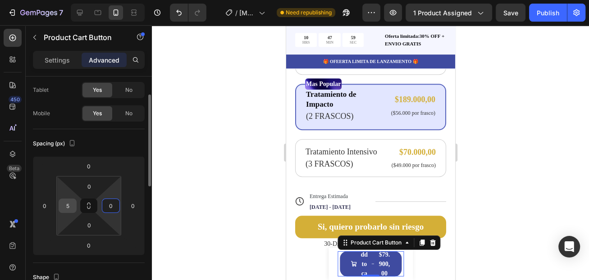
click at [74, 209] on div "5" at bounding box center [68, 206] width 18 height 14
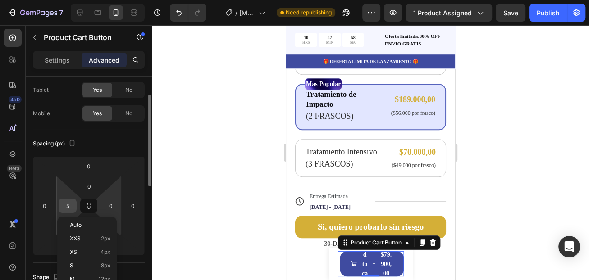
click at [71, 206] on input "5" at bounding box center [68, 206] width 14 height 14
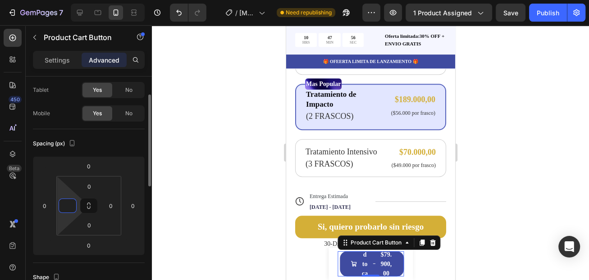
type input "0"
click at [210, 186] on div at bounding box center [370, 152] width 437 height 255
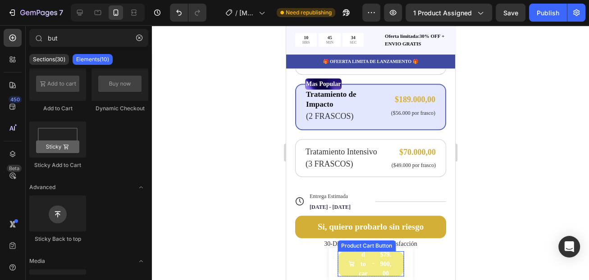
click at [345, 256] on button "Add to cart $79.900,00" at bounding box center [370, 264] width 67 height 25
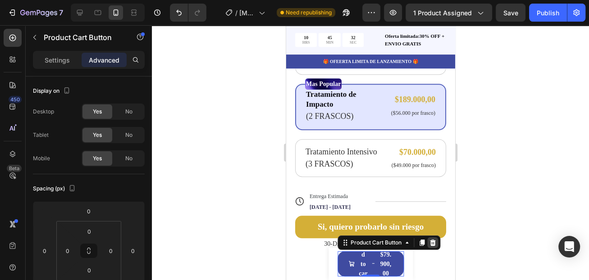
click at [432, 242] on icon at bounding box center [432, 243] width 6 height 6
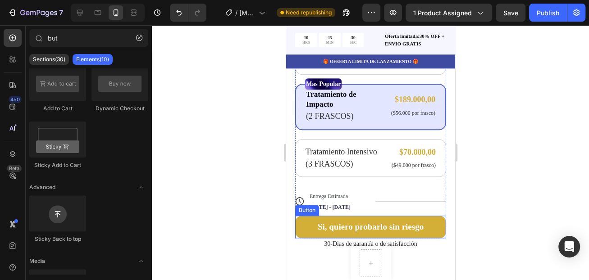
click at [302, 216] on button "Si, quiero probarlo sin riesgo" at bounding box center [370, 227] width 151 height 23
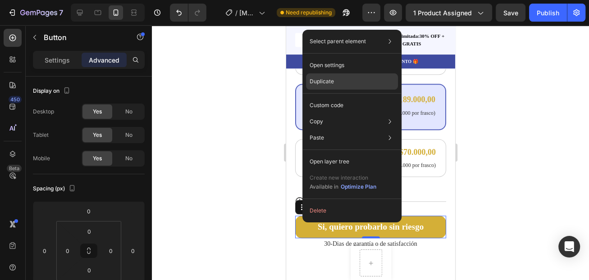
click at [320, 84] on p "Duplicate" at bounding box center [322, 82] width 24 height 8
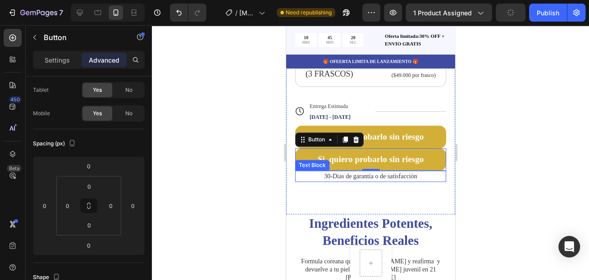
scroll to position [450, 0]
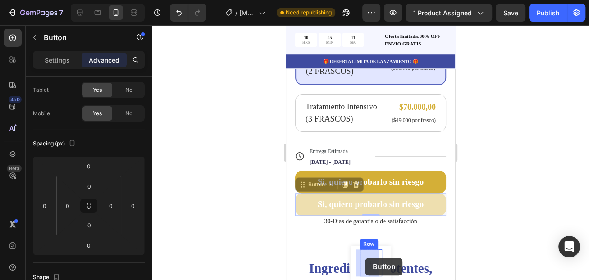
drag, startPoint x: 301, startPoint y: 170, endPoint x: 356, endPoint y: 258, distance: 103.7
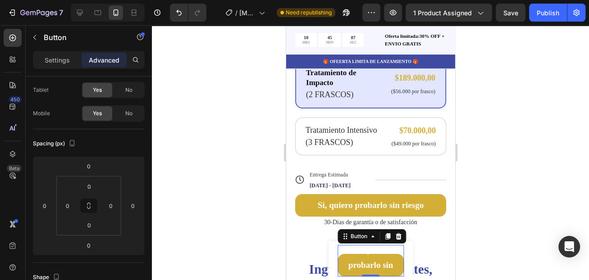
scroll to position [405, 0]
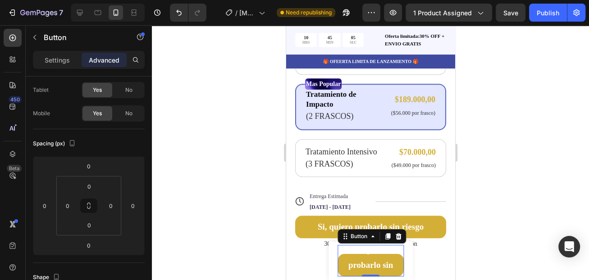
click at [341, 258] on button "Si, quiero probarlo sin riesgo" at bounding box center [370, 265] width 67 height 23
click at [338, 261] on button "Si, quiero probarlo sin riesgo" at bounding box center [370, 265] width 67 height 23
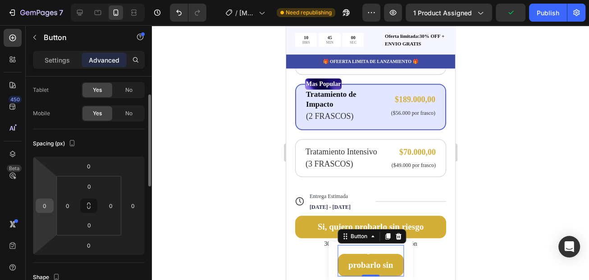
click at [46, 205] on input "0" at bounding box center [45, 206] width 14 height 14
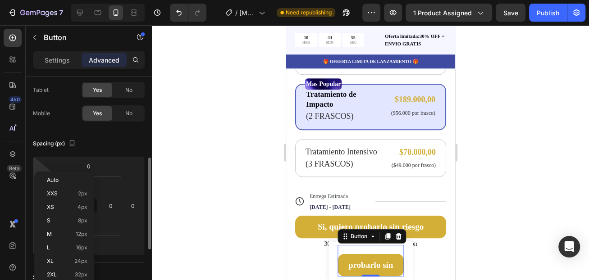
scroll to position [90, 0]
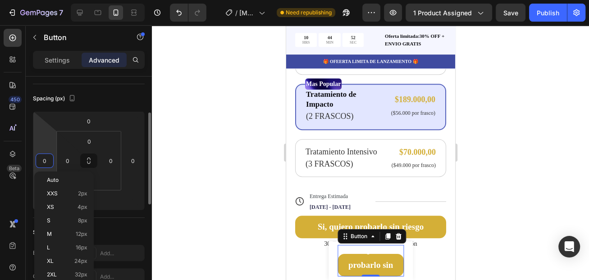
click at [48, 156] on input "0" at bounding box center [45, 161] width 14 height 14
click at [42, 0] on html "7 Version history / Botox Solution Suero Antiarrugas Need republishing Preview …" at bounding box center [294, 0] width 589 height 0
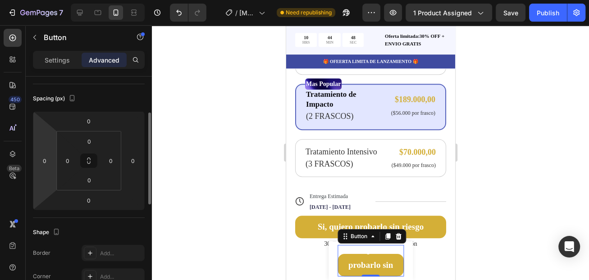
click at [41, 0] on html "7 Version history / Botox Solution Suero Antiarrugas Need republishing Preview …" at bounding box center [294, 0] width 589 height 0
click at [47, 0] on html "7 Version history / Botox Solution Suero Antiarrugas Need republishing Preview …" at bounding box center [294, 0] width 589 height 0
click at [46, 163] on input "0" at bounding box center [45, 161] width 14 height 14
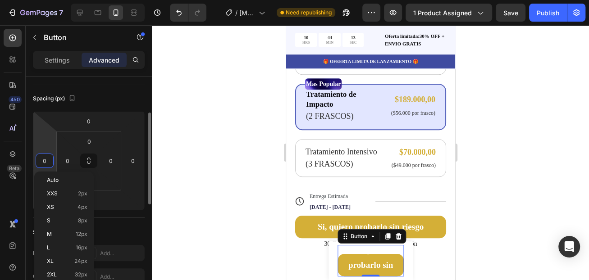
click at [39, 0] on html "7 Version history / Botox Solution Suero Antiarrugas Need republishing Preview …" at bounding box center [294, 0] width 589 height 0
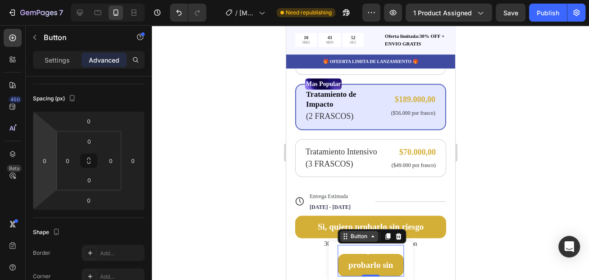
click at [345, 237] on icon at bounding box center [345, 236] width 1 height 1
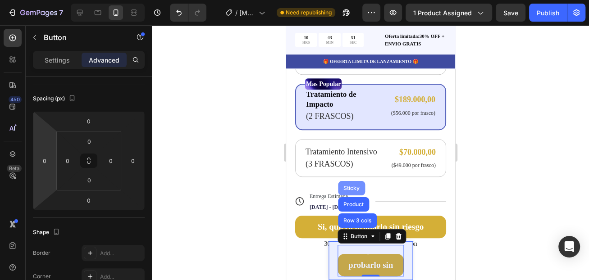
click at [347, 190] on div "Sticky" at bounding box center [351, 188] width 20 height 5
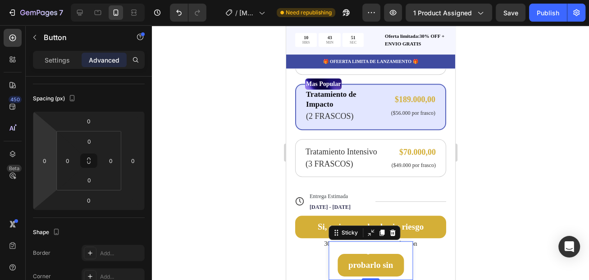
scroll to position [0, 0]
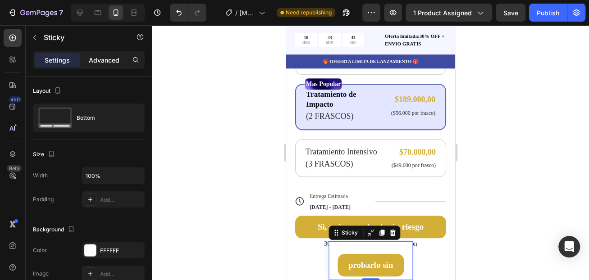
click at [95, 59] on p "Advanced" at bounding box center [104, 59] width 31 height 9
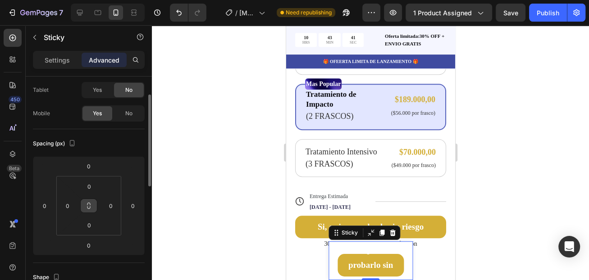
scroll to position [90, 0]
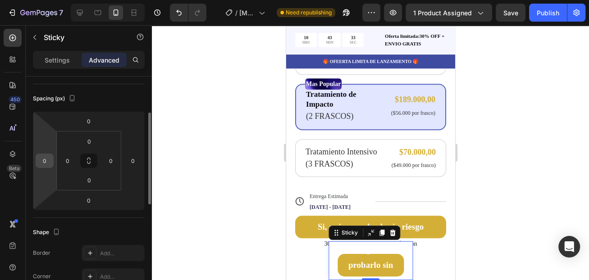
click at [43, 162] on input "0" at bounding box center [45, 161] width 14 height 14
click at [47, 159] on input "0" at bounding box center [45, 161] width 14 height 14
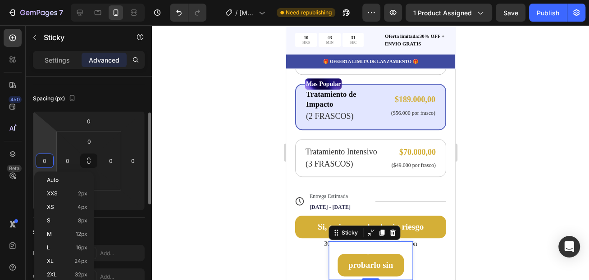
click at [46, 159] on input "0" at bounding box center [45, 161] width 14 height 14
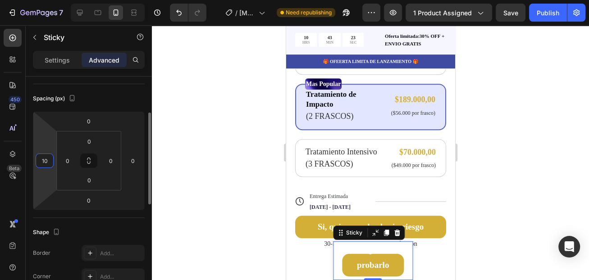
type input "1"
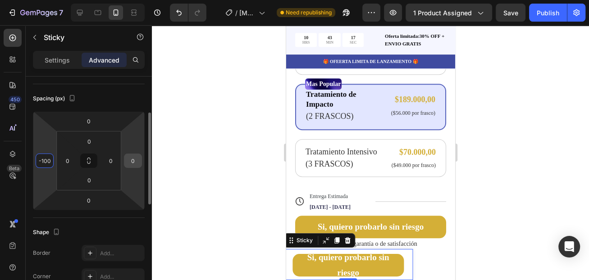
type input "-100"
click at [132, 161] on input "0" at bounding box center [133, 161] width 14 height 14
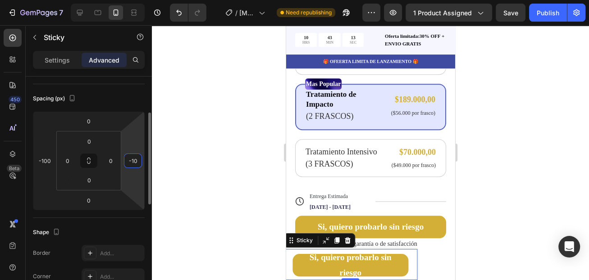
type input "-100"
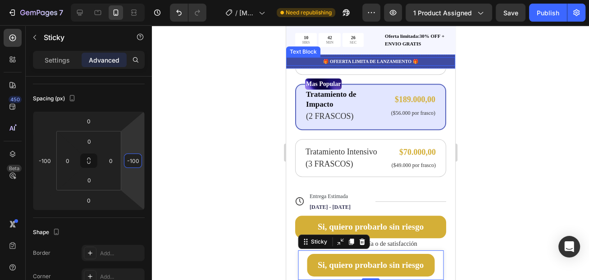
click at [380, 61] on p "🎁 OFEERTA LIMITA DE LANZAMIENTO 🎁" at bounding box center [370, 61] width 167 height 7
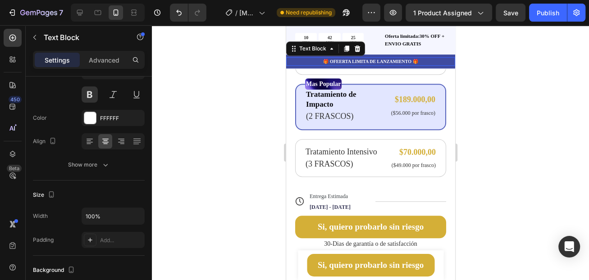
scroll to position [0, 0]
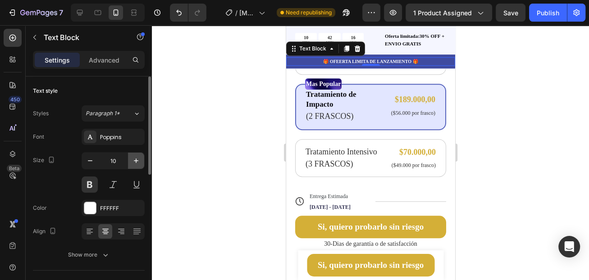
click at [136, 161] on icon "button" at bounding box center [136, 161] width 5 height 5
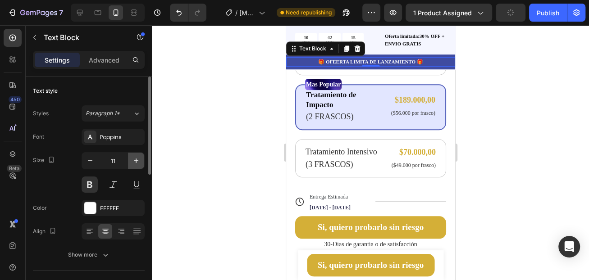
click at [136, 161] on icon "button" at bounding box center [136, 161] width 5 height 5
type input "15"
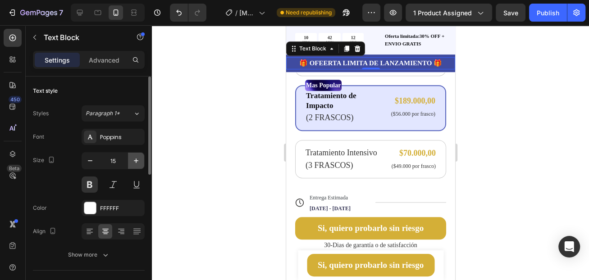
scroll to position [408, 0]
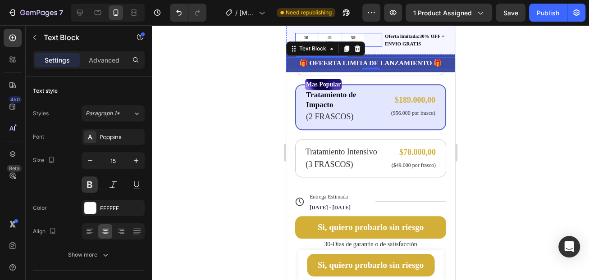
click at [316, 35] on div "10 HRS 41 MIN 59 SEC" at bounding box center [329, 40] width 69 height 14
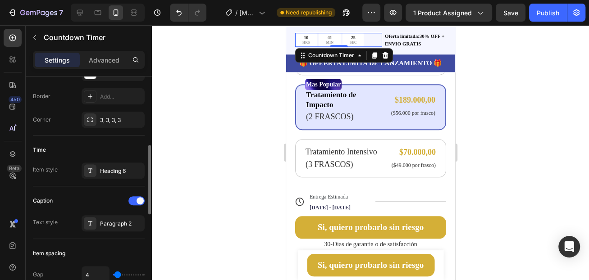
scroll to position [270, 0]
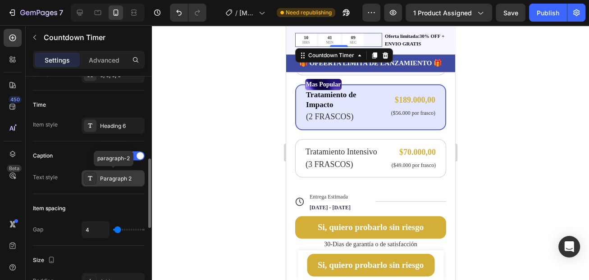
click at [113, 180] on div "Paragraph 2" at bounding box center [121, 179] width 42 height 8
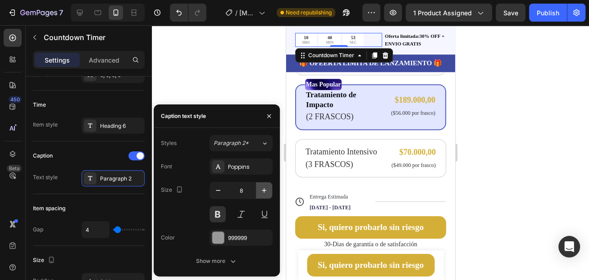
click at [264, 193] on icon "button" at bounding box center [264, 190] width 9 height 9
type input "12"
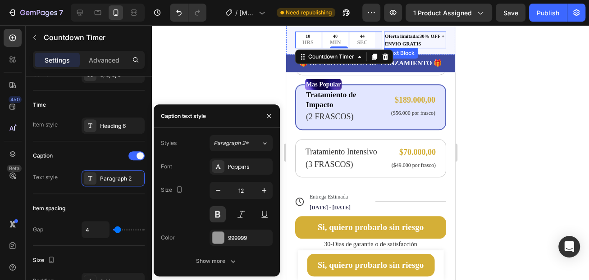
click at [416, 34] on p "Oferta limitada:30% OFF + ENVIO GRATIS" at bounding box center [414, 39] width 60 height 15
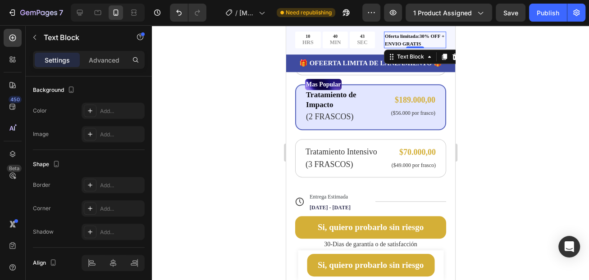
scroll to position [0, 0]
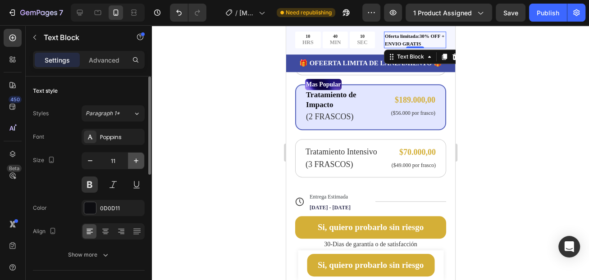
click at [135, 161] on icon "button" at bounding box center [136, 160] width 9 height 9
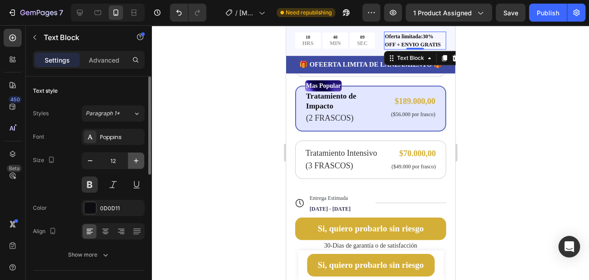
scroll to position [410, 0]
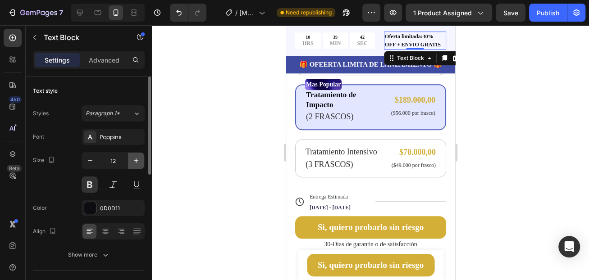
click at [138, 165] on button "button" at bounding box center [136, 161] width 16 height 16
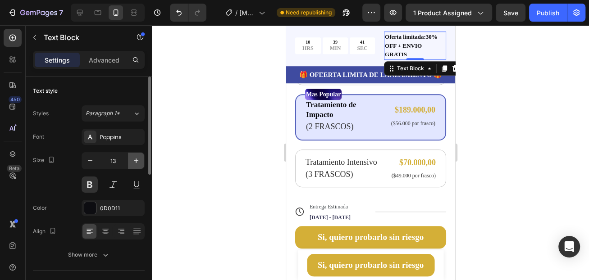
scroll to position [420, 0]
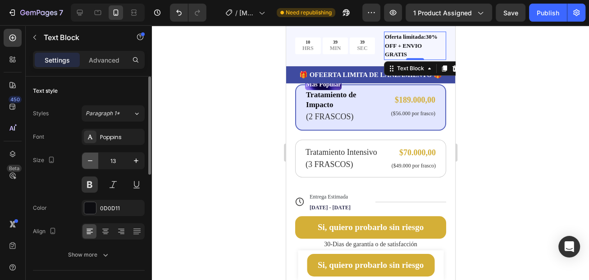
click at [88, 164] on icon "button" at bounding box center [90, 160] width 9 height 9
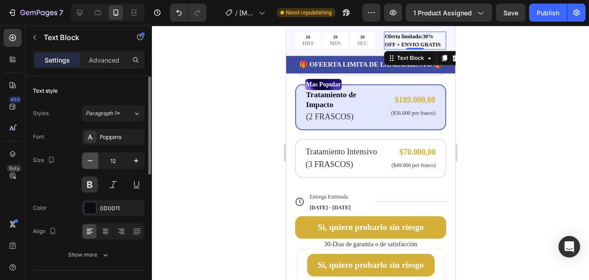
click at [88, 164] on icon "button" at bounding box center [90, 160] width 9 height 9
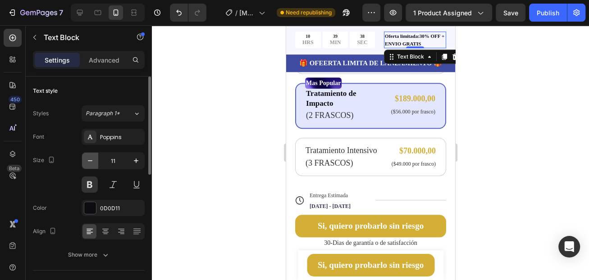
scroll to position [408, 0]
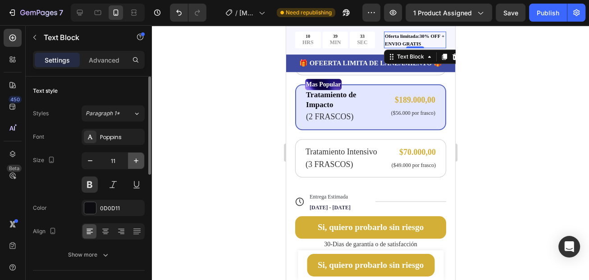
click at [133, 164] on icon "button" at bounding box center [136, 160] width 9 height 9
type input "12"
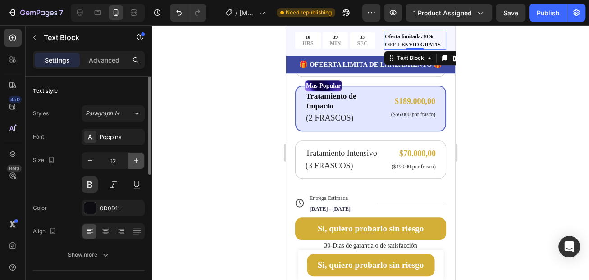
scroll to position [410, 0]
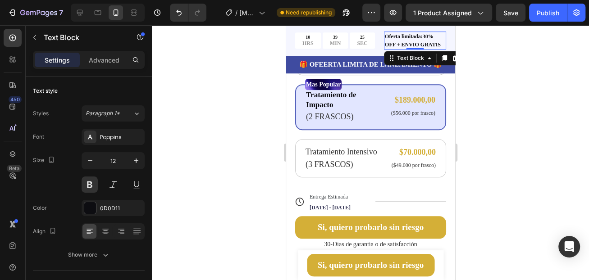
click at [516, 145] on div at bounding box center [370, 152] width 437 height 255
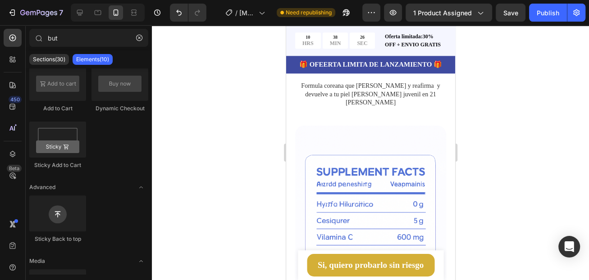
scroll to position [586, 0]
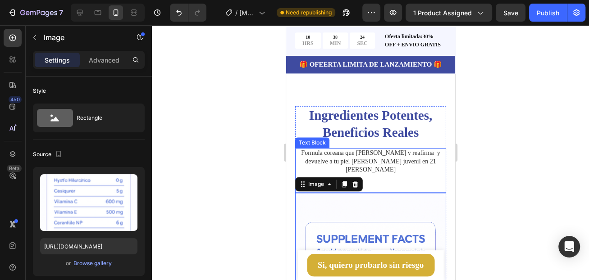
click at [382, 160] on div "Formula coreana que alisa y reafirma y devuelve a tu piel su luz juvenil en 21 …" at bounding box center [370, 170] width 151 height 45
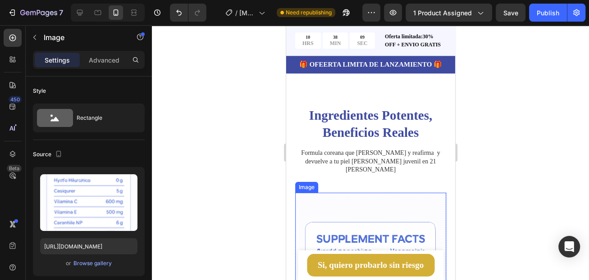
click at [103, 64] on p "Advanced" at bounding box center [104, 59] width 31 height 9
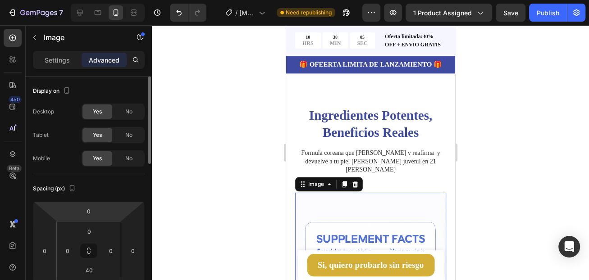
click at [105, 0] on html "7 Version history / Botox Solution Suero Antiarrugas Need republishing Preview …" at bounding box center [294, 0] width 589 height 0
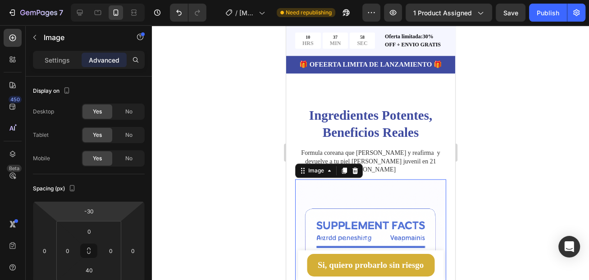
type input "-32"
drag, startPoint x: 105, startPoint y: 215, endPoint x: 109, endPoint y: 222, distance: 8.1
click at [109, 0] on html "7 Version history / Botox Solution Suero Antiarrugas Need republishing Preview …" at bounding box center [294, 0] width 589 height 0
click at [199, 171] on div at bounding box center [370, 152] width 437 height 255
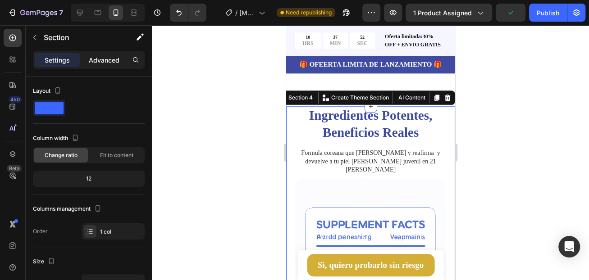
click at [97, 63] on p "Advanced" at bounding box center [104, 59] width 31 height 9
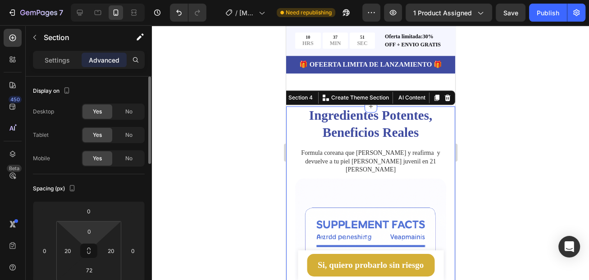
scroll to position [45, 0]
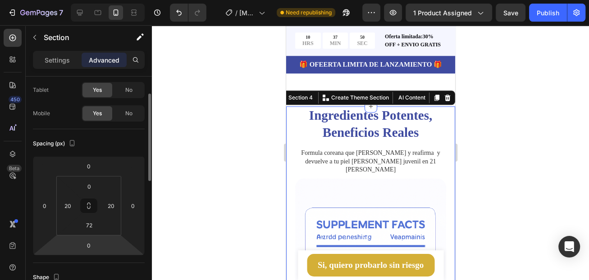
click at [101, 0] on html "7 Version history / Botox Solution Suero Antiarrugas Need republishing Preview …" at bounding box center [294, 0] width 589 height 0
drag, startPoint x: 101, startPoint y: 245, endPoint x: 101, endPoint y: 252, distance: 6.8
click at [101, 0] on html "7 Version history / Botox Solution Suero Antiarrugas Need republishing Preview …" at bounding box center [294, 0] width 589 height 0
click at [101, 245] on div "0 0 -30 0" at bounding box center [89, 205] width 112 height 99
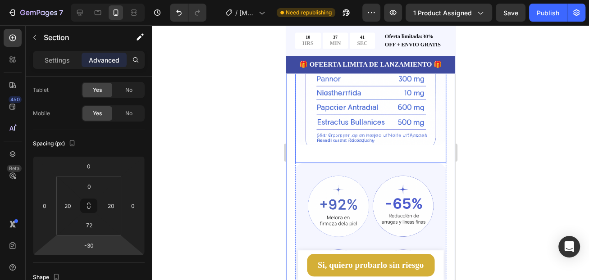
scroll to position [811, 0]
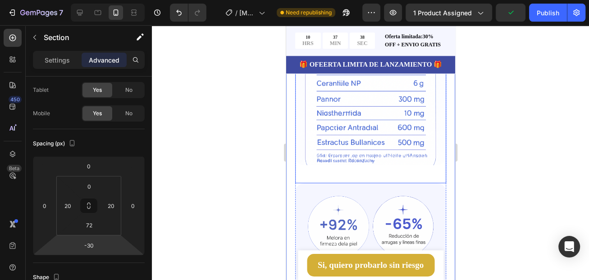
type input "0"
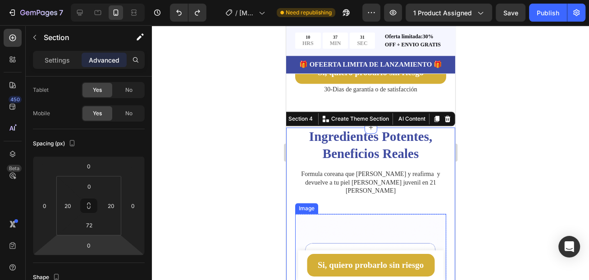
scroll to position [541, 0]
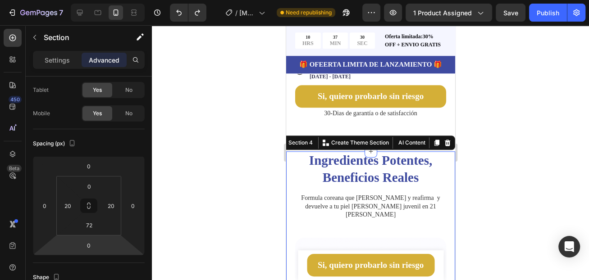
click at [497, 112] on div at bounding box center [370, 152] width 437 height 255
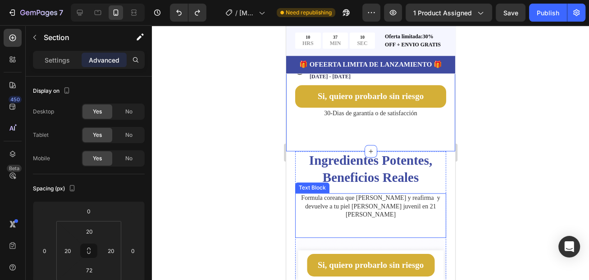
click at [436, 204] on div "Formula coreana que alisa y reafirma y devuelve a tu piel su luz juvenil en 21 …" at bounding box center [370, 215] width 151 height 45
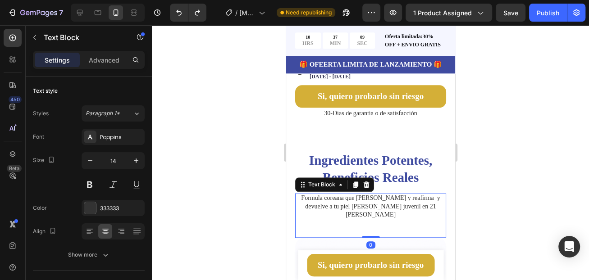
click at [436, 174] on div "Ingredientes Potentes, Beneficios Reales Heading" at bounding box center [370, 172] width 151 height 42
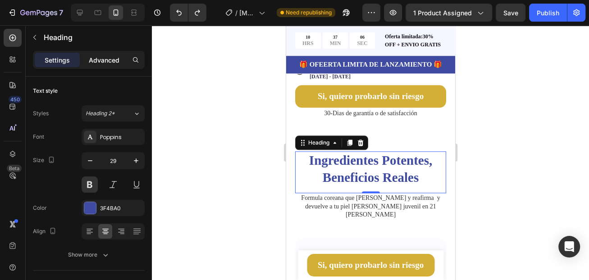
click at [111, 65] on div "Advanced" at bounding box center [104, 60] width 45 height 14
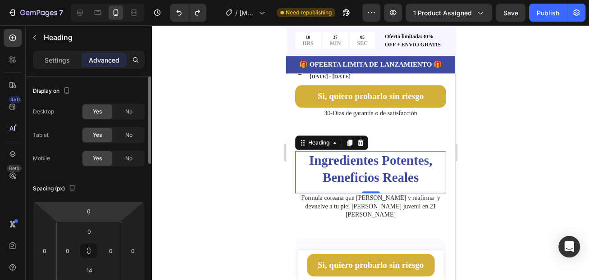
click at [105, 0] on html "7 Version history / Botox Solution Suero Antiarrugas Need republishing Preview …" at bounding box center [294, 0] width 589 height 0
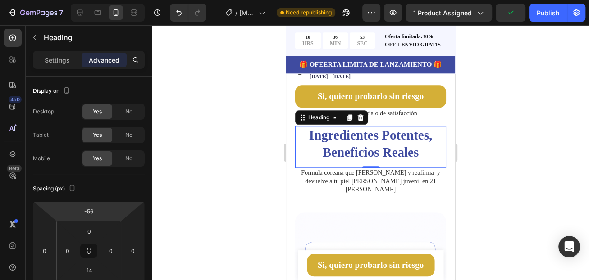
drag, startPoint x: 105, startPoint y: 210, endPoint x: 107, endPoint y: 223, distance: 12.9
click at [107, 0] on html "7 Version history / Botox Solution Suero Antiarrugas Need republishing Preview …" at bounding box center [294, 0] width 589 height 0
type input "0"
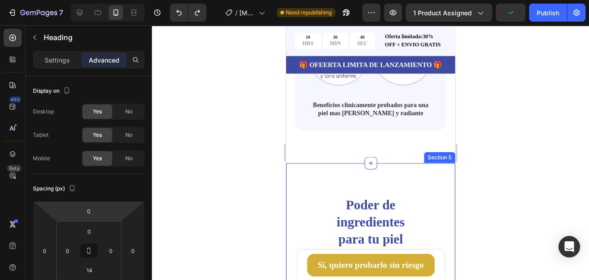
scroll to position [1082, 0]
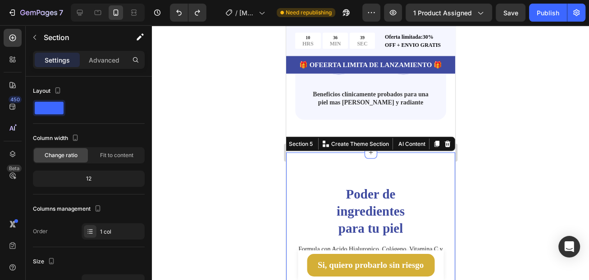
click at [102, 61] on p "Advanced" at bounding box center [104, 59] width 31 height 9
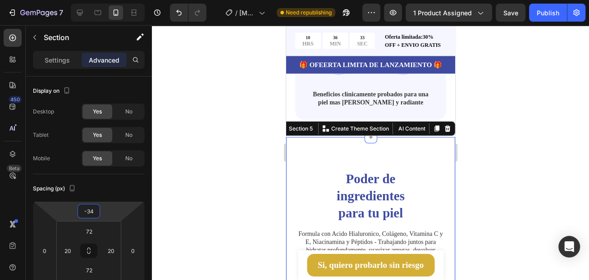
type input "-46"
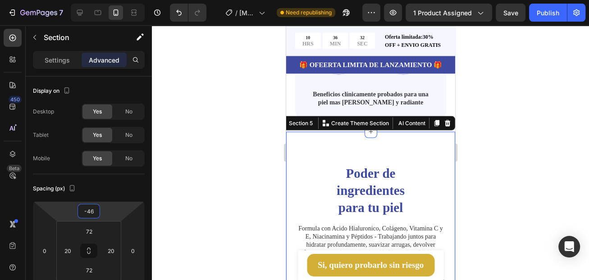
drag, startPoint x: 111, startPoint y: 215, endPoint x: 108, endPoint y: 225, distance: 10.7
click at [108, 0] on html "7 Version history / Botox Solution Suero Antiarrugas Need republishing Preview …" at bounding box center [294, 0] width 589 height 0
click at [178, 113] on div at bounding box center [370, 152] width 437 height 255
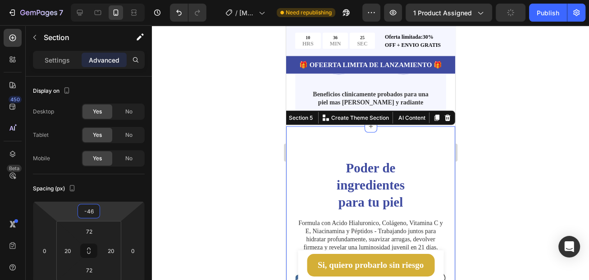
type input "-58"
click at [111, 0] on html "7 Version history / Botox Solution Suero Antiarrugas Need republishing Preview …" at bounding box center [294, 0] width 589 height 0
click at [490, 105] on div at bounding box center [370, 152] width 437 height 255
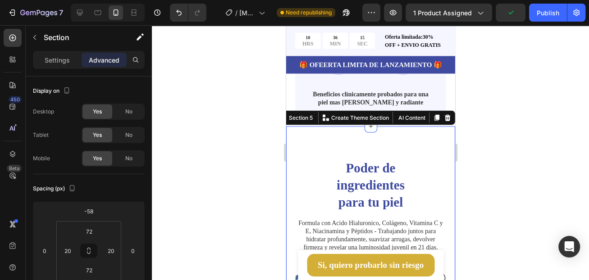
click at [589, 0] on html "7 Version history / Botox Solution Suero Antiarrugas Need republishing Preview …" at bounding box center [294, 0] width 589 height 0
click at [488, 99] on div at bounding box center [370, 152] width 437 height 255
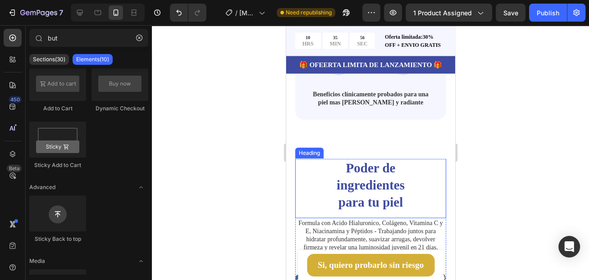
click at [323, 159] on div "Poder de ingredientes para tu piel" at bounding box center [370, 185] width 151 height 53
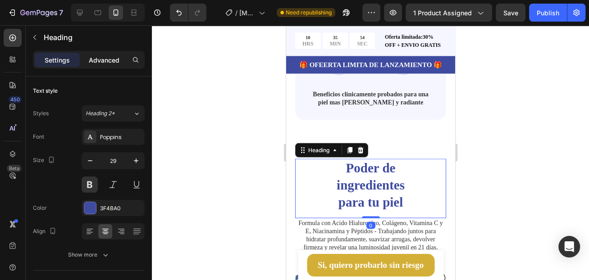
click at [101, 62] on p "Advanced" at bounding box center [104, 59] width 31 height 9
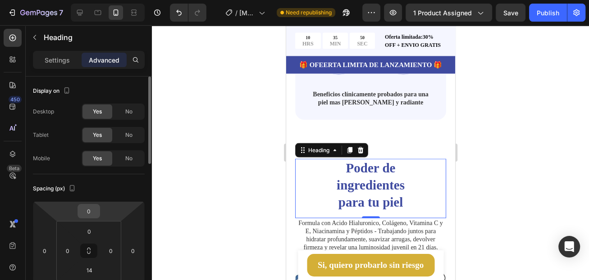
click at [100, 212] on div "0" at bounding box center [89, 211] width 23 height 14
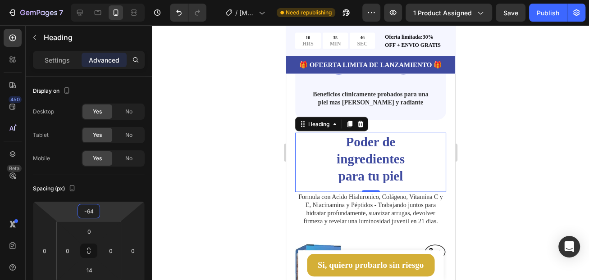
type input "-66"
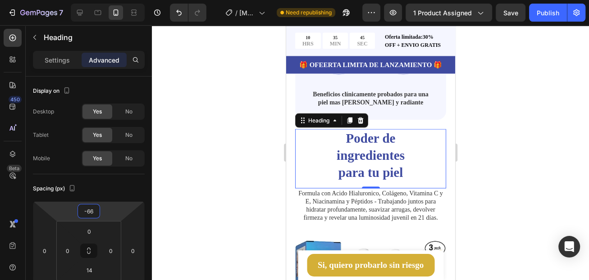
drag, startPoint x: 110, startPoint y: 215, endPoint x: 112, endPoint y: 229, distance: 15.0
click at [112, 0] on html "7 Version history / Botox Solution Suero Antiarrugas Need republishing Preview …" at bounding box center [294, 0] width 589 height 0
click at [493, 183] on div at bounding box center [370, 152] width 437 height 255
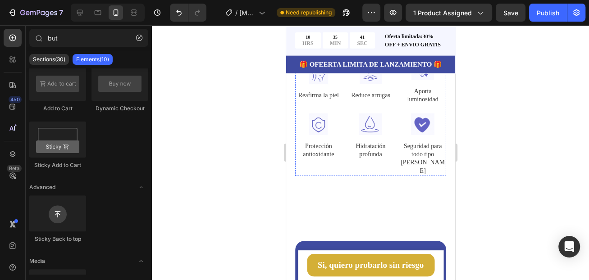
scroll to position [1442, 0]
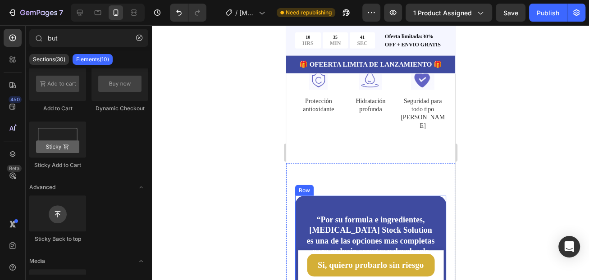
click at [347, 196] on div "“Por su formula e ingredientes, Botox Stock Solution es una de las opciones mas…" at bounding box center [370, 275] width 151 height 158
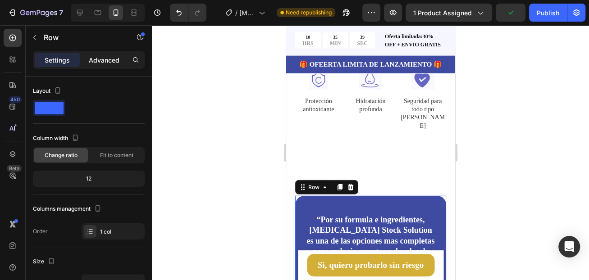
click at [98, 61] on p "Advanced" at bounding box center [104, 59] width 31 height 9
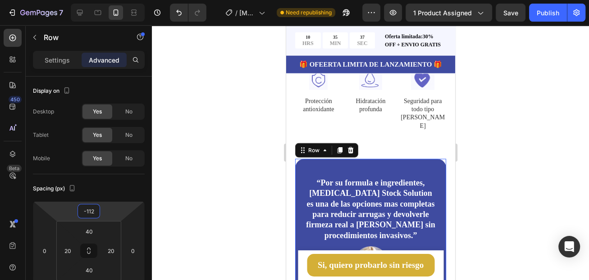
type input "-120"
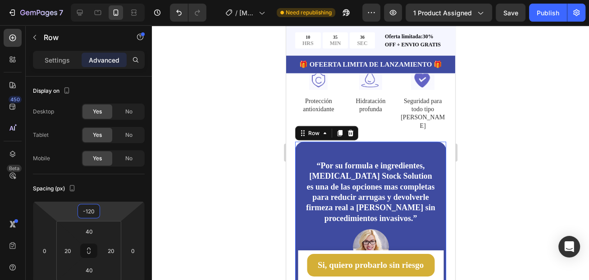
drag, startPoint x: 107, startPoint y: 210, endPoint x: 103, endPoint y: 237, distance: 27.3
click at [103, 0] on html "7 Version history / Botox Solution Suero Antiarrugas Need republishing Preview …" at bounding box center [294, 0] width 589 height 0
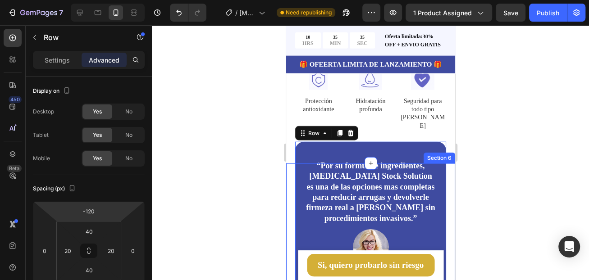
click at [486, 165] on div at bounding box center [370, 152] width 437 height 255
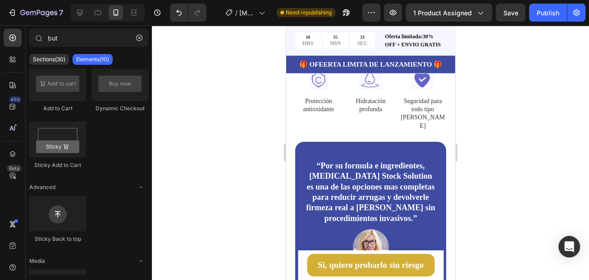
click at [484, 171] on div at bounding box center [370, 152] width 437 height 255
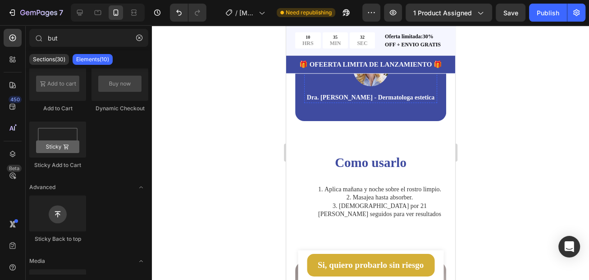
scroll to position [1578, 0]
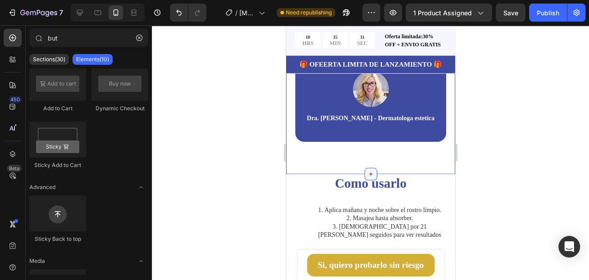
click at [370, 179] on div at bounding box center [370, 174] width 13 height 13
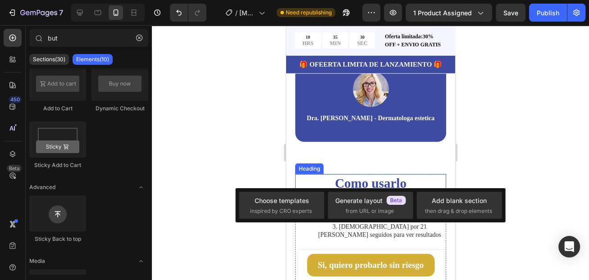
click at [340, 179] on h2 "Como usarlo" at bounding box center [370, 183] width 151 height 19
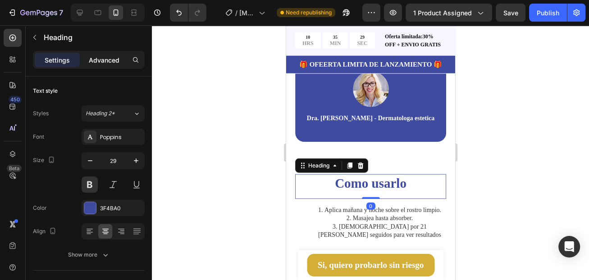
click at [111, 63] on p "Advanced" at bounding box center [104, 59] width 31 height 9
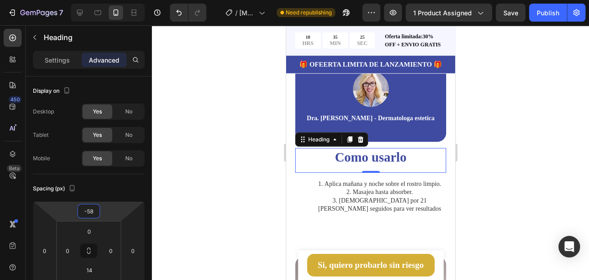
type input "-62"
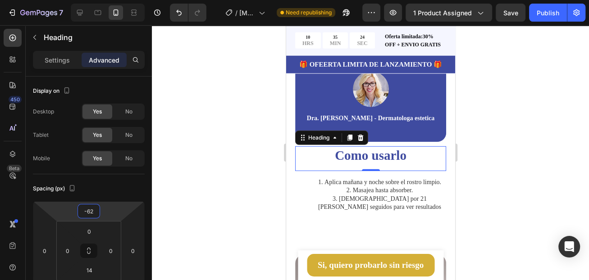
drag, startPoint x: 114, startPoint y: 213, endPoint x: 114, endPoint y: 227, distance: 14.0
click at [114, 0] on html "7 Version history / Botox Solution Suero Antiarrugas Need republishing Preview …" at bounding box center [294, 0] width 589 height 0
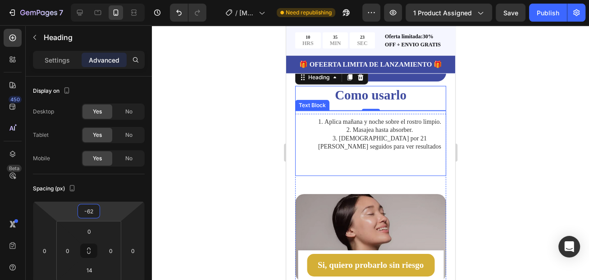
scroll to position [1668, 0]
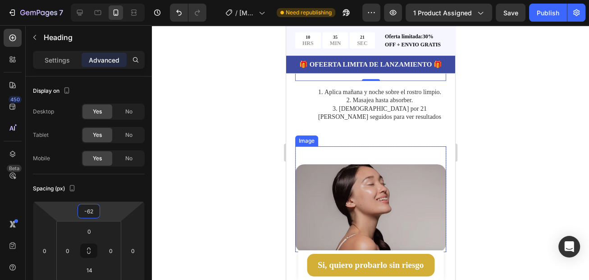
click at [326, 169] on img at bounding box center [370, 209] width 151 height 88
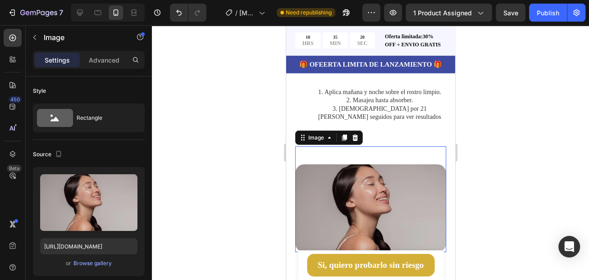
click at [339, 146] on div "Image 0" at bounding box center [370, 199] width 151 height 106
click at [107, 57] on p "Advanced" at bounding box center [104, 59] width 31 height 9
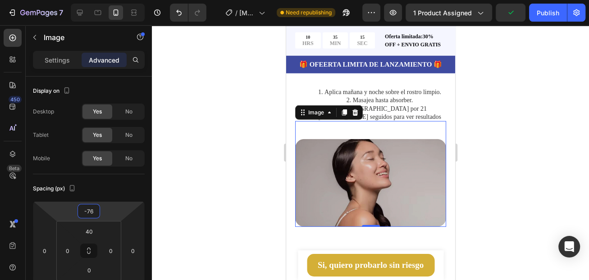
type input "-78"
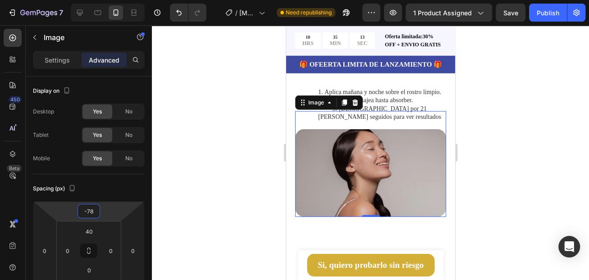
drag, startPoint x: 109, startPoint y: 208, endPoint x: 107, endPoint y: 225, distance: 17.6
click at [107, 0] on html "7 Version history / Botox Solution Suero Antiarrugas Need republishing Preview …" at bounding box center [294, 0] width 589 height 0
click at [545, 211] on div at bounding box center [370, 152] width 437 height 255
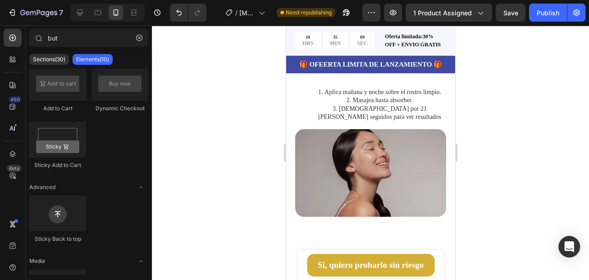
click at [481, 222] on div at bounding box center [370, 152] width 437 height 255
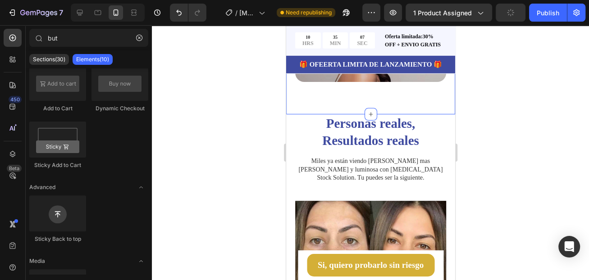
scroll to position [1758, 0]
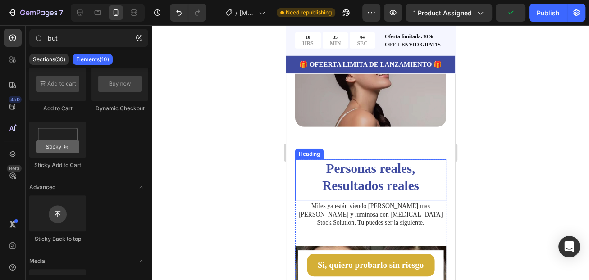
click at [301, 169] on h2 "Personas reales, Resultados reales" at bounding box center [370, 178] width 151 height 36
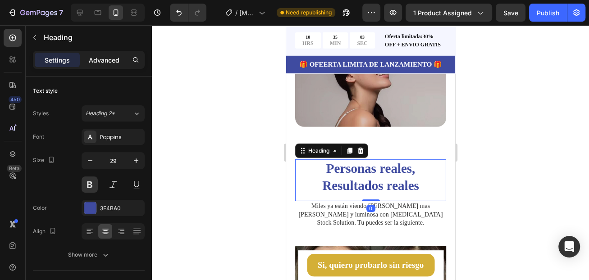
click at [98, 65] on div "Advanced" at bounding box center [104, 60] width 45 height 14
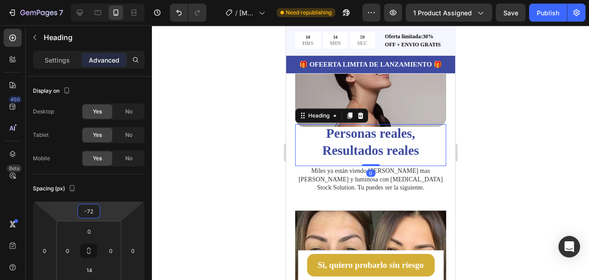
type input "-70"
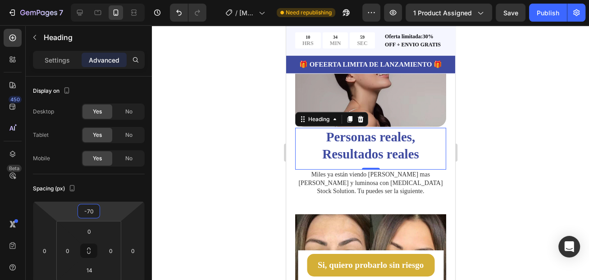
drag, startPoint x: 104, startPoint y: 210, endPoint x: 107, endPoint y: 226, distance: 16.1
click at [107, 0] on html "7 Version history / Botox Solution Suero Antiarrugas Need republishing Preview …" at bounding box center [294, 0] width 589 height 0
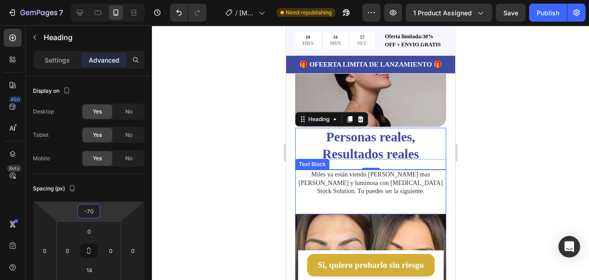
click at [357, 189] on div "Miles ya están viendo su piel mas firme, lisa y luminosa con Botox Stock Soluti…" at bounding box center [370, 192] width 151 height 45
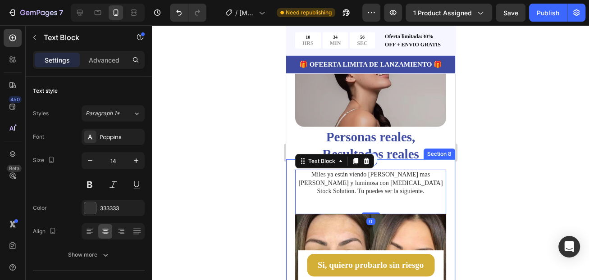
click at [479, 140] on div at bounding box center [370, 152] width 437 height 255
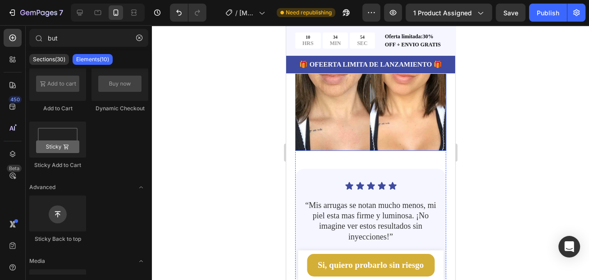
scroll to position [1983, 0]
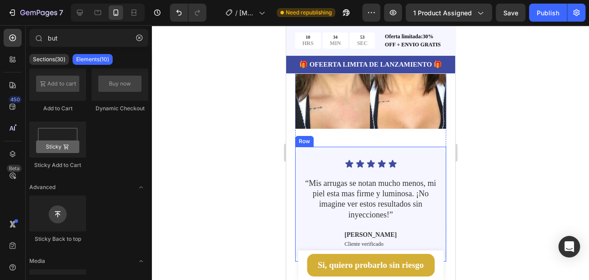
click at [328, 147] on div "Icon Icon Icon Icon Icon Icon List “Mis arrugas se notan mucho menos, mi piel e…" at bounding box center [370, 204] width 151 height 115
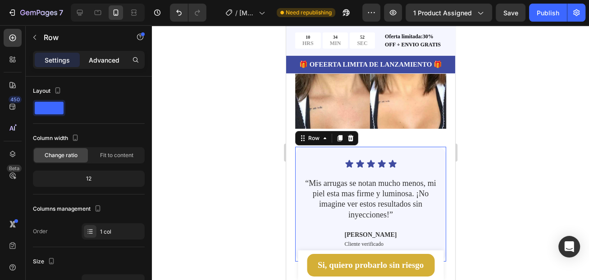
click at [111, 65] on div "Advanced" at bounding box center [104, 60] width 45 height 14
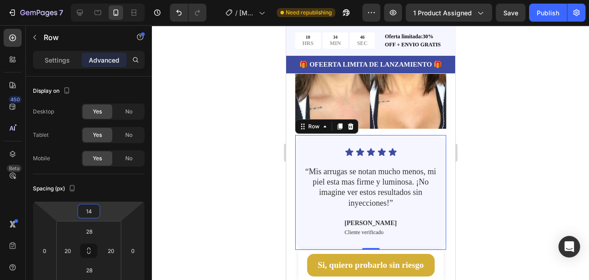
type input "12"
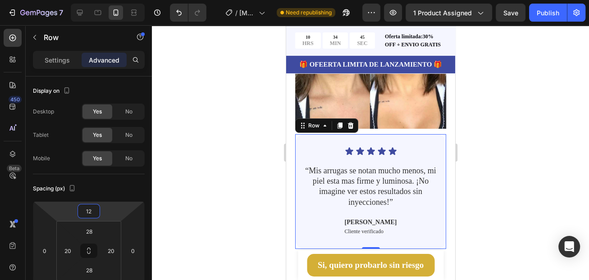
drag, startPoint x: 110, startPoint y: 208, endPoint x: 111, endPoint y: 215, distance: 6.4
click at [111, 0] on html "7 Version history / Botox Solution Suero Antiarrugas Need republishing Preview …" at bounding box center [294, 0] width 589 height 0
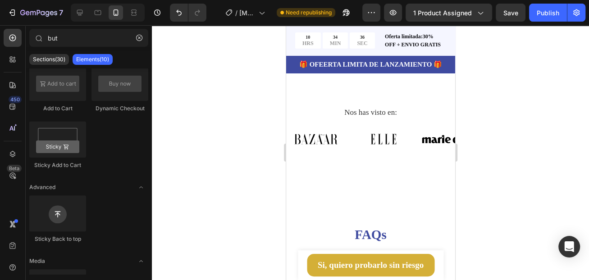
scroll to position [2120, 0]
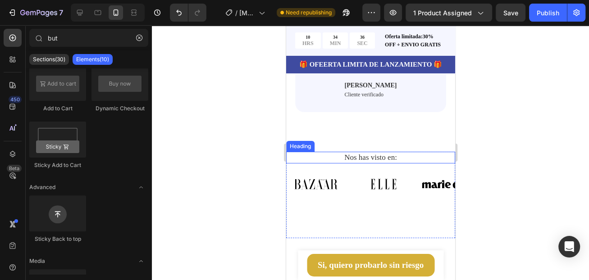
click at [365, 152] on h2 "Nos has visto en:" at bounding box center [371, 158] width 156 height 12
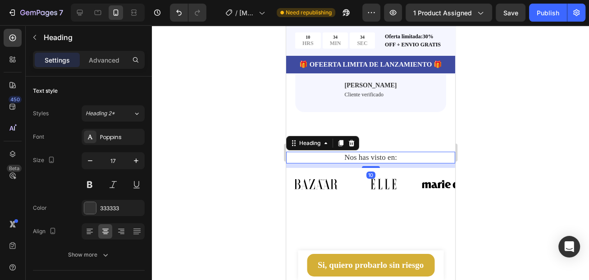
click at [412, 152] on h2 "Nos has visto en:" at bounding box center [371, 158] width 156 height 12
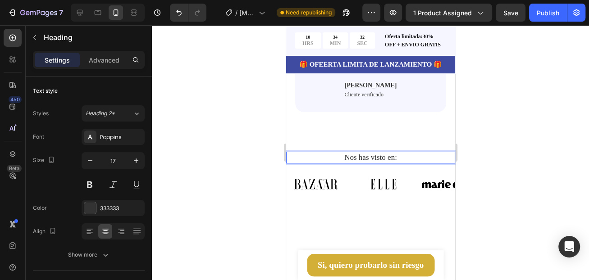
click at [321, 153] on p "Nos has visto en:" at bounding box center [370, 158] width 154 height 10
click at [105, 62] on p "Advanced" at bounding box center [104, 59] width 31 height 9
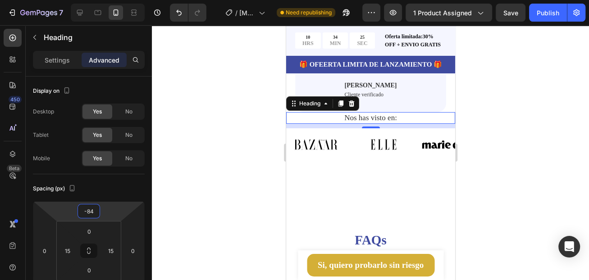
type input "-80"
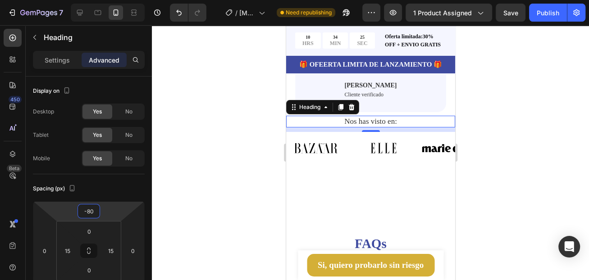
drag, startPoint x: 113, startPoint y: 208, endPoint x: 112, endPoint y: 226, distance: 18.1
click at [112, 0] on html "7 Version history / Botox Solution Suero Antiarrugas Need republishing Preview …" at bounding box center [294, 0] width 589 height 0
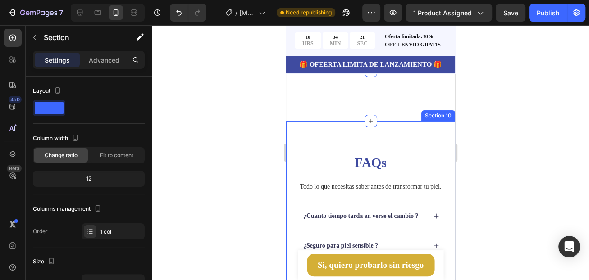
scroll to position [2210, 0]
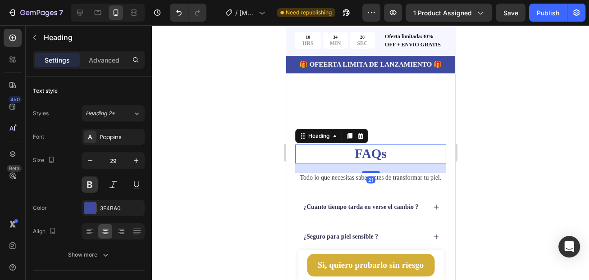
click at [365, 145] on h2 "FAQs" at bounding box center [370, 154] width 151 height 19
click at [111, 67] on div "Advanced" at bounding box center [104, 60] width 45 height 14
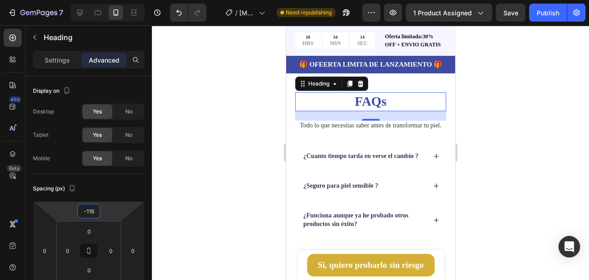
drag, startPoint x: 109, startPoint y: 210, endPoint x: 109, endPoint y: 236, distance: 26.1
click at [109, 0] on html "7 Version history / Botox Solution Suero Antiarrugas Need republishing Preview …" at bounding box center [294, 0] width 589 height 0
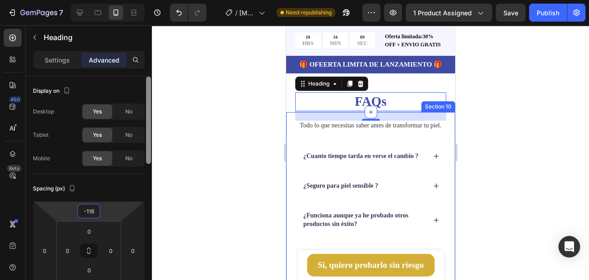
type input "0"
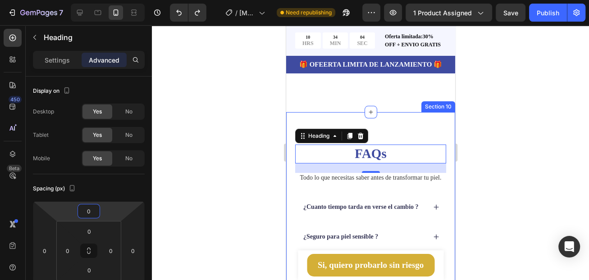
click at [404, 115] on div "FAQs Heading 21 Todo lo que necesitas saber antes de transformar tu piel. Text …" at bounding box center [370, 272] width 169 height 321
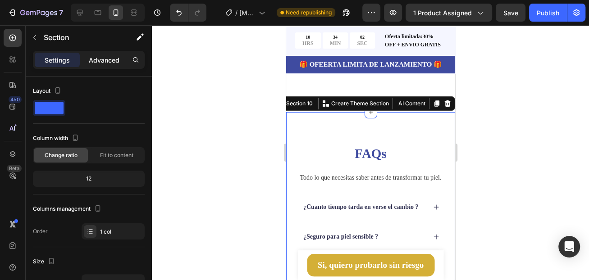
click at [95, 61] on p "Advanced" at bounding box center [104, 59] width 31 height 9
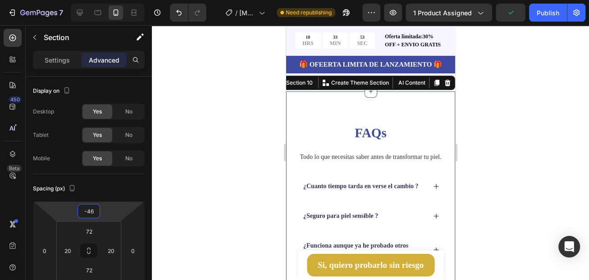
type input "-50"
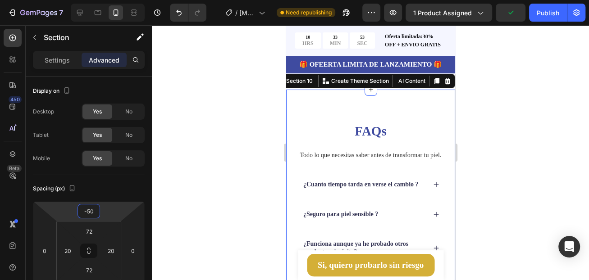
drag, startPoint x: 107, startPoint y: 209, endPoint x: 25, endPoint y: 149, distance: 101.6
click at [110, 0] on html "7 Version history / Botox Solution Suero Antiarrugas Need republishing Preview …" at bounding box center [294, 0] width 589 height 0
click at [509, 120] on div at bounding box center [370, 152] width 437 height 255
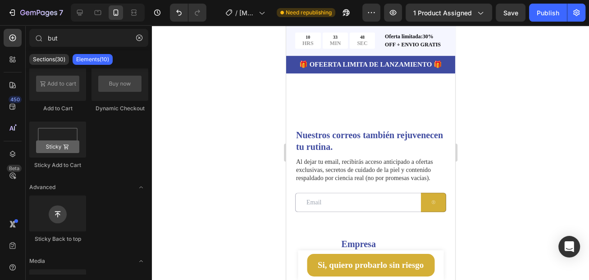
scroll to position [2526, 0]
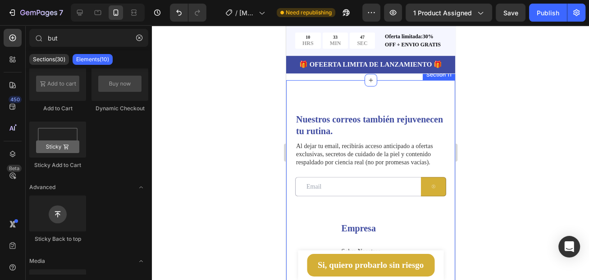
click at [346, 110] on div "Nuestros correos también rejuvenecen tu rutina. Heading Al dejar tu email, reci…" at bounding box center [370, 212] width 169 height 265
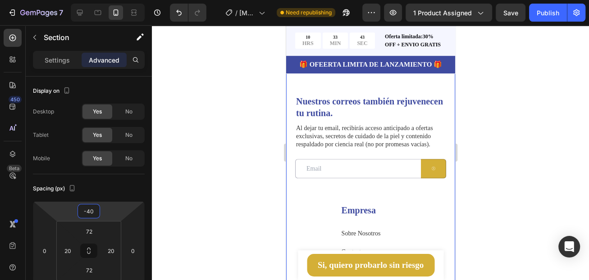
type input "-58"
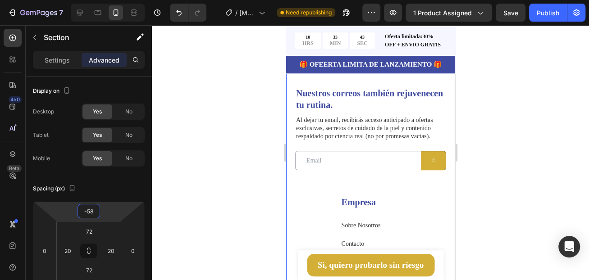
drag, startPoint x: 116, startPoint y: 205, endPoint x: 114, endPoint y: 218, distance: 13.1
click at [114, 0] on html "7 Version history / Botox Solution Suero Antiarrugas Need republishing Preview …" at bounding box center [294, 0] width 589 height 0
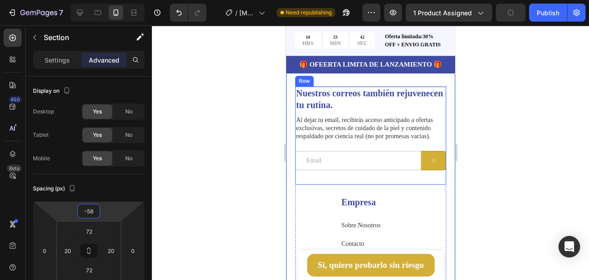
scroll to position [2436, 0]
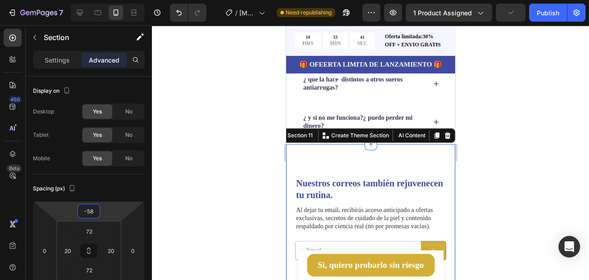
click at [508, 152] on div at bounding box center [370, 152] width 437 height 255
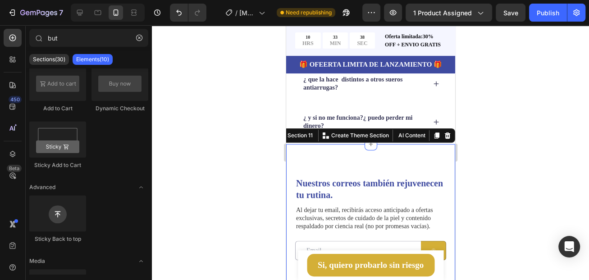
click at [366, 175] on div "Nuestros correos también rejuvenecen tu rutina. Heading Al dejar tu email, reci…" at bounding box center [370, 276] width 169 height 265
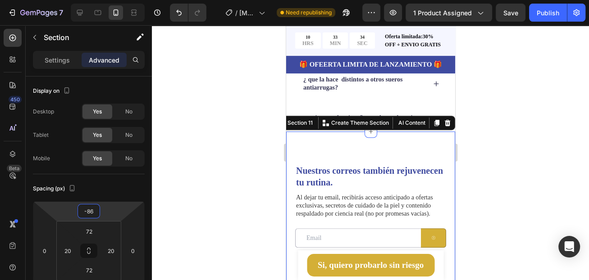
type input "-98"
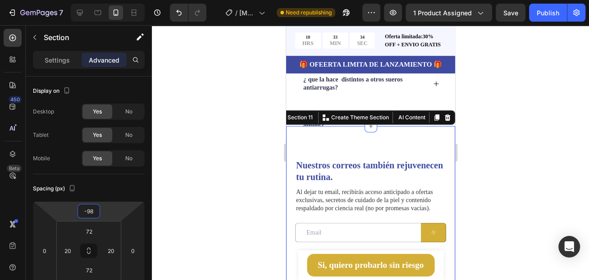
drag, startPoint x: 111, startPoint y: 209, endPoint x: 110, endPoint y: 218, distance: 9.2
click at [110, 0] on html "7 Version history / Botox Solution Suero Antiarrugas Need republishing Preview …" at bounding box center [294, 0] width 589 height 0
click at [489, 145] on div at bounding box center [370, 152] width 437 height 255
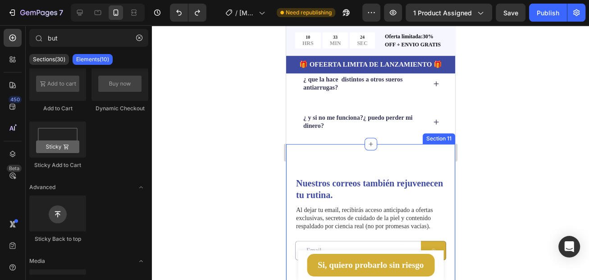
click at [415, 161] on div "Nuestros correos también rejuvenecen tu rutina. Heading Al dejar tu email, reci…" at bounding box center [370, 276] width 169 height 265
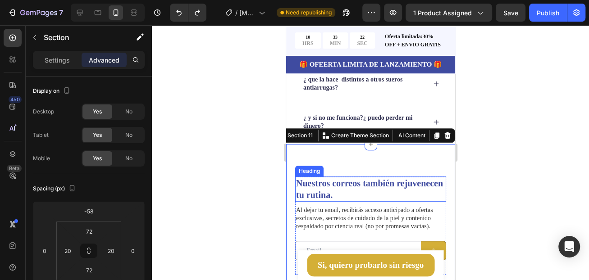
click at [384, 197] on h2 "Nuestros correos también rejuvenecen tu rutina." at bounding box center [370, 189] width 151 height 25
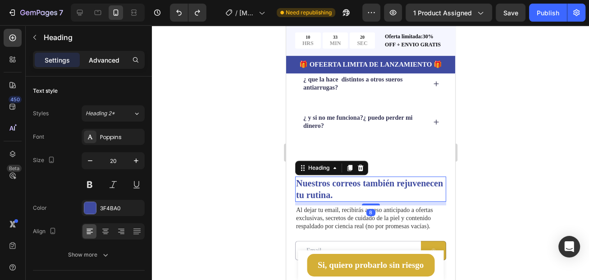
click at [103, 62] on p "Advanced" at bounding box center [104, 59] width 31 height 9
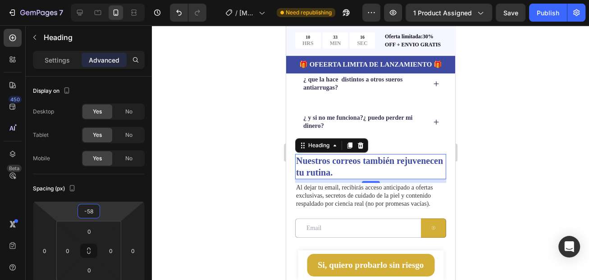
type input "-66"
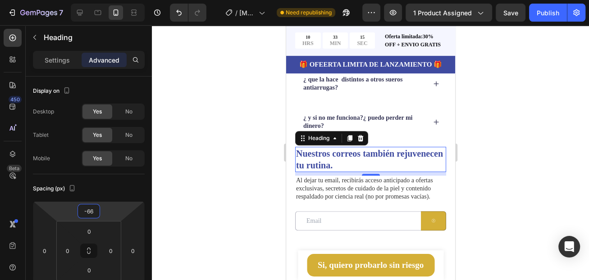
drag, startPoint x: 109, startPoint y: 206, endPoint x: 108, endPoint y: 221, distance: 14.9
click at [108, 0] on html "7 Version history / Botox Solution Suero Antiarrugas Need republishing Preview …" at bounding box center [294, 0] width 589 height 0
click at [484, 196] on div at bounding box center [370, 152] width 437 height 255
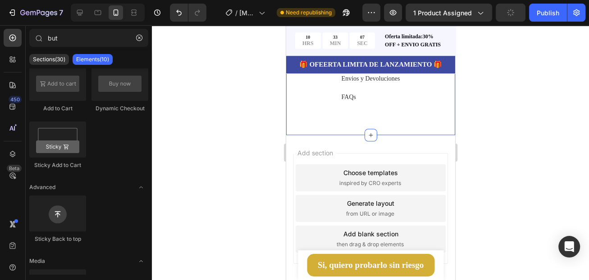
scroll to position [2733, 0]
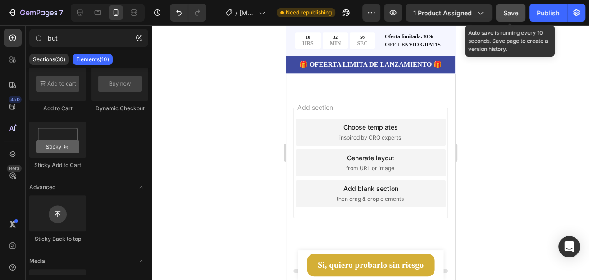
click at [515, 11] on span "Save" at bounding box center [510, 13] width 15 height 8
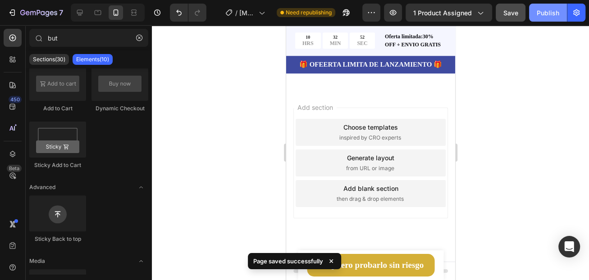
click at [549, 12] on div "Publish" at bounding box center [548, 12] width 23 height 9
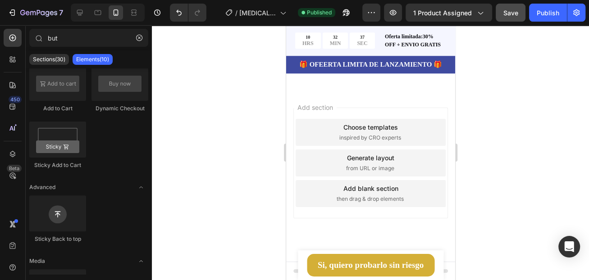
scroll to position [0, 0]
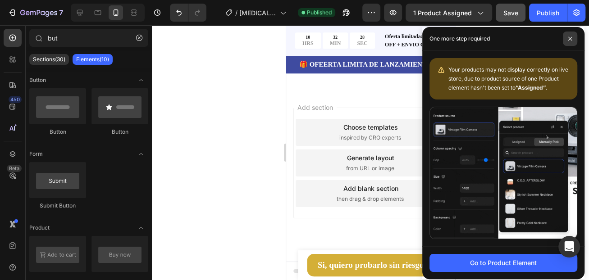
click at [572, 41] on icon at bounding box center [570, 39] width 5 height 5
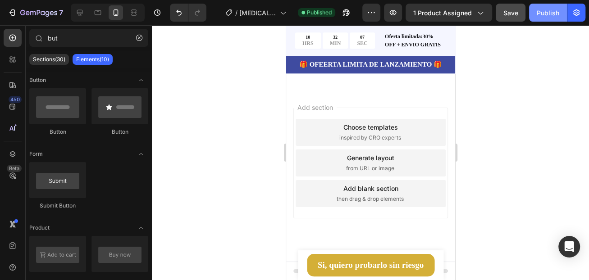
click at [548, 15] on div "Publish" at bounding box center [548, 12] width 23 height 9
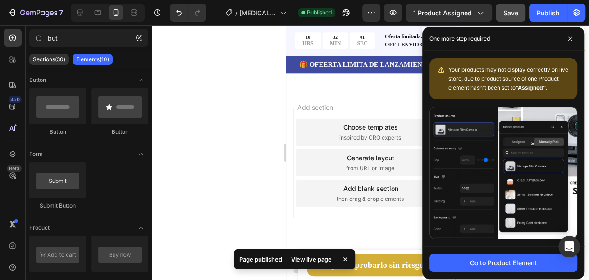
click at [304, 261] on div "View live page" at bounding box center [311, 259] width 51 height 13
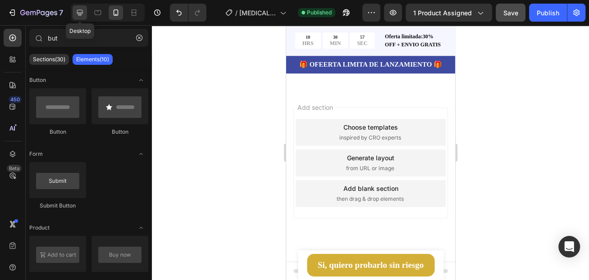
click at [80, 17] on icon at bounding box center [79, 12] width 9 height 9
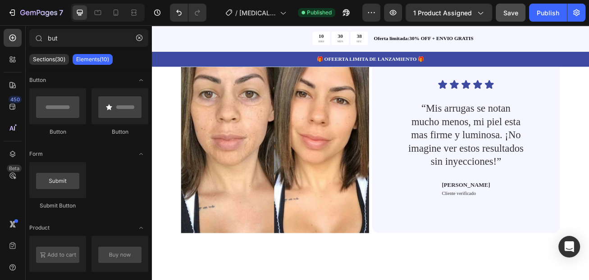
scroll to position [2042, 0]
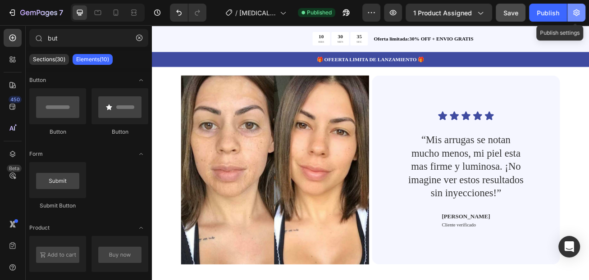
click at [577, 14] on icon "button" at bounding box center [576, 12] width 9 height 9
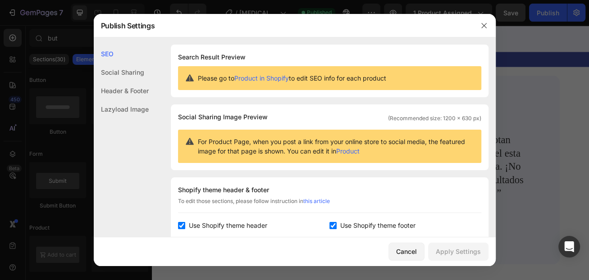
scroll to position [45, 0]
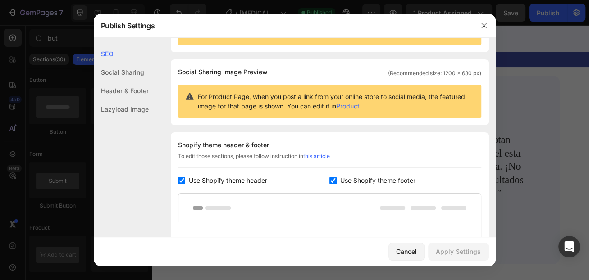
click at [183, 181] on input "checkbox" at bounding box center [181, 180] width 7 height 7
checkbox input "false"
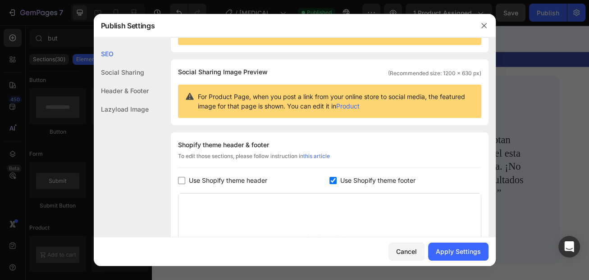
click at [331, 180] on input "checkbox" at bounding box center [332, 180] width 7 height 7
checkbox input "false"
click at [454, 249] on div "Apply Settings" at bounding box center [458, 251] width 45 height 9
click at [488, 26] on button "button" at bounding box center [484, 25] width 14 height 14
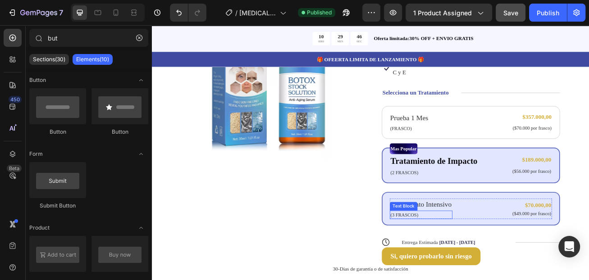
scroll to position [194, 0]
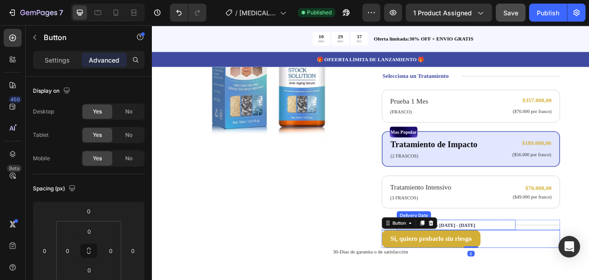
click at [511, 270] on span "[DATE] - [DATE]" at bounding box center [530, 273] width 44 height 7
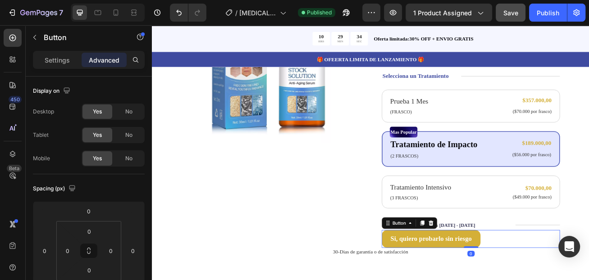
click at [503, 266] on div "Entrega Estimada Aug 30 - Sep 04" at bounding box center [523, 272] width 127 height 13
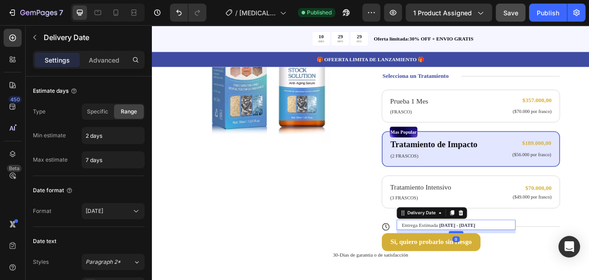
click at [520, 280] on div at bounding box center [528, 281] width 18 height 3
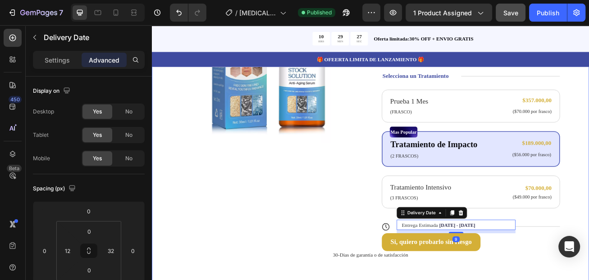
click at [572, 280] on div "Product Images Icon Icon Icon Icon Icon Icon List 122,000+ Mujeres Felices Text…" at bounding box center [422, 130] width 541 height 459
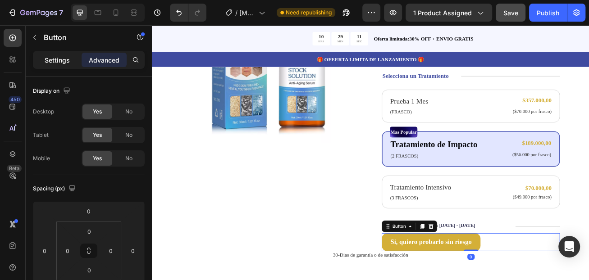
click at [64, 60] on p "Settings" at bounding box center [57, 59] width 25 height 9
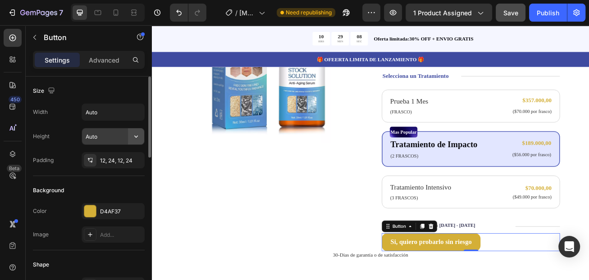
click at [136, 141] on button "button" at bounding box center [136, 136] width 16 height 16
click at [137, 113] on icon "button" at bounding box center [136, 112] width 9 height 9
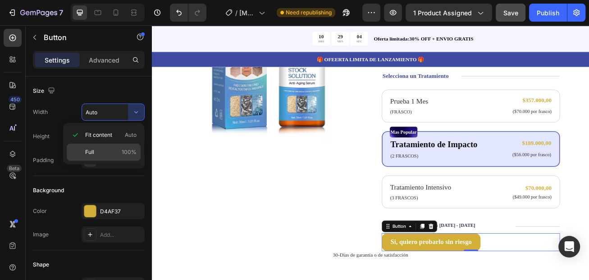
click at [103, 152] on p "Full 100%" at bounding box center [110, 152] width 51 height 8
type input "100%"
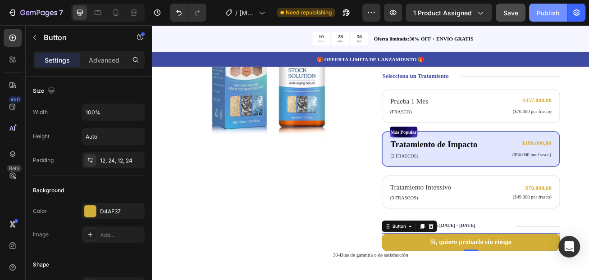
click at [549, 14] on div "Publish" at bounding box center [548, 12] width 23 height 9
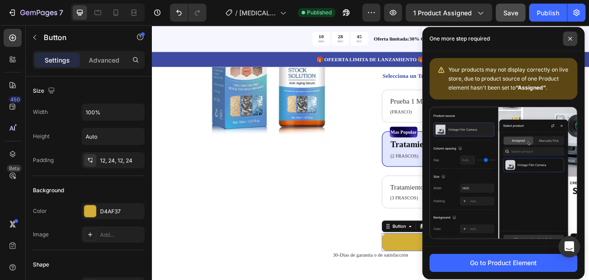
click at [568, 39] on icon at bounding box center [570, 39] width 5 height 5
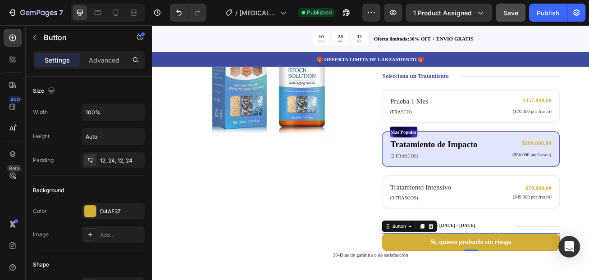
click at [120, 139] on input "Auto" at bounding box center [113, 136] width 62 height 16
type input "5"
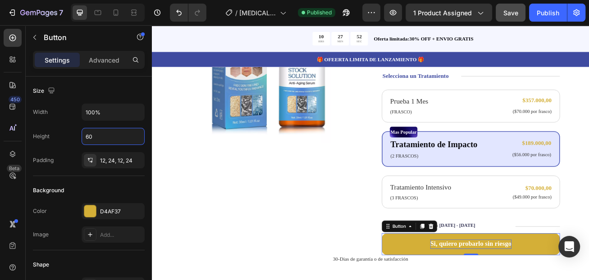
type input "60"
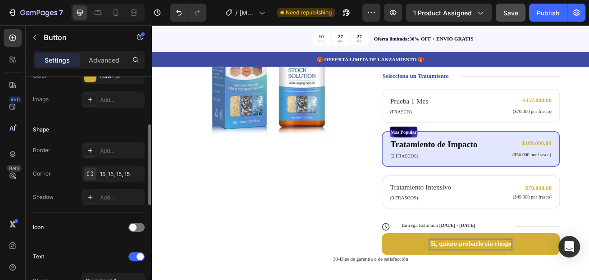
scroll to position [270, 0]
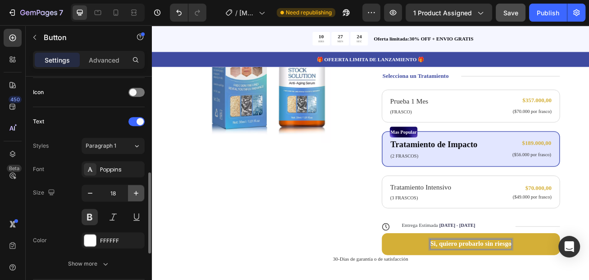
click at [134, 196] on icon "button" at bounding box center [136, 193] width 9 height 9
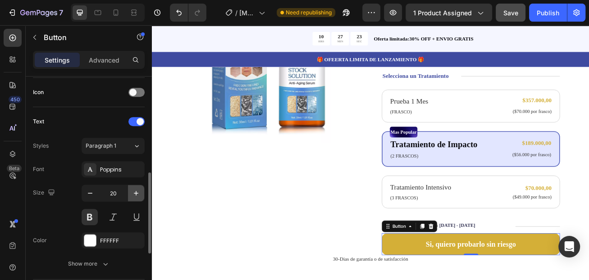
click at [134, 196] on icon "button" at bounding box center [136, 193] width 9 height 9
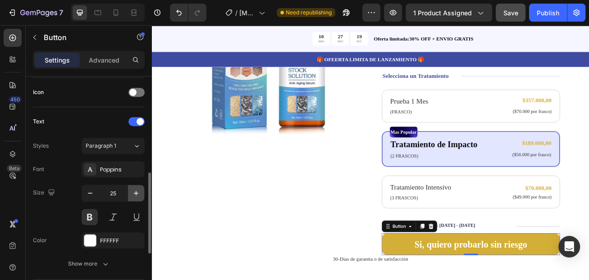
click at [134, 196] on icon "button" at bounding box center [136, 193] width 9 height 9
click at [94, 196] on icon "button" at bounding box center [90, 193] width 9 height 9
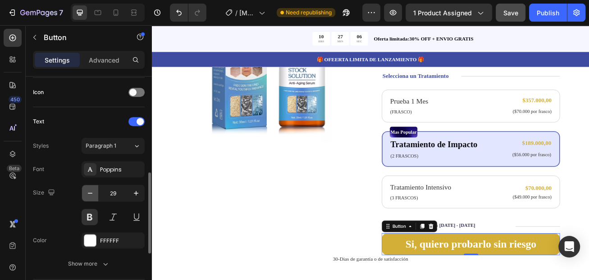
type input "28"
click at [555, 280] on div "Product Images Icon Icon Icon Icon Icon Icon List 122,000+ Mujeres Felices Text…" at bounding box center [422, 133] width 541 height 464
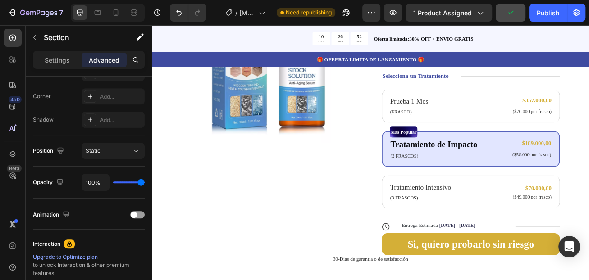
scroll to position [0, 0]
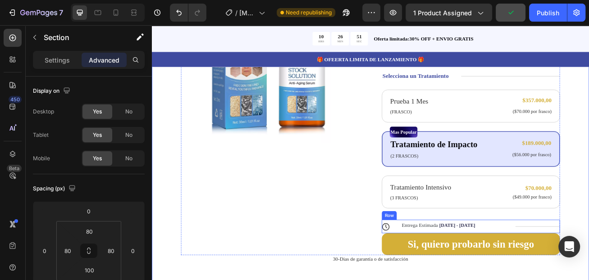
click at [499, 266] on div "Entrega Estimada Aug 30 - Sep 04 Delivery Date" at bounding box center [528, 274] width 147 height 17
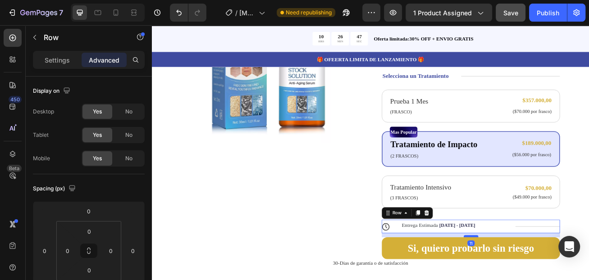
drag, startPoint x: 541, startPoint y: 246, endPoint x: 542, endPoint y: 250, distance: 4.6
type input "11"
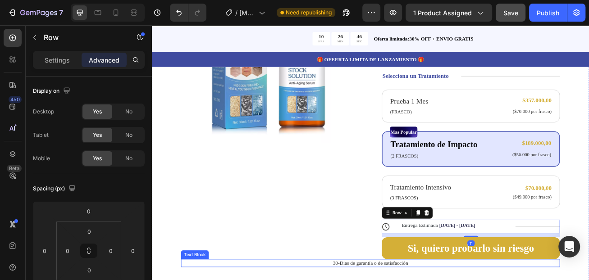
click at [375, 270] on div "Product Images" at bounding box center [298, 126] width 220 height 378
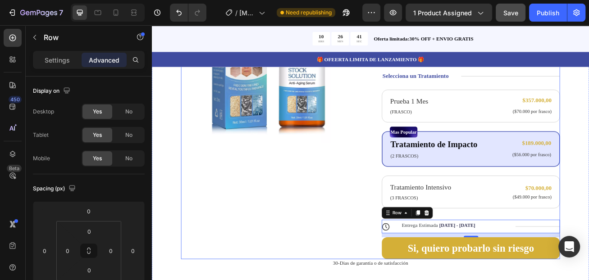
click at [322, 235] on div "Product Images" at bounding box center [298, 126] width 220 height 378
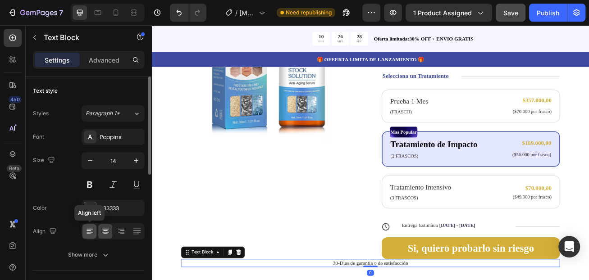
click at [88, 233] on icon at bounding box center [89, 231] width 9 height 9
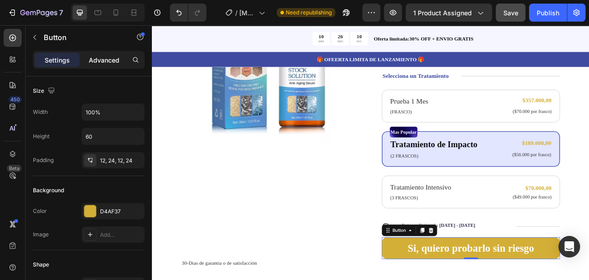
click at [92, 63] on p "Advanced" at bounding box center [104, 59] width 31 height 9
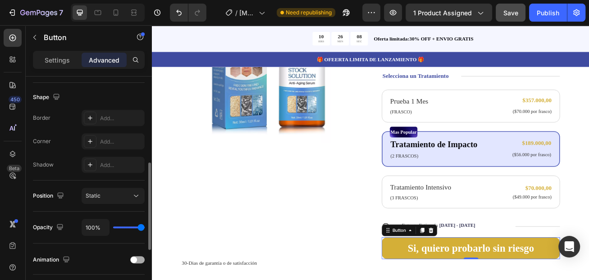
scroll to position [361, 0]
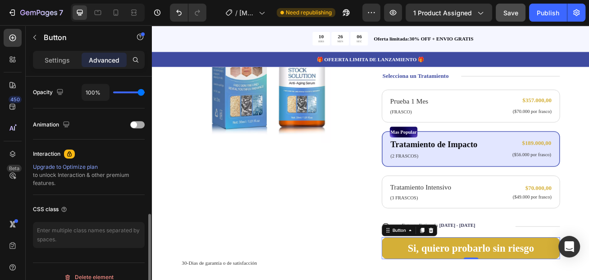
click at [138, 127] on div at bounding box center [137, 124] width 14 height 7
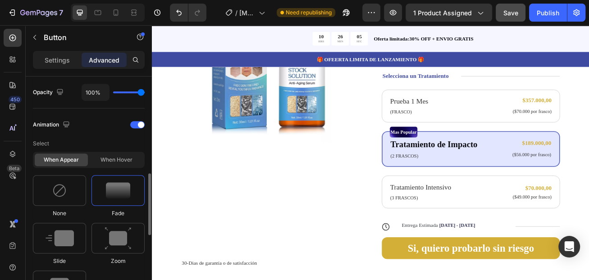
scroll to position [451, 0]
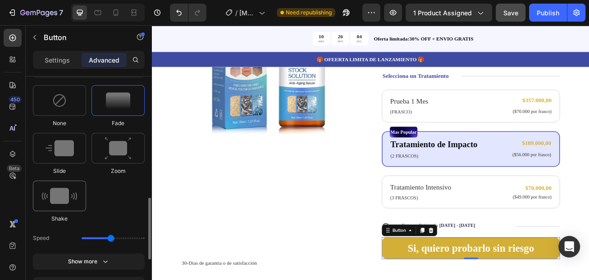
click at [63, 197] on img at bounding box center [59, 196] width 35 height 16
type input "0.7"
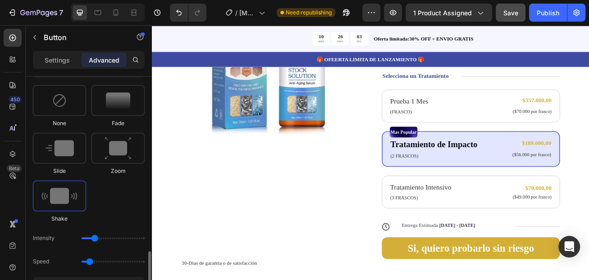
scroll to position [541, 0]
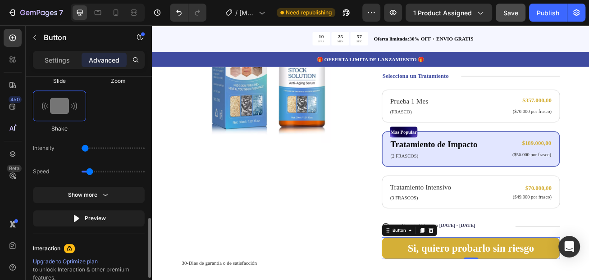
drag, startPoint x: 93, startPoint y: 147, endPoint x: 70, endPoint y: 145, distance: 23.5
type input "1"
click at [82, 147] on input "range" at bounding box center [113, 148] width 63 height 2
drag, startPoint x: 91, startPoint y: 171, endPoint x: 73, endPoint y: 173, distance: 18.1
type input "0.5"
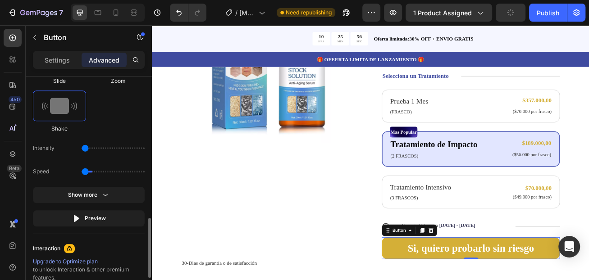
click at [82, 173] on input "range" at bounding box center [113, 172] width 63 height 2
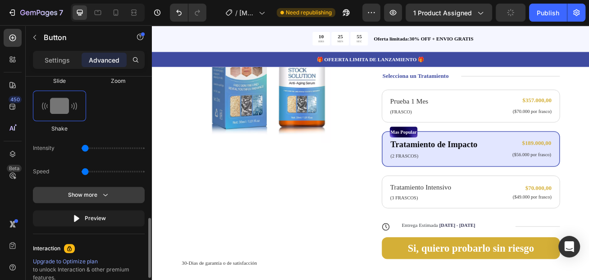
click at [96, 197] on div "Show more" at bounding box center [89, 195] width 42 height 9
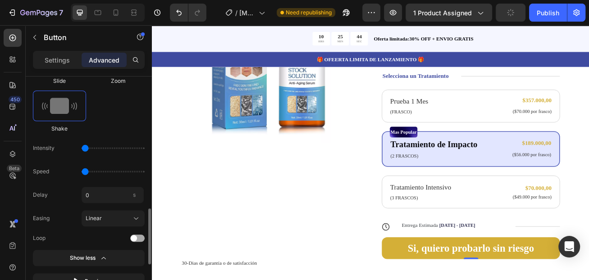
click at [137, 239] on div at bounding box center [137, 238] width 14 height 7
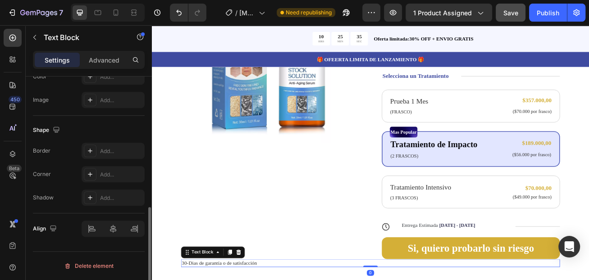
scroll to position [0, 0]
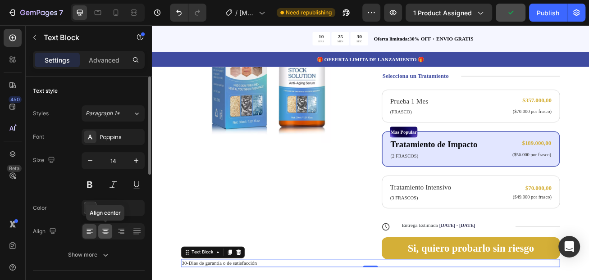
click at [105, 231] on icon at bounding box center [105, 231] width 5 height 1
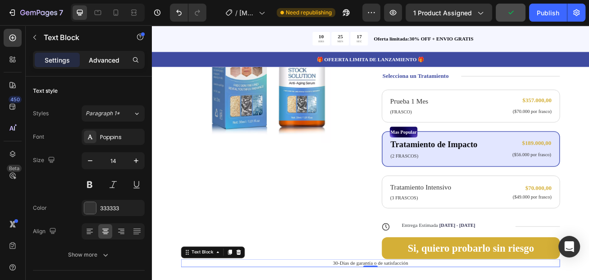
click at [111, 61] on p "Advanced" at bounding box center [104, 59] width 31 height 9
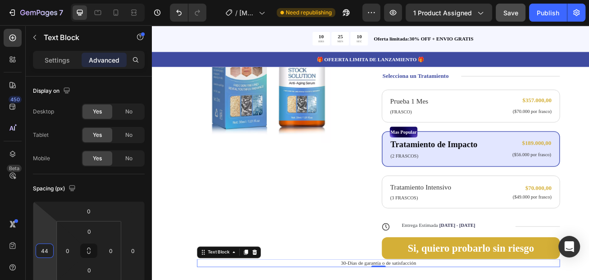
type input "46"
drag, startPoint x: 50, startPoint y: 231, endPoint x: -2, endPoint y: 221, distance: 53.3
click at [0, 0] on html "7 Version history / Botox Solution Suero Antiarrugas Need republishing Preview …" at bounding box center [294, 0] width 589 height 0
drag, startPoint x: 51, startPoint y: 235, endPoint x: 6, endPoint y: 235, distance: 44.6
click at [6, 0] on html "7 Version history / Botox Solution Suero Antiarrugas Need republishing Preview …" at bounding box center [294, 0] width 589 height 0
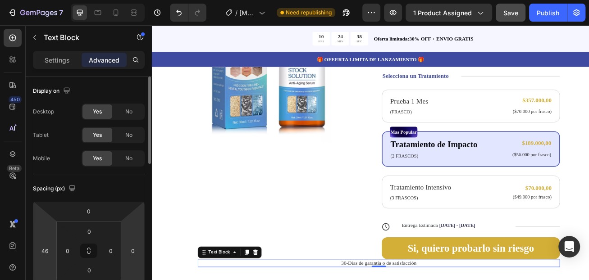
scroll to position [90, 0]
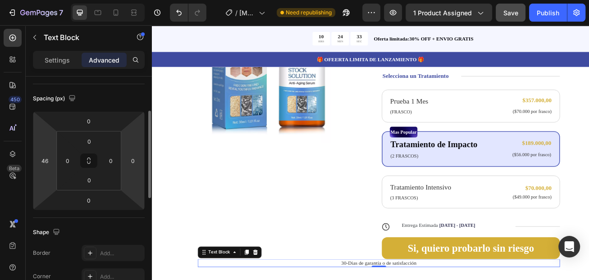
click at [134, 0] on html "7 Version history / Botox Solution Suero Antiarrugas Need republishing Preview …" at bounding box center [294, 0] width 589 height 0
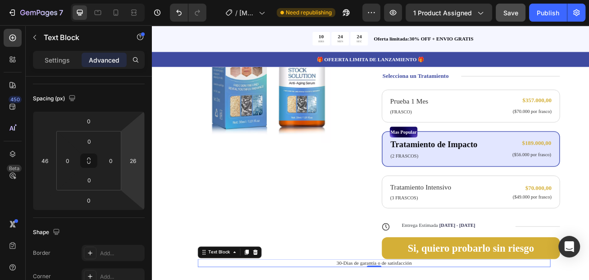
drag, startPoint x: 127, startPoint y: 177, endPoint x: 45, endPoint y: 171, distance: 82.2
click at [45, 0] on html "7 Version history / Botox Solution Suero Antiarrugas Need republishing Preview …" at bounding box center [294, 0] width 589 height 0
click at [132, 160] on input "26" at bounding box center [133, 161] width 14 height 14
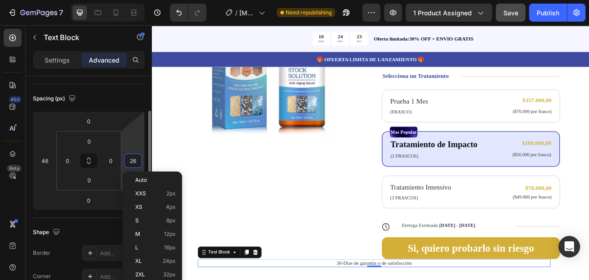
click at [132, 160] on input "26" at bounding box center [133, 161] width 14 height 14
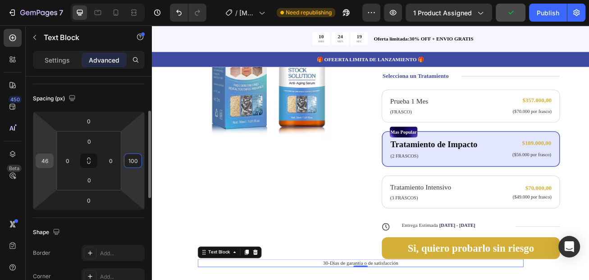
type input "100"
click at [43, 164] on input "46" at bounding box center [45, 161] width 14 height 14
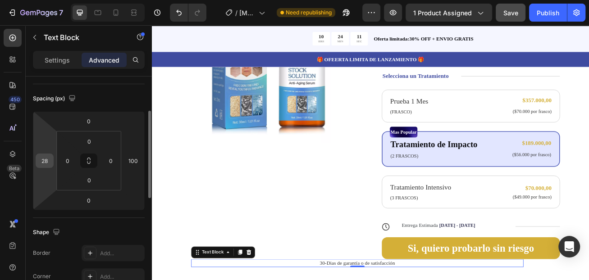
drag, startPoint x: 37, startPoint y: 146, endPoint x: 37, endPoint y: 160, distance: 14.0
click at [30, 0] on html "7 Version history / Botox Solution Suero Antiarrugas Need republishing Preview …" at bounding box center [294, 0] width 589 height 0
drag, startPoint x: 53, startPoint y: 179, endPoint x: 27, endPoint y: 178, distance: 26.7
click at [27, 0] on html "7 Version history / Botox Solution Suero Antiarrugas Need republishing Preview …" at bounding box center [294, 0] width 589 height 0
drag, startPoint x: 51, startPoint y: 175, endPoint x: 29, endPoint y: 174, distance: 22.1
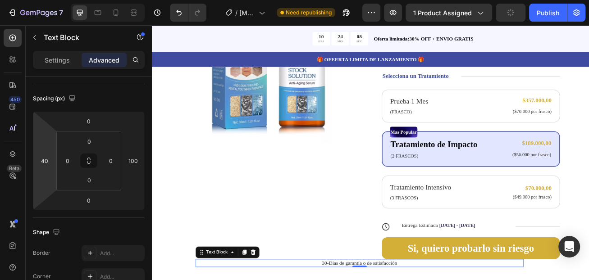
click at [29, 0] on html "7 Version history / Botox Solution Suero Antiarrugas Need republishing Preview …" at bounding box center [294, 0] width 589 height 0
drag, startPoint x: 55, startPoint y: 177, endPoint x: 33, endPoint y: 178, distance: 21.7
click at [28, 0] on html "7 Version history / Botox Solution Suero Antiarrugas Need republishing Preview …" at bounding box center [294, 0] width 589 height 0
drag, startPoint x: 45, startPoint y: 179, endPoint x: 21, endPoint y: 178, distance: 23.9
click at [21, 0] on html "7 Version history / Botox Solution Suero Antiarrugas Need republishing Preview …" at bounding box center [294, 0] width 589 height 0
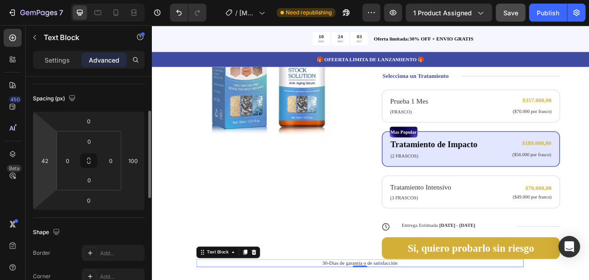
drag, startPoint x: 45, startPoint y: 181, endPoint x: 28, endPoint y: 181, distance: 16.7
click at [28, 0] on html "7 Version history / Botox Solution Suero Antiarrugas Need republishing Preview …" at bounding box center [294, 0] width 589 height 0
drag, startPoint x: 52, startPoint y: 181, endPoint x: 24, endPoint y: 180, distance: 28.0
click at [24, 0] on html "7 Version history / Botox Solution Suero Antiarrugas Need republishing Preview …" at bounding box center [294, 0] width 589 height 0
drag, startPoint x: 50, startPoint y: 180, endPoint x: 37, endPoint y: 180, distance: 13.5
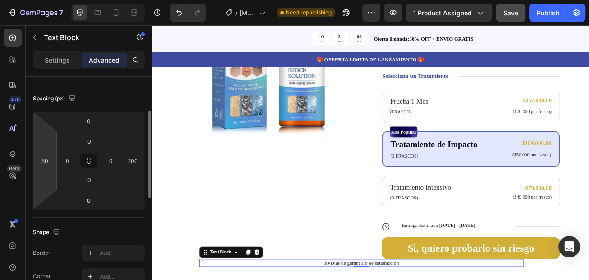
click at [31, 0] on html "7 Version history / Botox Solution Suero Antiarrugas Need republishing Preview …" at bounding box center [294, 0] width 589 height 0
drag, startPoint x: 50, startPoint y: 177, endPoint x: 31, endPoint y: 177, distance: 18.5
click at [31, 0] on html "7 Version history / Botox Solution Suero Antiarrugas Need republishing Preview …" at bounding box center [294, 0] width 589 height 0
drag, startPoint x: 49, startPoint y: 182, endPoint x: 30, endPoint y: 181, distance: 18.5
click at [30, 0] on html "7 Version history / Botox Solution Suero Antiarrugas Need republishing Preview …" at bounding box center [294, 0] width 589 height 0
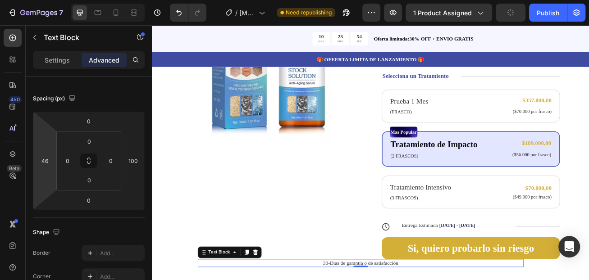
drag, startPoint x: 49, startPoint y: 173, endPoint x: 31, endPoint y: 174, distance: 18.5
click at [31, 0] on html "7 Version history / Botox Solution Suero Antiarrugas Need republishing Preview …" at bounding box center [294, 0] width 589 height 0
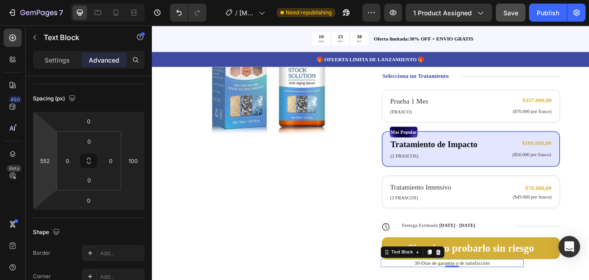
type input "548"
drag, startPoint x: 53, startPoint y: 179, endPoint x: -2, endPoint y: 66, distance: 125.8
click at [0, 0] on html "7 Version history / Botox Solution Suero Antiarrugas Need republishing Preview …" at bounding box center [294, 0] width 589 height 0
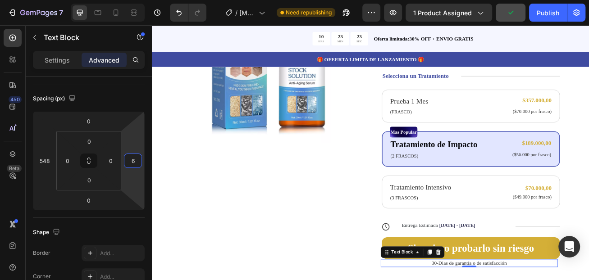
type input "2"
drag, startPoint x: 137, startPoint y: 178, endPoint x: 118, endPoint y: 207, distance: 35.1
click at [118, 0] on html "7 Version history / Botox Solution Suero Antiarrugas Need republishing Preview …" at bounding box center [294, 0] width 589 height 0
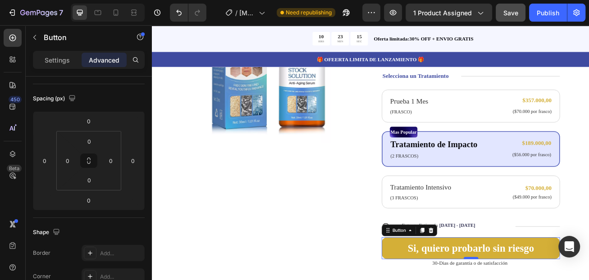
scroll to position [0, 0]
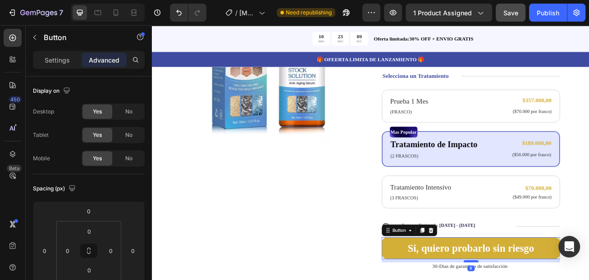
type input "9"
click at [542, 280] on div "Product Images Icon Icon Icon Icon Icon Icon List 122,000+ Mujeres Felices Text…" at bounding box center [422, 137] width 541 height 473
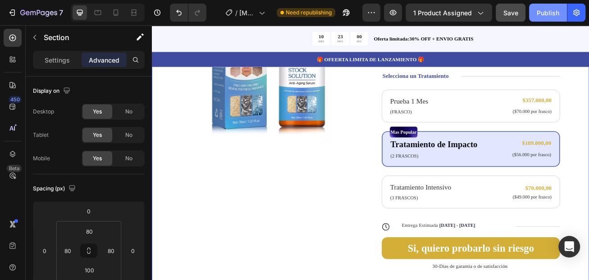
click at [546, 15] on div "Publish" at bounding box center [548, 12] width 23 height 9
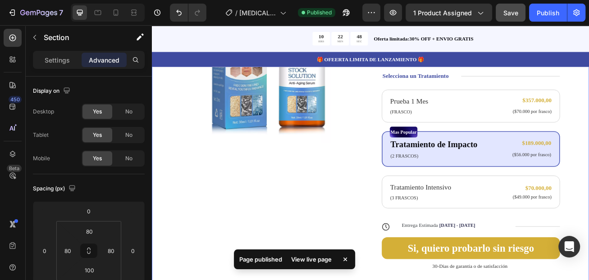
click at [308, 260] on div "View live page" at bounding box center [311, 259] width 51 height 13
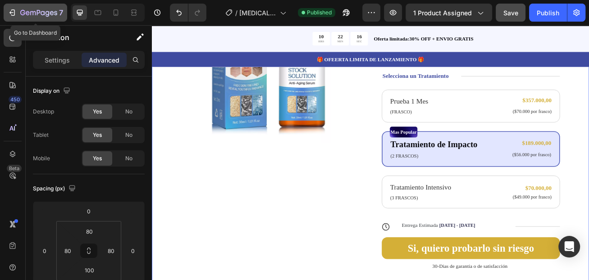
click at [31, 15] on icon "button" at bounding box center [38, 13] width 37 height 8
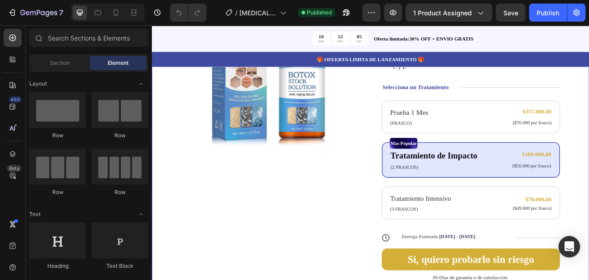
scroll to position [225, 0]
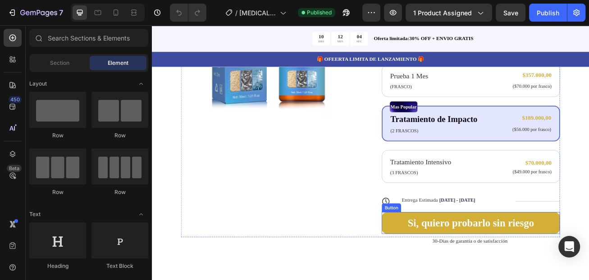
click at [446, 256] on button "Si, quiero probarlo sin riesgo" at bounding box center [546, 269] width 220 height 27
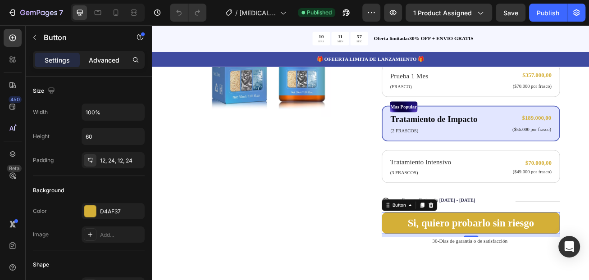
click at [106, 60] on p "Advanced" at bounding box center [104, 59] width 31 height 9
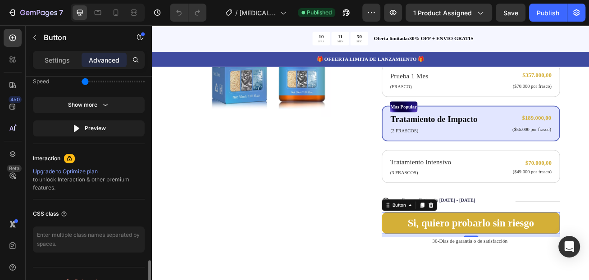
scroll to position [646, 0]
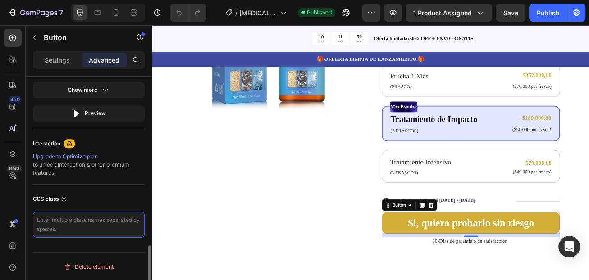
click at [75, 221] on textarea at bounding box center [89, 225] width 112 height 26
paste textarea "_rsi-cod-form-gempages-button-overwrite _rsi-cod-form-is-gempage"
type textarea "_rsi-cod-form-gempages-button-overwrite _rsi-cod-form-is-gempage"
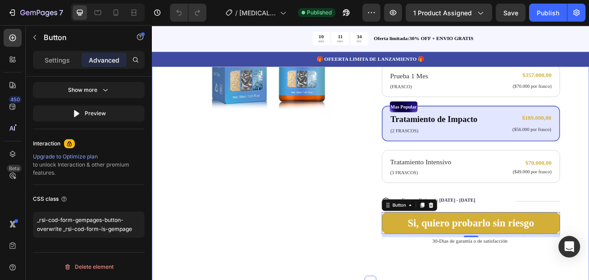
click at [250, 265] on div "Product Images Icon Icon Icon Icon Icon Icon List 122,000+ Mujeres Felices Text…" at bounding box center [422, 106] width 541 height 473
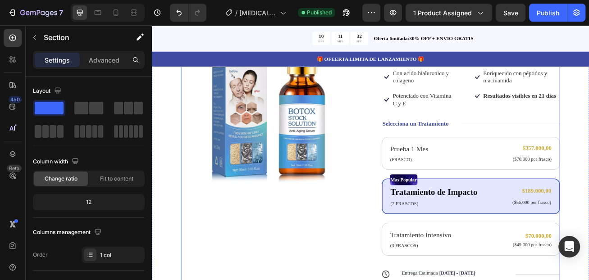
scroll to position [135, 0]
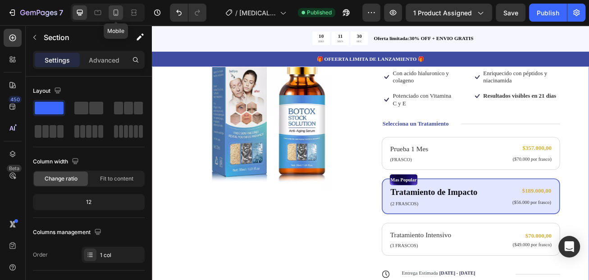
click at [114, 17] on div at bounding box center [116, 12] width 14 height 14
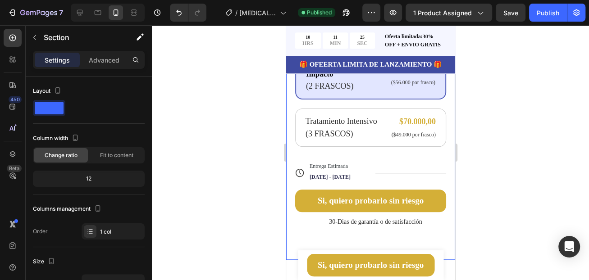
scroll to position [485, 0]
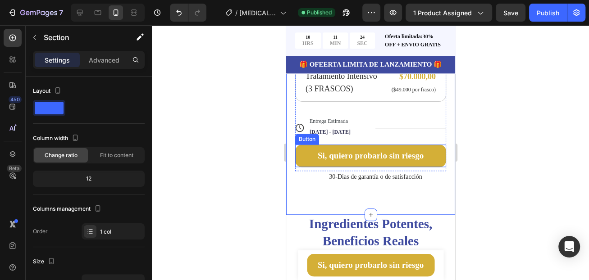
click at [303, 147] on button "Si, quiero probarlo sin riesgo" at bounding box center [370, 156] width 151 height 23
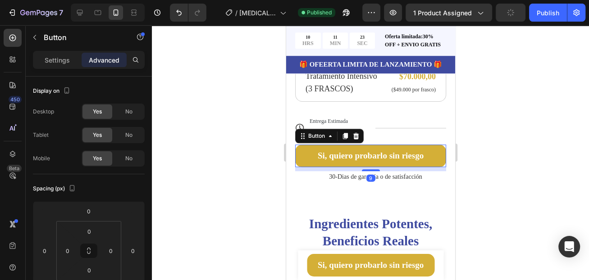
drag, startPoint x: 84, startPoint y: 62, endPoint x: 91, endPoint y: 62, distance: 7.2
click at [84, 62] on div "Advanced" at bounding box center [104, 60] width 45 height 14
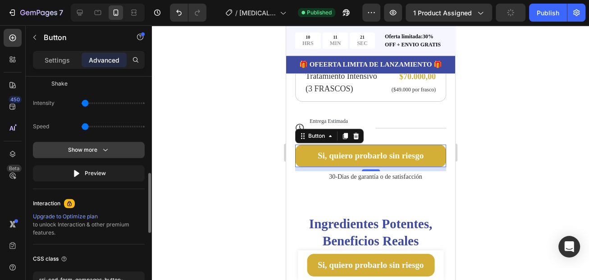
scroll to position [646, 0]
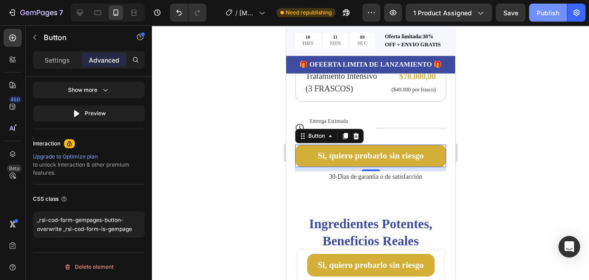
click at [542, 10] on div "Publish" at bounding box center [548, 12] width 23 height 9
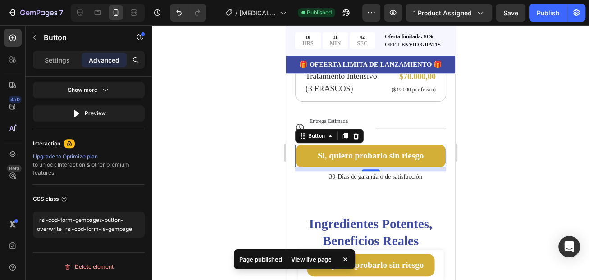
click at [317, 260] on div "View live page" at bounding box center [311, 259] width 51 height 13
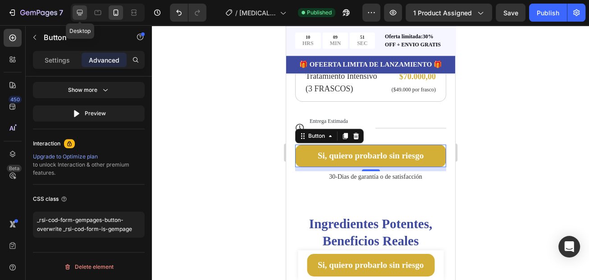
click at [76, 16] on icon at bounding box center [79, 12] width 9 height 9
type input "9"
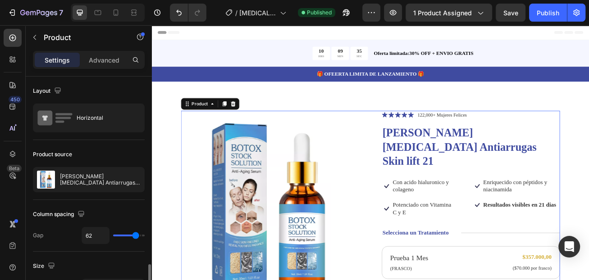
scroll to position [135, 0]
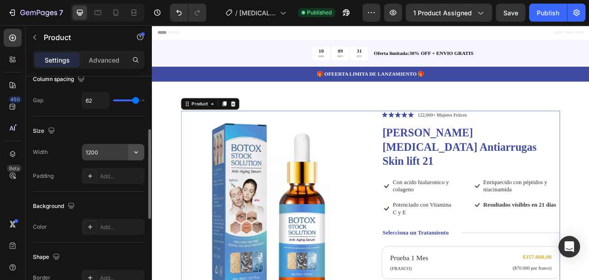
click at [137, 156] on icon "button" at bounding box center [136, 152] width 9 height 9
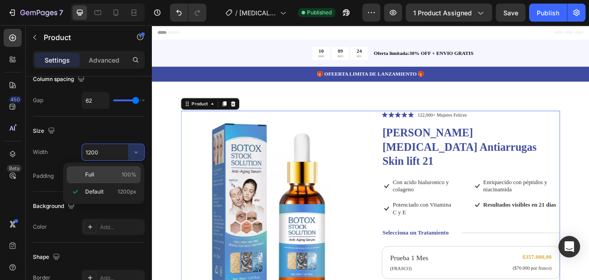
click at [111, 177] on p "Full 100%" at bounding box center [110, 175] width 51 height 8
type input "100%"
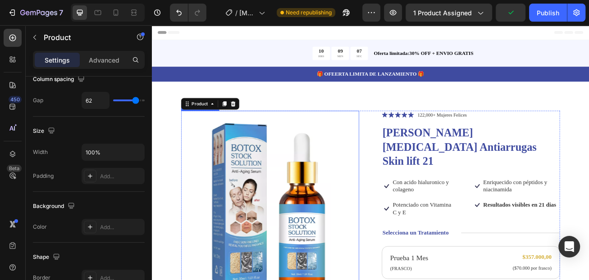
click at [191, 142] on img at bounding box center [298, 250] width 220 height 238
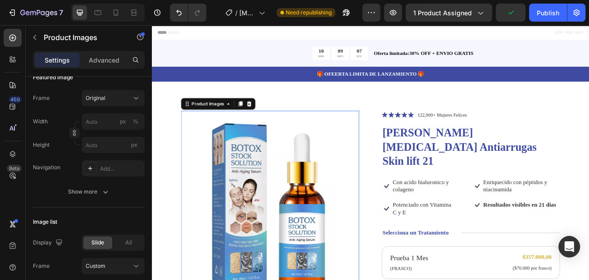
scroll to position [0, 0]
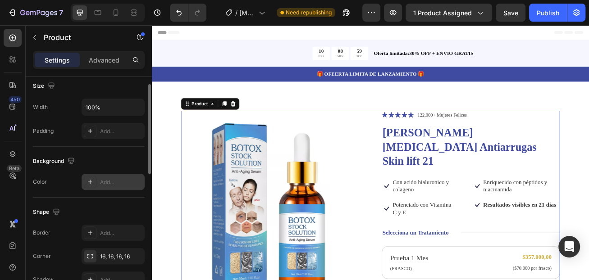
scroll to position [135, 0]
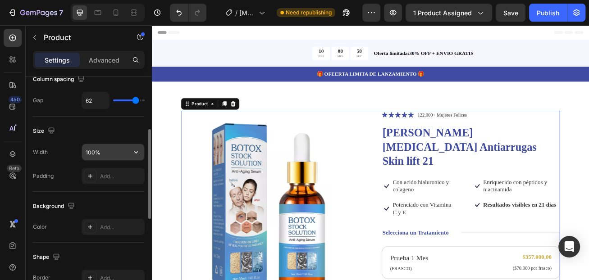
click at [100, 156] on input "100%" at bounding box center [113, 152] width 62 height 16
click at [138, 154] on icon "button" at bounding box center [136, 152] width 9 height 9
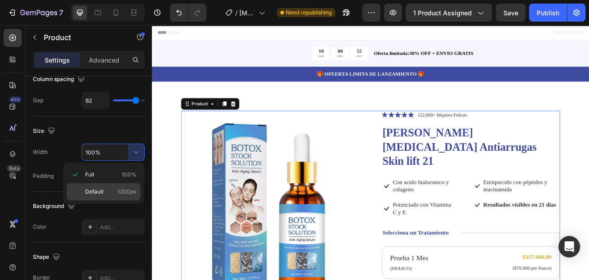
click at [105, 192] on p "Default 1200px" at bounding box center [110, 192] width 51 height 8
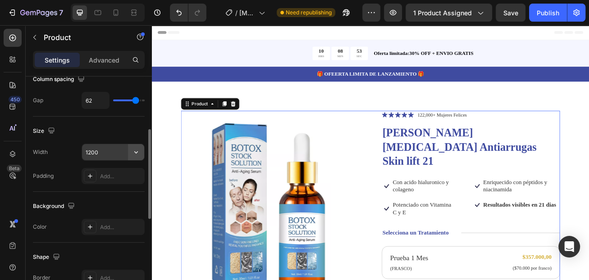
click at [134, 154] on icon "button" at bounding box center [136, 152] width 9 height 9
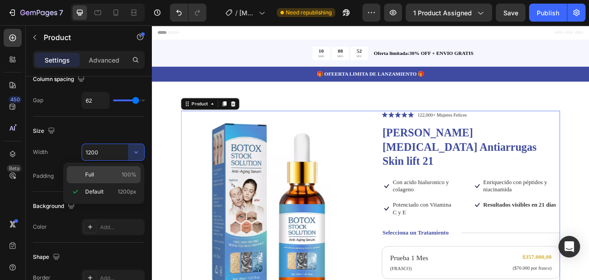
click at [98, 174] on p "Full 100%" at bounding box center [110, 175] width 51 height 8
type input "100%"
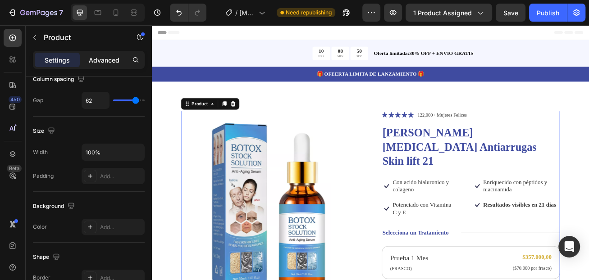
click at [111, 60] on p "Advanced" at bounding box center [104, 59] width 31 height 9
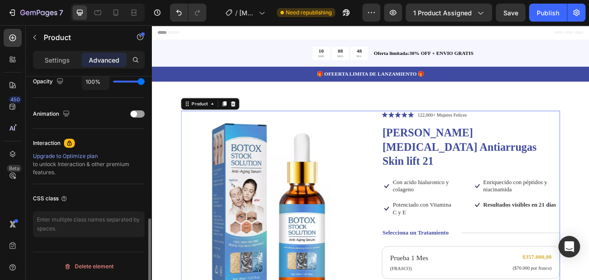
scroll to position [191, 0]
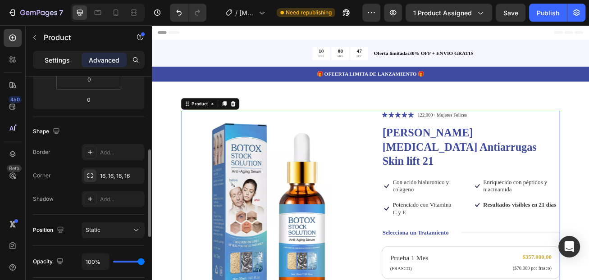
click at [59, 61] on p "Settings" at bounding box center [57, 59] width 25 height 9
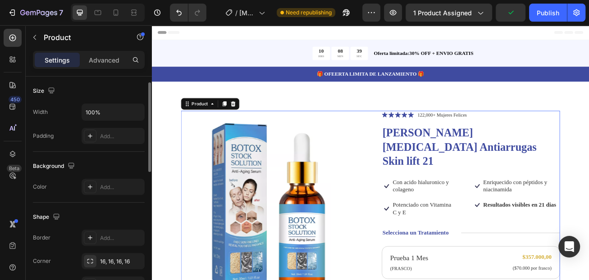
scroll to position [130, 0]
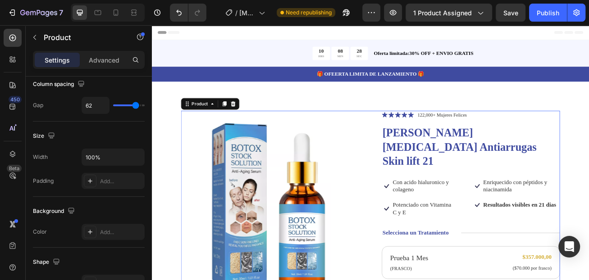
click at [128, 151] on button "button" at bounding box center [136, 157] width 16 height 16
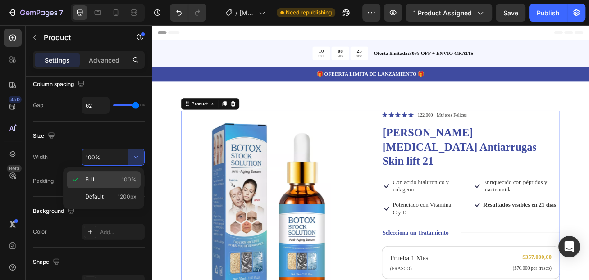
click at [128, 178] on span "100%" at bounding box center [129, 180] width 15 height 8
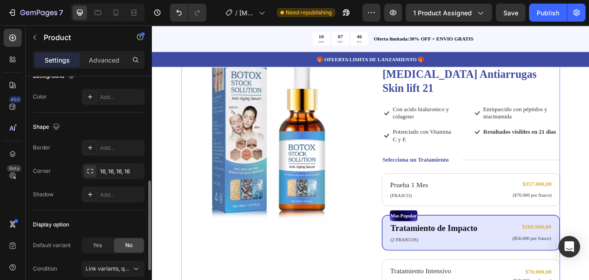
scroll to position [356, 0]
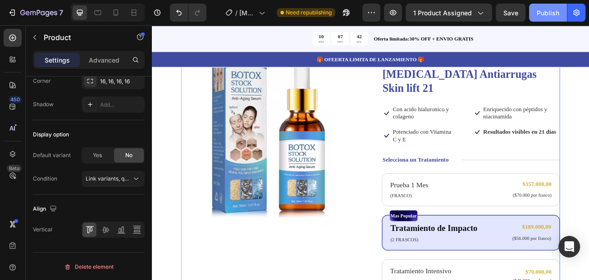
click at [546, 19] on button "Publish" at bounding box center [548, 13] width 38 height 18
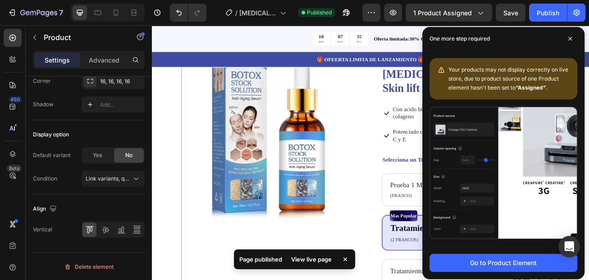
click at [316, 260] on div "View live page" at bounding box center [311, 259] width 51 height 13
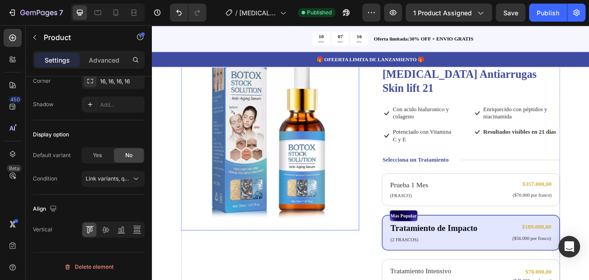
scroll to position [0, 0]
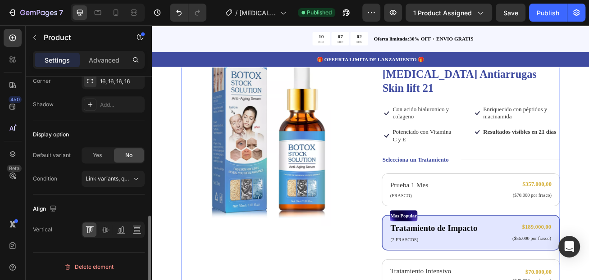
scroll to position [311, 0]
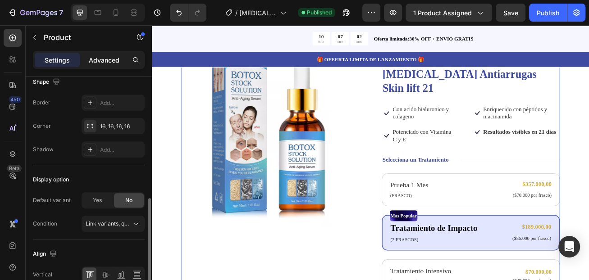
click at [108, 65] on div "Advanced" at bounding box center [104, 60] width 45 height 14
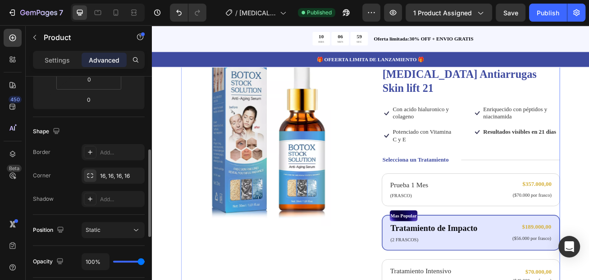
scroll to position [101, 0]
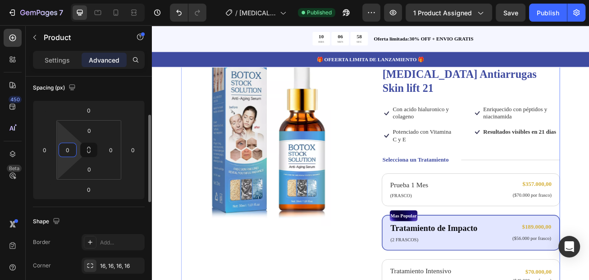
click at [66, 151] on input "0" at bounding box center [68, 150] width 14 height 14
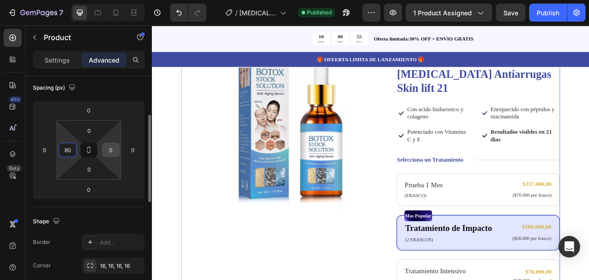
type input "80"
click at [106, 152] on input "0" at bounding box center [111, 150] width 14 height 14
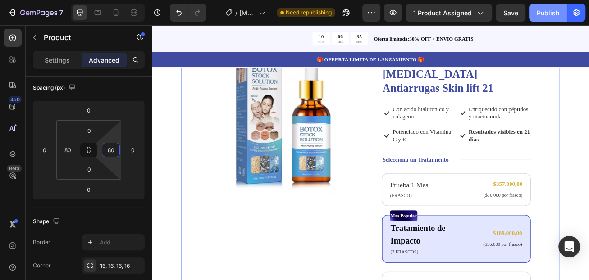
type input "80"
click at [549, 14] on div "Publish" at bounding box center [548, 12] width 23 height 9
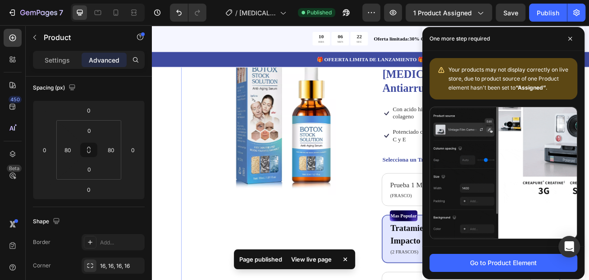
click at [306, 260] on div "View live page" at bounding box center [311, 259] width 51 height 13
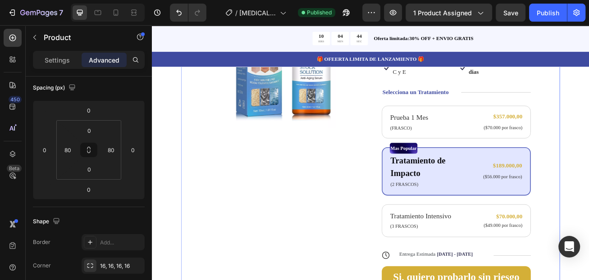
scroll to position [225, 0]
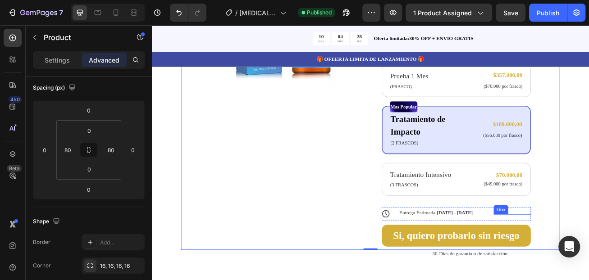
click at [584, 259] on div "Title Line" at bounding box center [598, 259] width 46 height 0
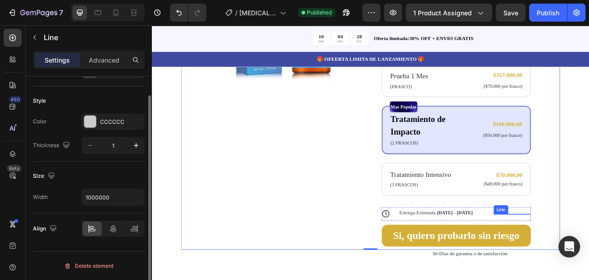
scroll to position [0, 0]
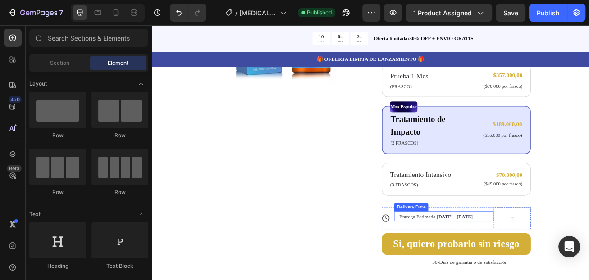
click at [561, 256] on div "Entrega Estimada Aug 30 - Sep 04 Delivery Date" at bounding box center [513, 262] width 123 height 13
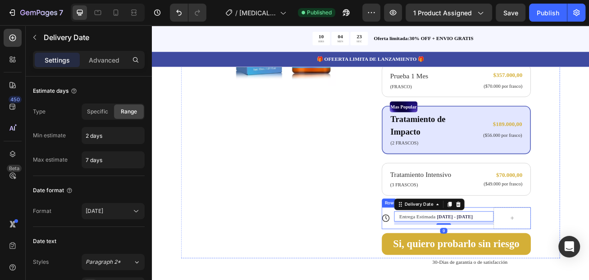
click at [549, 268] on div "Entrega Estimada Aug 30 - Sep 04 Delivery Date 9" at bounding box center [513, 264] width 123 height 27
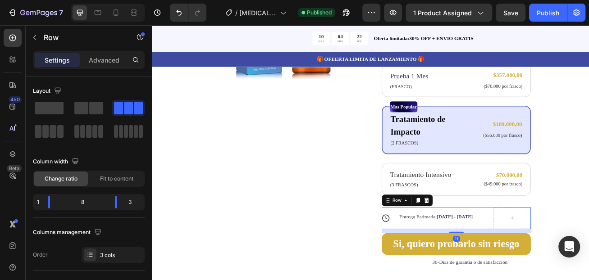
click at [541, 265] on div "Entrega Estimada Aug 30 - Sep 04 Delivery Date" at bounding box center [513, 264] width 123 height 27
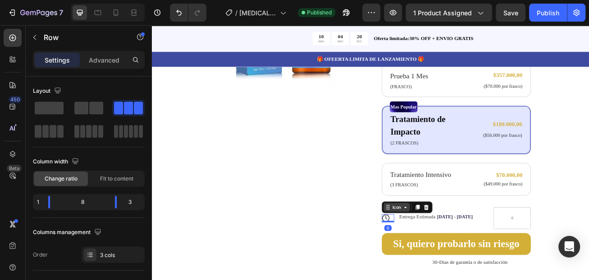
click at [440, 247] on div "Icon" at bounding box center [455, 250] width 32 height 11
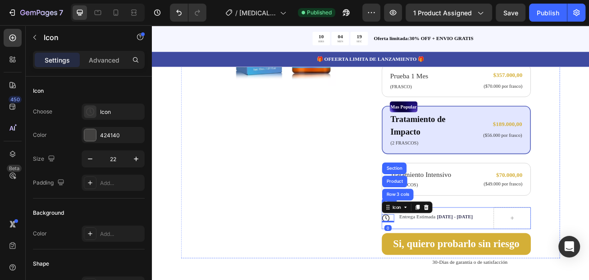
click at [550, 251] on div "Entrega Estimada Aug 30 - Sep 04 Delivery Date" at bounding box center [513, 264] width 123 height 27
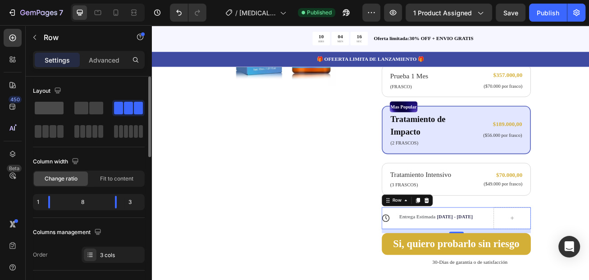
click at [54, 108] on span at bounding box center [49, 108] width 29 height 13
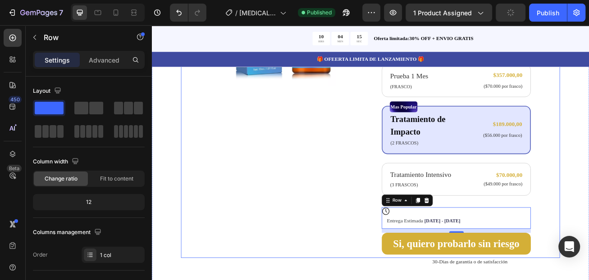
click at [315, 238] on div "Product Images" at bounding box center [316, 109] width 184 height 407
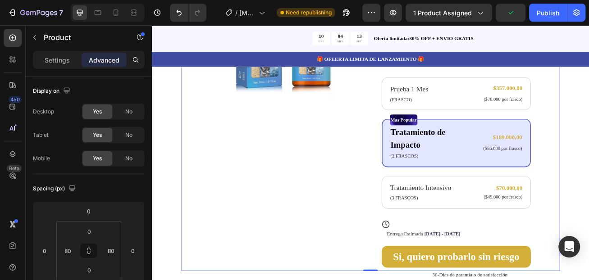
scroll to position [270, 0]
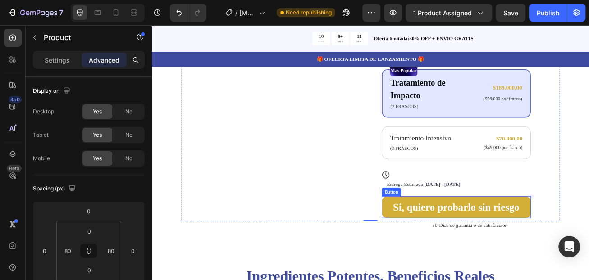
click at [444, 237] on button "Si, quiero probarlo sin riesgo" at bounding box center [528, 250] width 184 height 27
click at [61, 63] on p "Settings" at bounding box center [57, 59] width 25 height 9
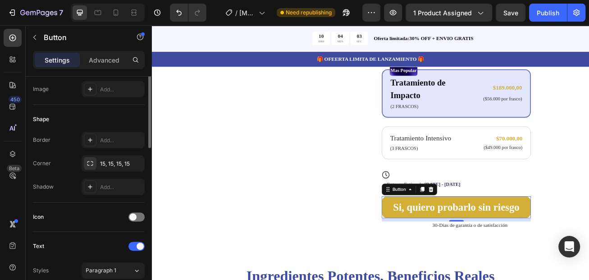
scroll to position [101, 0]
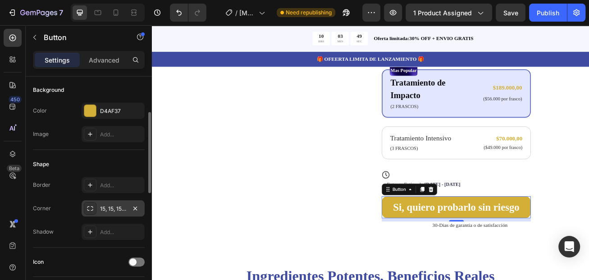
click at [88, 206] on icon at bounding box center [90, 208] width 6 height 5
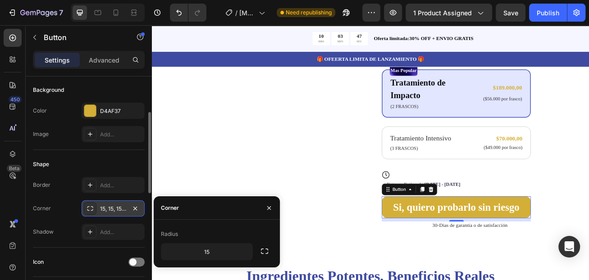
click at [88, 206] on icon at bounding box center [90, 208] width 6 height 5
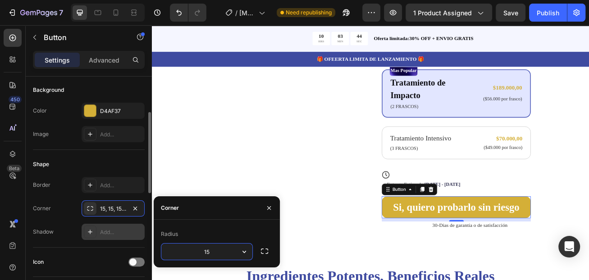
click at [108, 234] on div "Add..." at bounding box center [121, 233] width 42 height 8
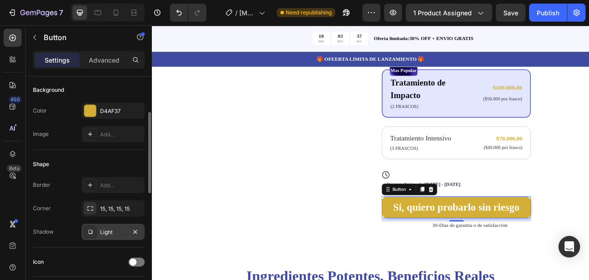
click at [58, 139] on div "Image Add..." at bounding box center [89, 134] width 112 height 16
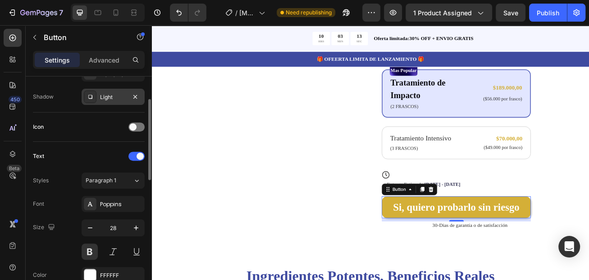
scroll to position [191, 0]
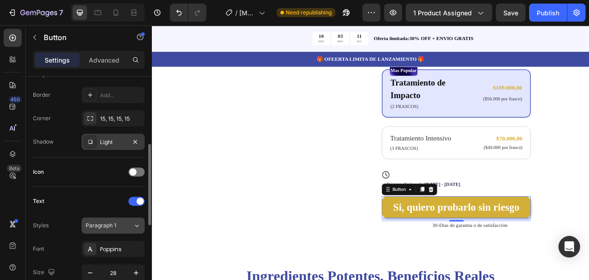
click at [108, 224] on span "Paragraph 1" at bounding box center [101, 226] width 31 height 8
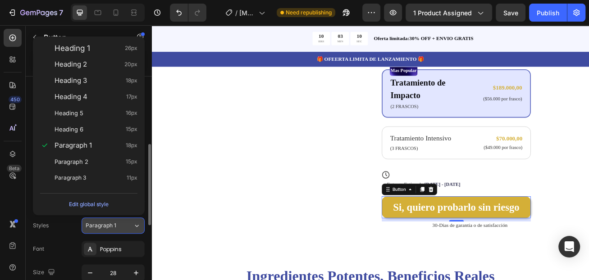
click at [108, 224] on span "Paragraph 1" at bounding box center [101, 226] width 31 height 8
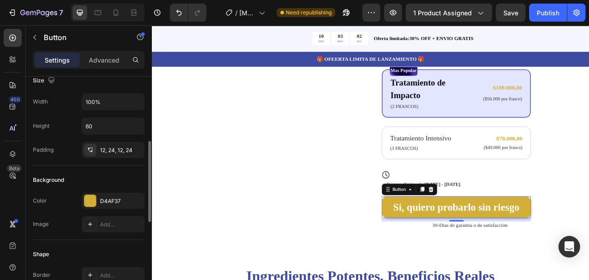
scroll to position [55, 0]
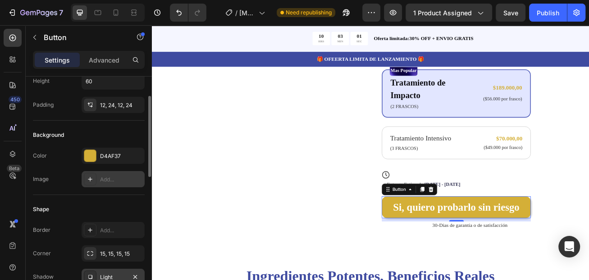
click at [124, 178] on div "Add..." at bounding box center [121, 180] width 42 height 8
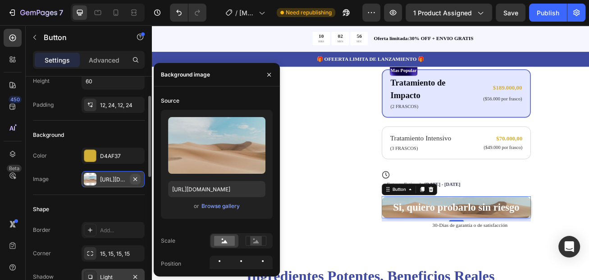
click at [134, 178] on icon "button" at bounding box center [135, 179] width 7 height 7
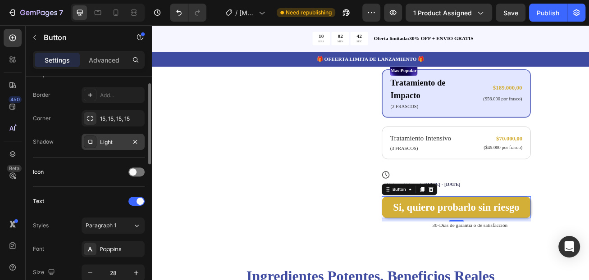
scroll to position [146, 0]
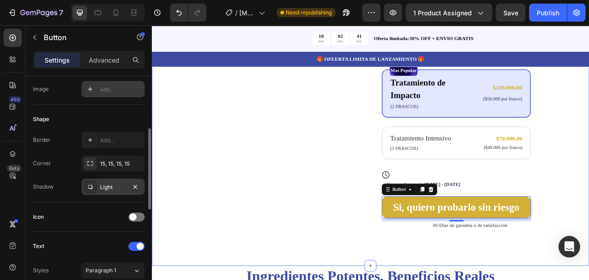
click at [182, 280] on div "Product Images Icon Icon Icon Icon Icon Icon List 122,000+ Mujeres Felices Text…" at bounding box center [422, 74] width 541 height 499
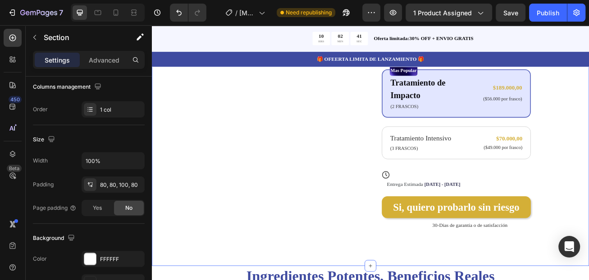
scroll to position [0, 0]
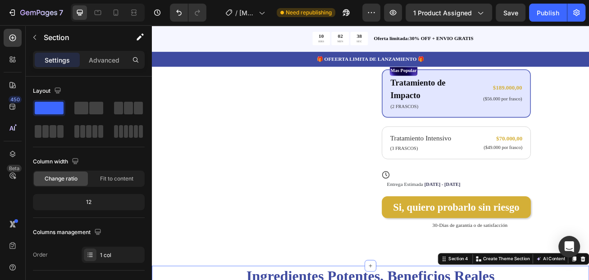
click at [542, 13] on div "Publish" at bounding box center [548, 12] width 23 height 9
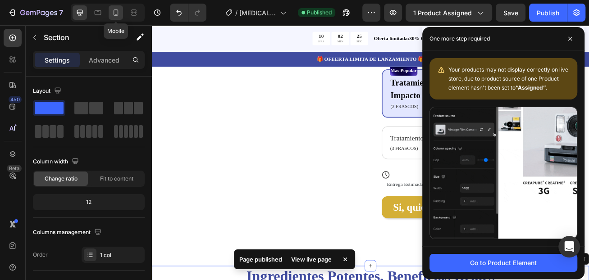
click at [118, 15] on icon at bounding box center [115, 12] width 9 height 9
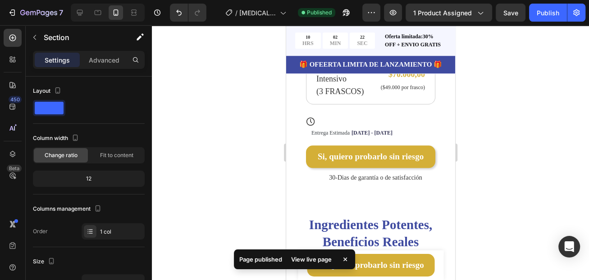
scroll to position [442, 0]
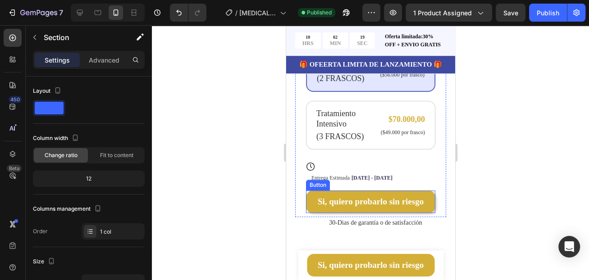
click at [418, 191] on button "Si, quiero probarlo sin riesgo" at bounding box center [370, 202] width 129 height 23
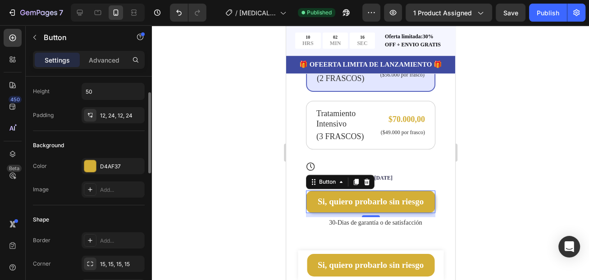
scroll to position [90, 0]
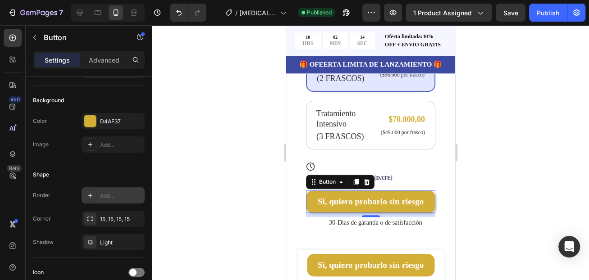
click at [102, 199] on div "Add..." at bounding box center [121, 196] width 42 height 8
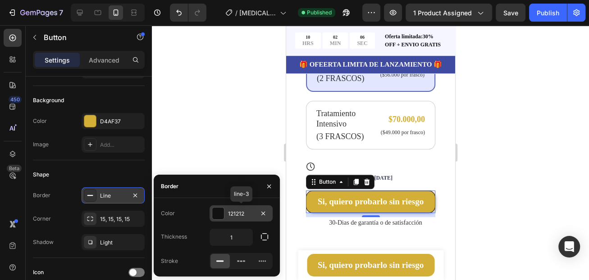
click at [219, 215] on div at bounding box center [218, 214] width 12 height 12
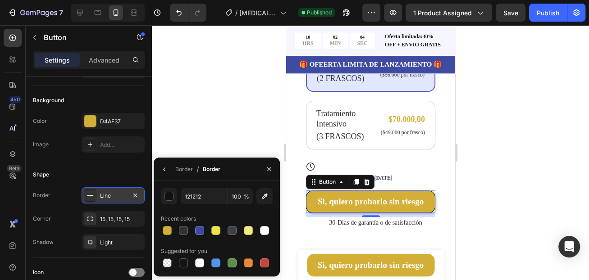
click at [198, 143] on div at bounding box center [370, 152] width 437 height 255
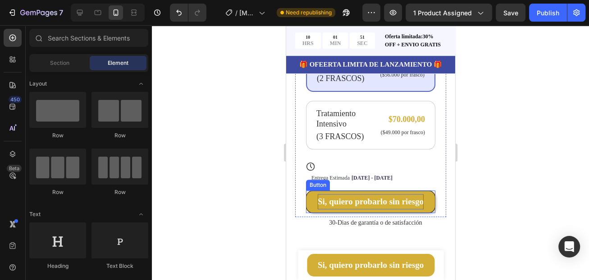
click at [346, 194] on p "Si, quiero probarlo sin riesgo" at bounding box center [370, 201] width 106 height 15
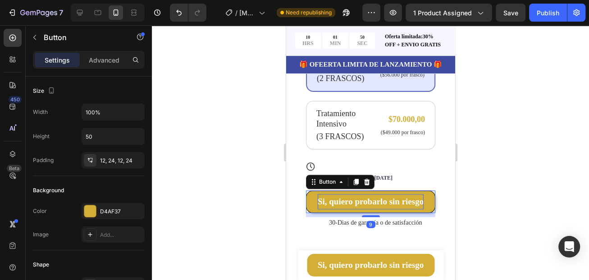
click at [354, 194] on p "Si, quiero probarlo sin riesgo" at bounding box center [370, 201] width 106 height 15
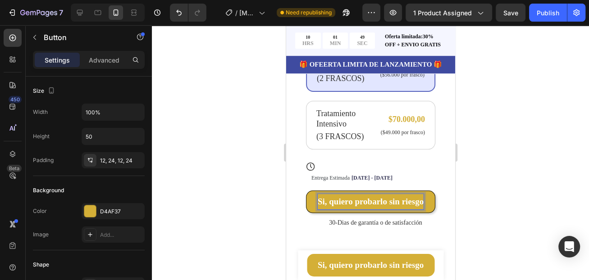
click at [368, 194] on p "Si, quiero probarlo sin riesgo" at bounding box center [370, 201] width 106 height 15
click at [348, 194] on p "Si, quiero probarlo sin riesgo" at bounding box center [370, 201] width 106 height 15
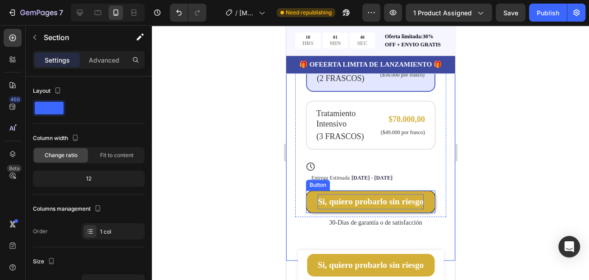
click at [400, 194] on p "Si, quiero probarlo sin riesgo" at bounding box center [370, 201] width 106 height 15
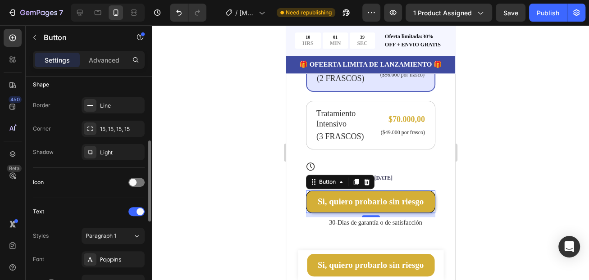
scroll to position [225, 0]
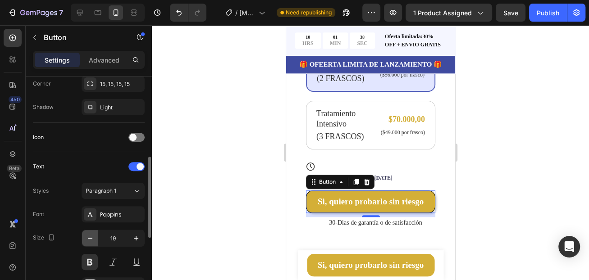
click at [90, 235] on icon "button" at bounding box center [90, 238] width 9 height 9
click at [136, 238] on icon "button" at bounding box center [136, 238] width 5 height 5
type input "19"
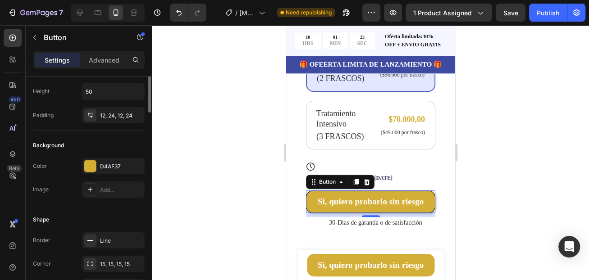
scroll to position [0, 0]
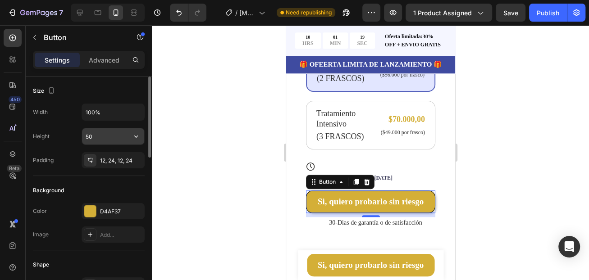
click at [104, 136] on input "50" at bounding box center [113, 136] width 62 height 16
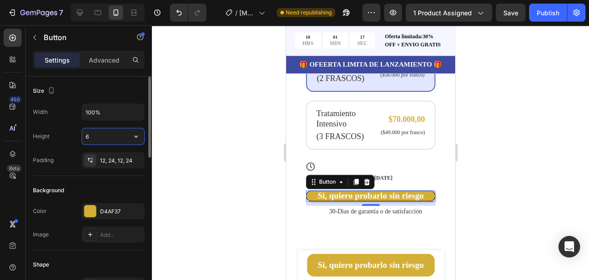
type input "60"
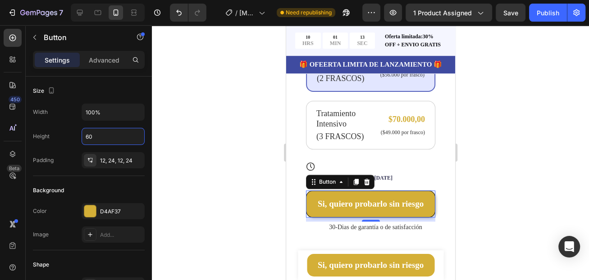
click at [251, 222] on div at bounding box center [370, 152] width 437 height 255
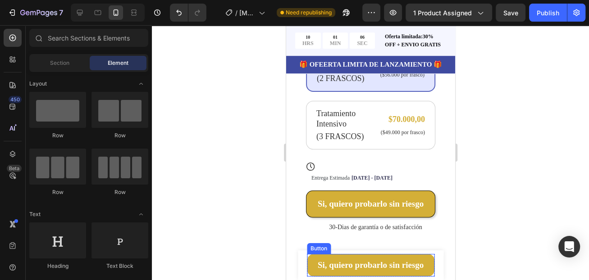
click at [311, 260] on button "Si, quiero probarlo sin riesgo" at bounding box center [371, 265] width 128 height 23
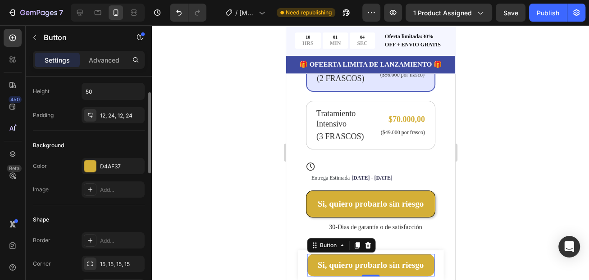
scroll to position [90, 0]
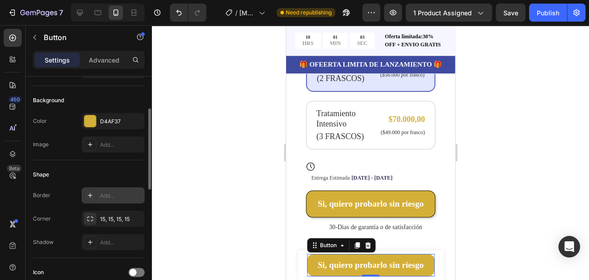
click at [108, 196] on div "Add..." at bounding box center [121, 196] width 42 height 8
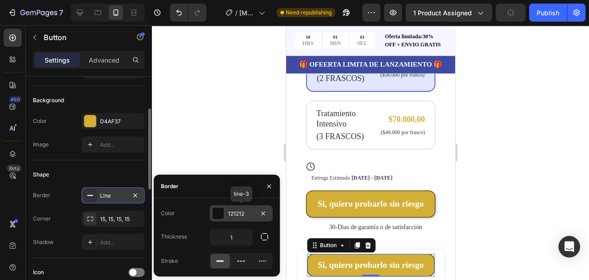
click at [220, 215] on div at bounding box center [218, 214] width 12 height 12
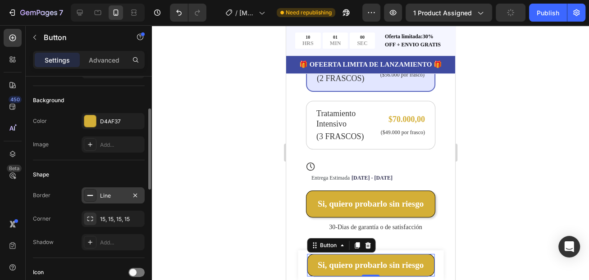
click at [186, 118] on div at bounding box center [370, 152] width 437 height 255
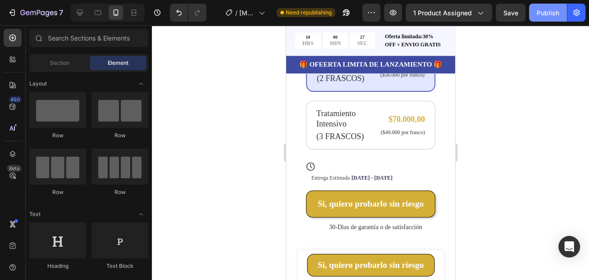
click at [550, 13] on div "Publish" at bounding box center [548, 12] width 23 height 9
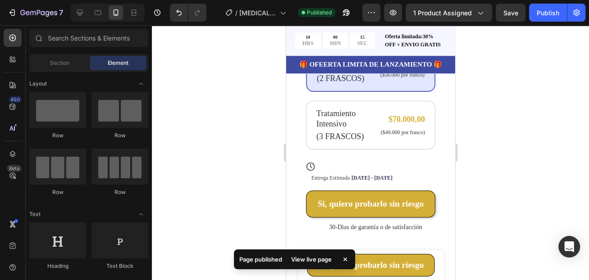
click at [304, 261] on div "View live page" at bounding box center [311, 259] width 51 height 13
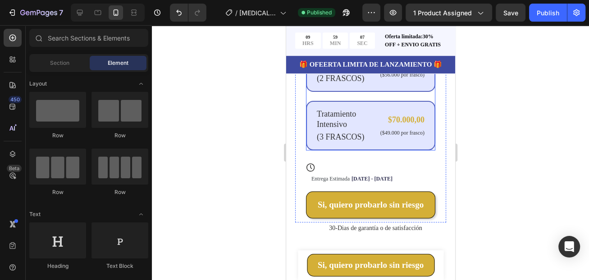
scroll to position [487, 0]
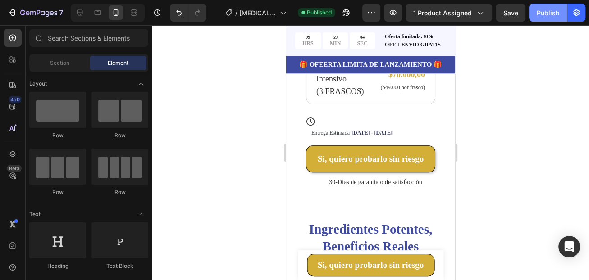
click at [553, 9] on div "Publish" at bounding box center [548, 12] width 23 height 9
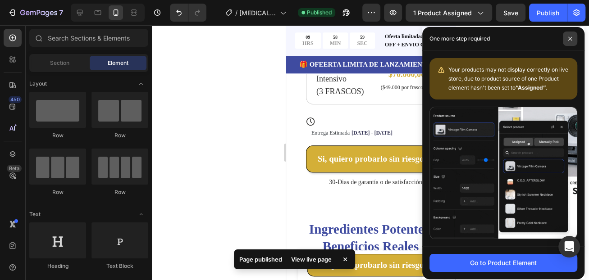
click at [568, 37] on icon at bounding box center [570, 39] width 4 height 4
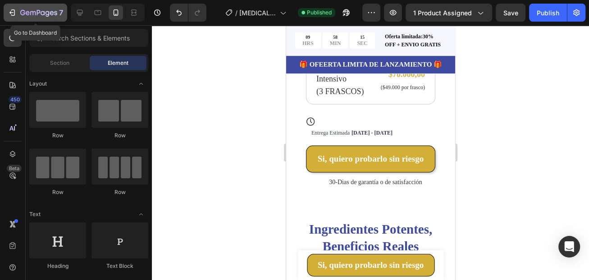
click at [51, 12] on icon "button" at bounding box center [38, 13] width 37 height 8
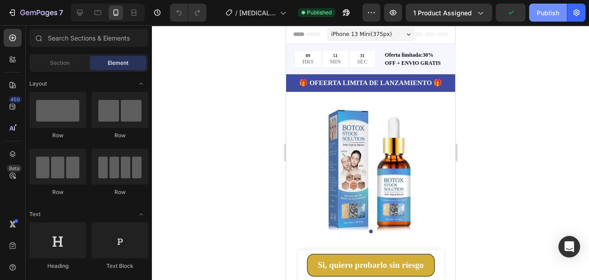
click at [543, 16] on div "Publish" at bounding box center [548, 12] width 23 height 9
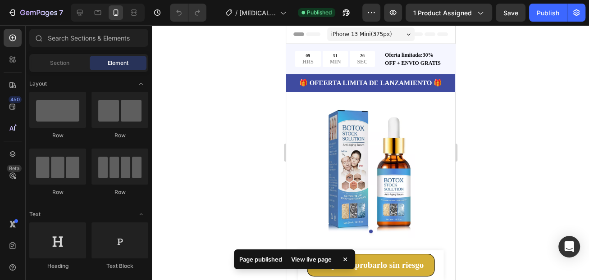
click at [314, 261] on div "View live page" at bounding box center [311, 259] width 51 height 13
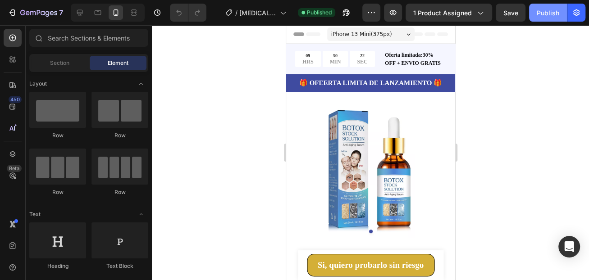
click at [544, 12] on div "Publish" at bounding box center [548, 12] width 23 height 9
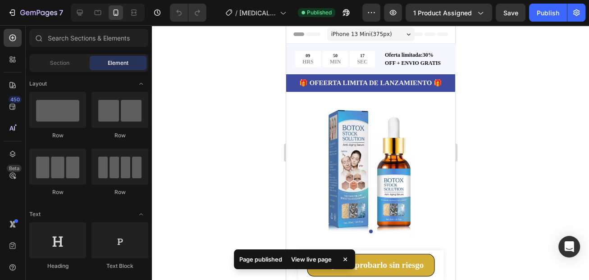
click at [298, 261] on div "View live page" at bounding box center [311, 259] width 51 height 13
